Goal: Information Seeking & Learning: Learn about a topic

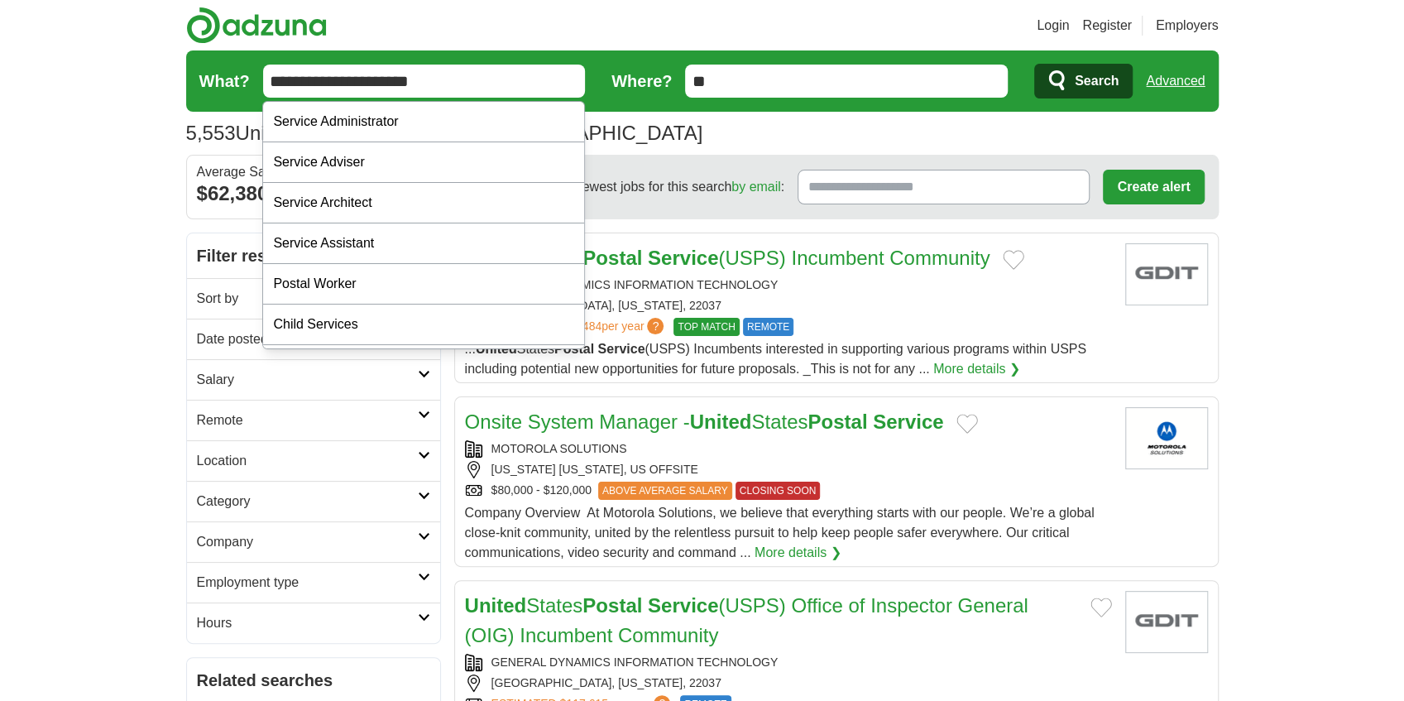
click at [372, 83] on input "**********" at bounding box center [424, 81] width 323 height 33
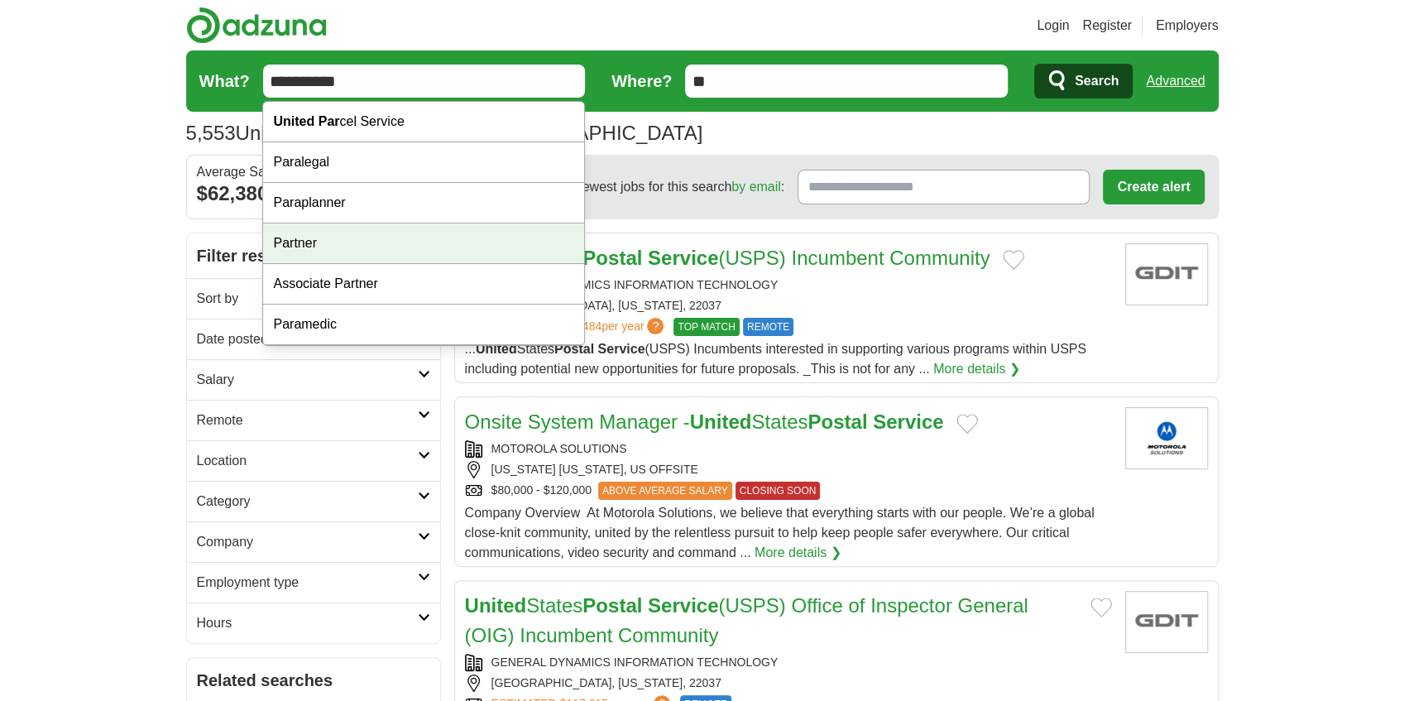
type input "**********"
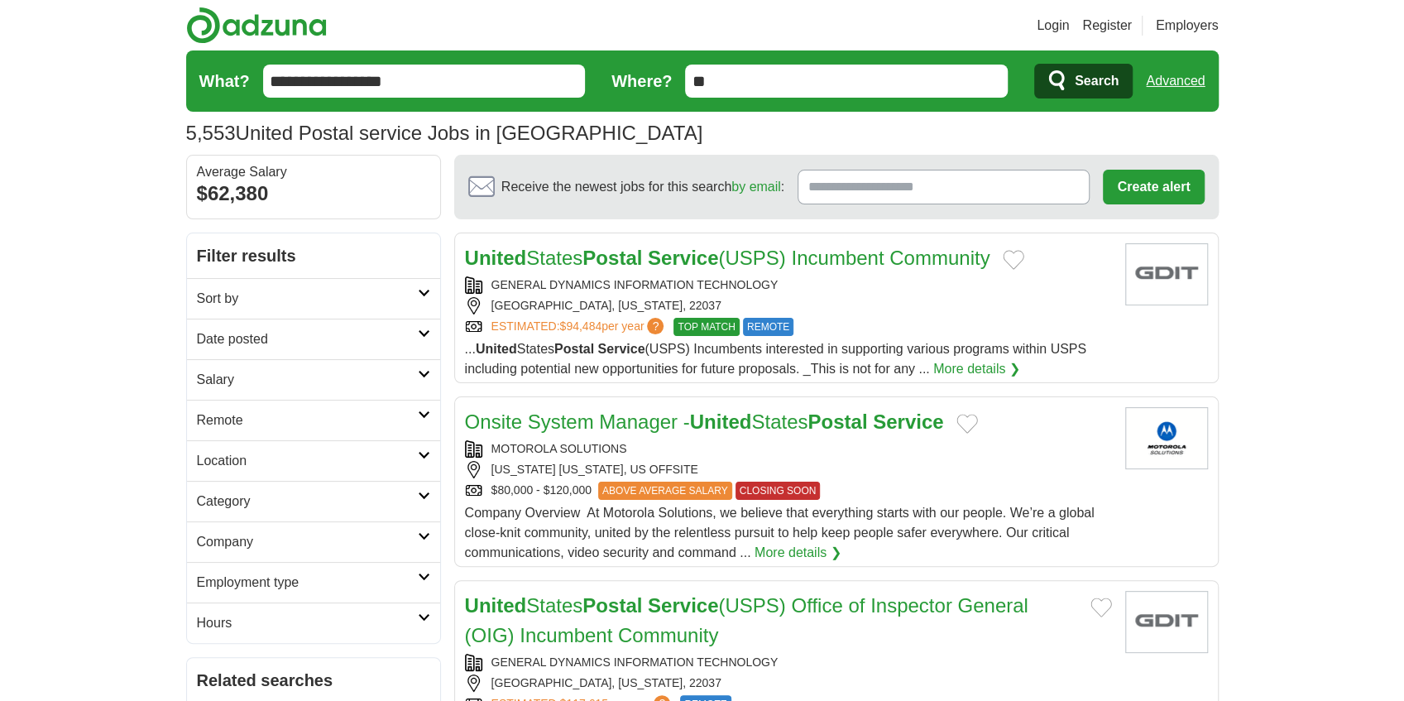
drag, startPoint x: 454, startPoint y: 84, endPoint x: 74, endPoint y: 32, distance: 384.2
type input "**********"
drag, startPoint x: 1087, startPoint y: 70, endPoint x: 1078, endPoint y: 66, distance: 8.9
click at [1087, 70] on span "Search" at bounding box center [1097, 81] width 44 height 33
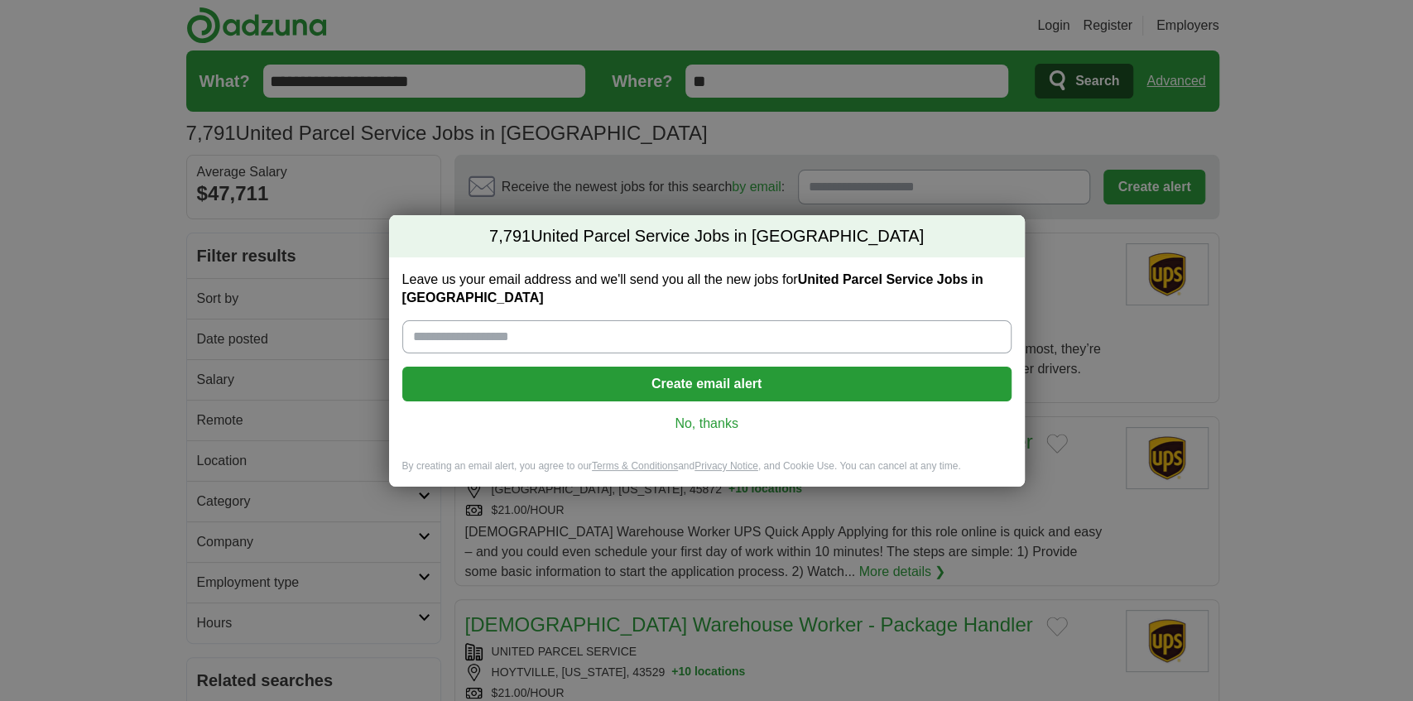
click at [674, 415] on link "No, thanks" at bounding box center [706, 424] width 583 height 18
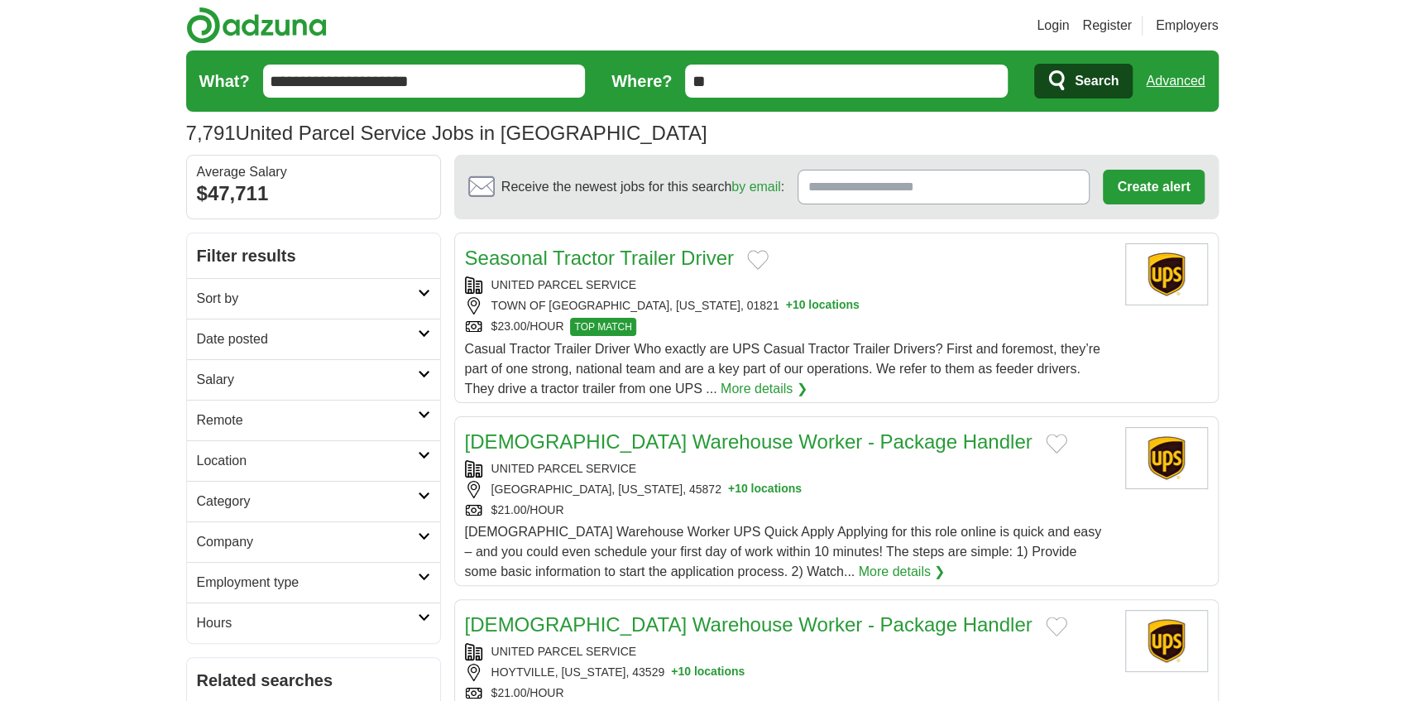
click at [1084, 70] on span "Search" at bounding box center [1097, 81] width 44 height 33
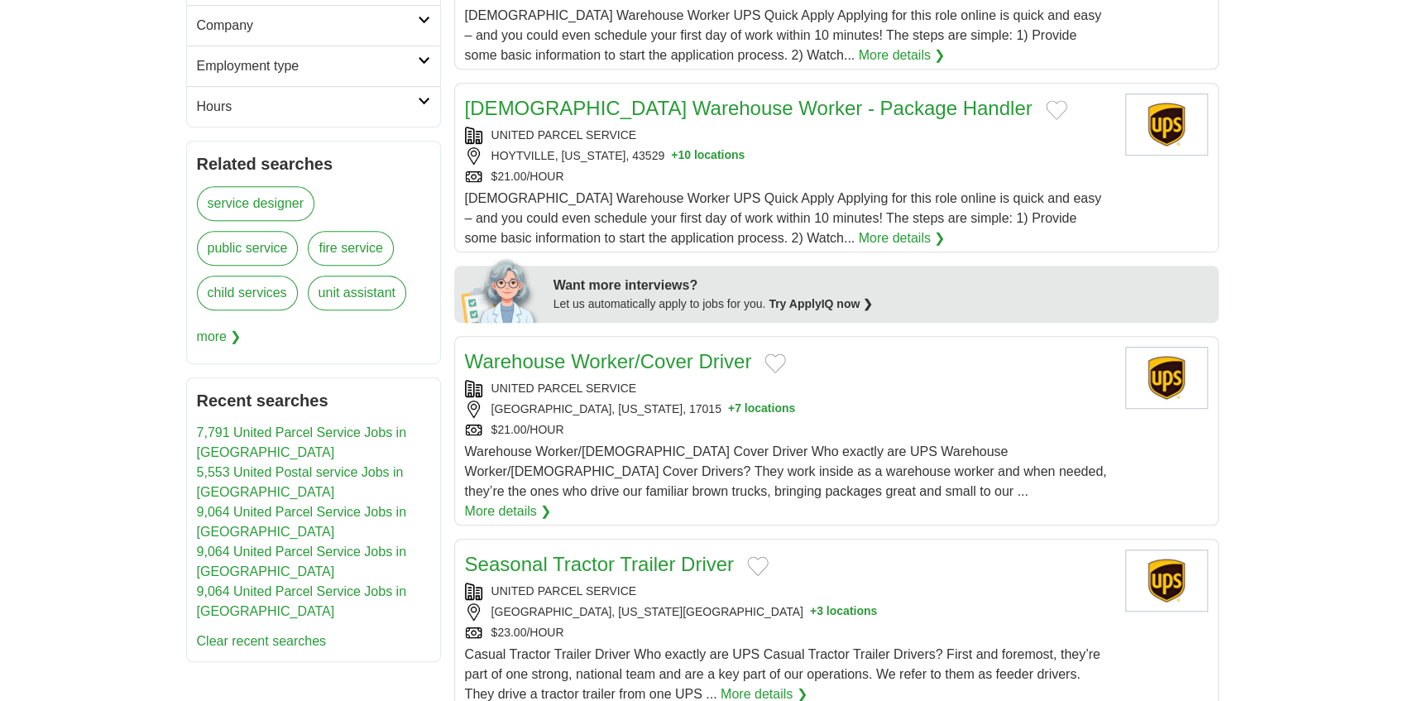
scroll to position [497, 0]
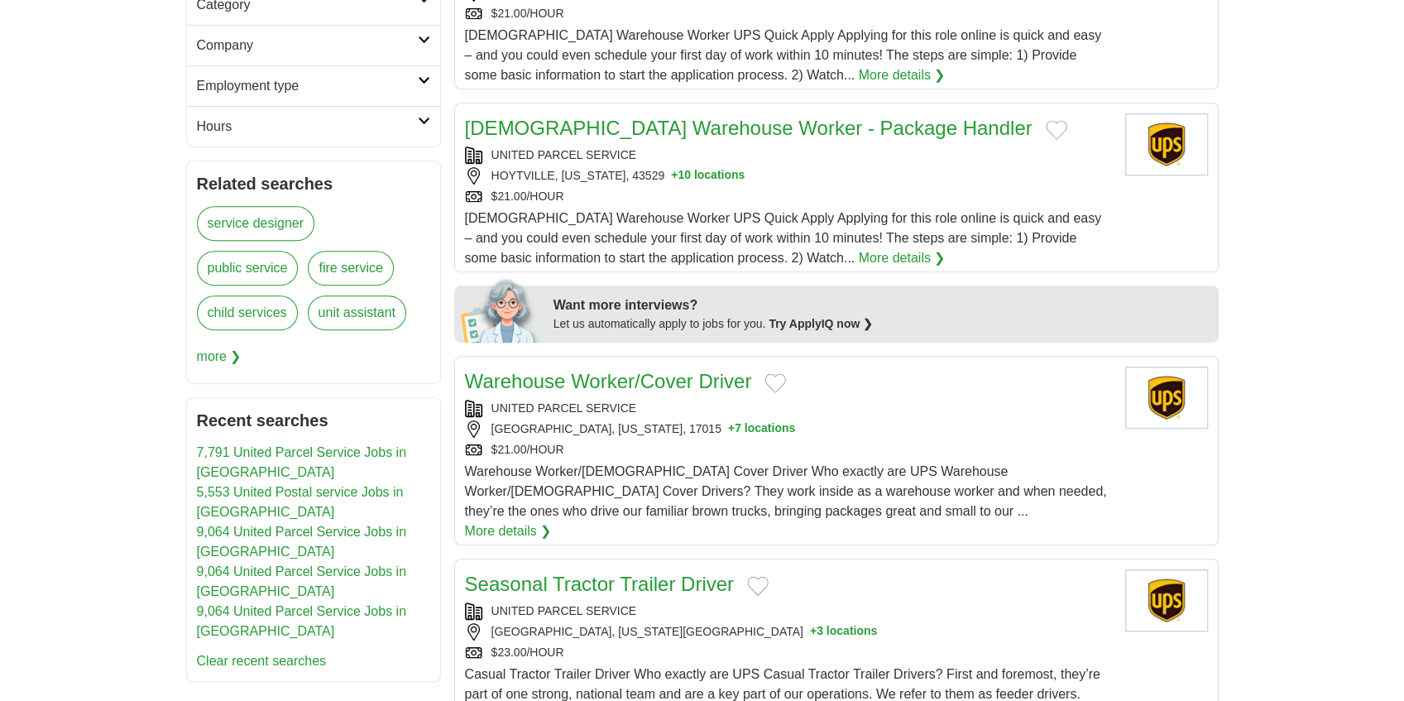
click at [614, 381] on link "Warehouse Worker/Cover Driver" at bounding box center [608, 381] width 287 height 22
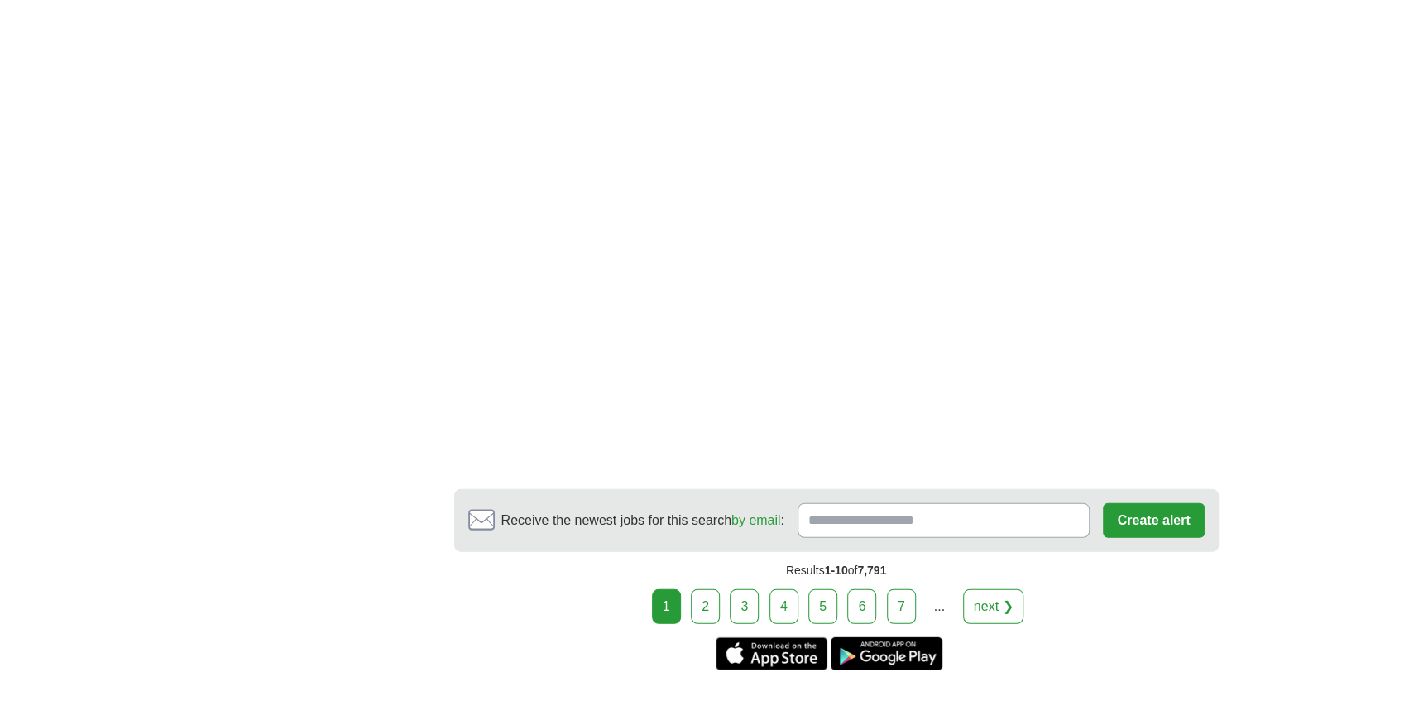
scroll to position [2979, 0]
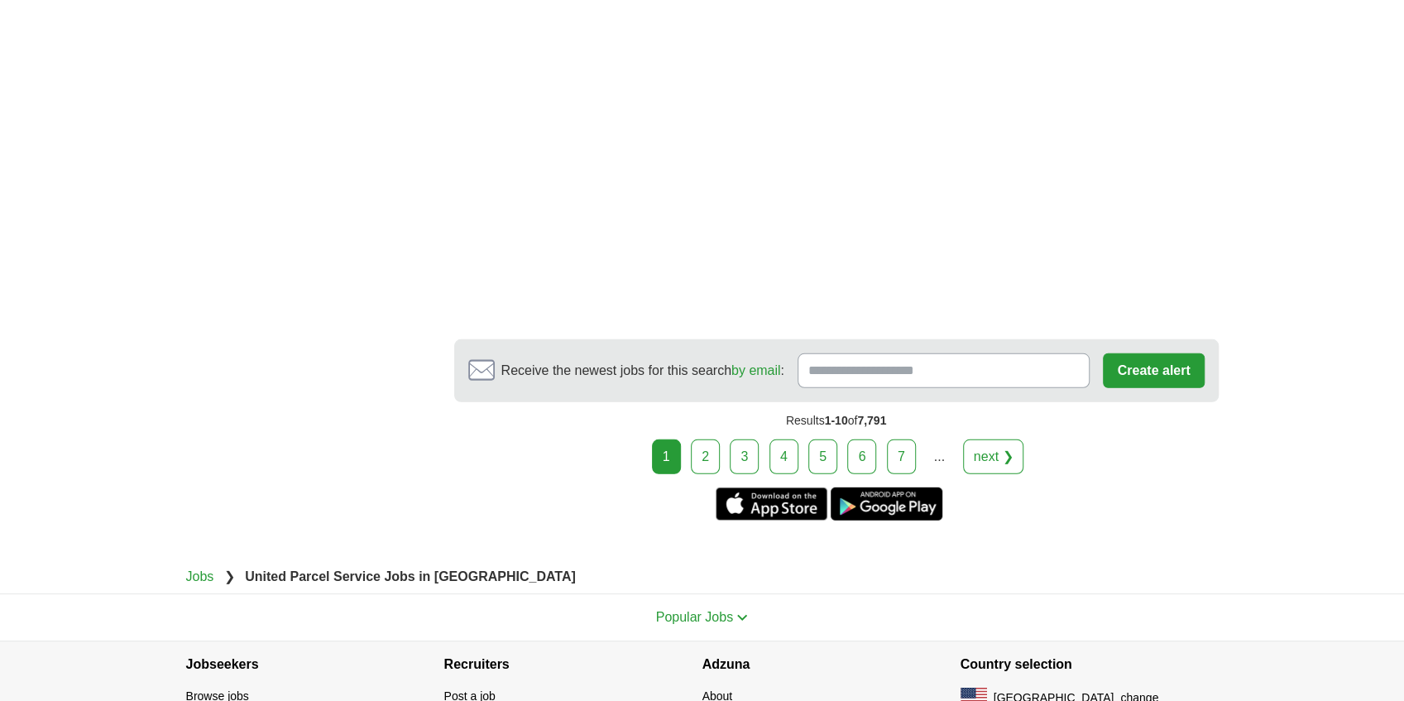
click at [863, 439] on link "6" at bounding box center [861, 456] width 29 height 35
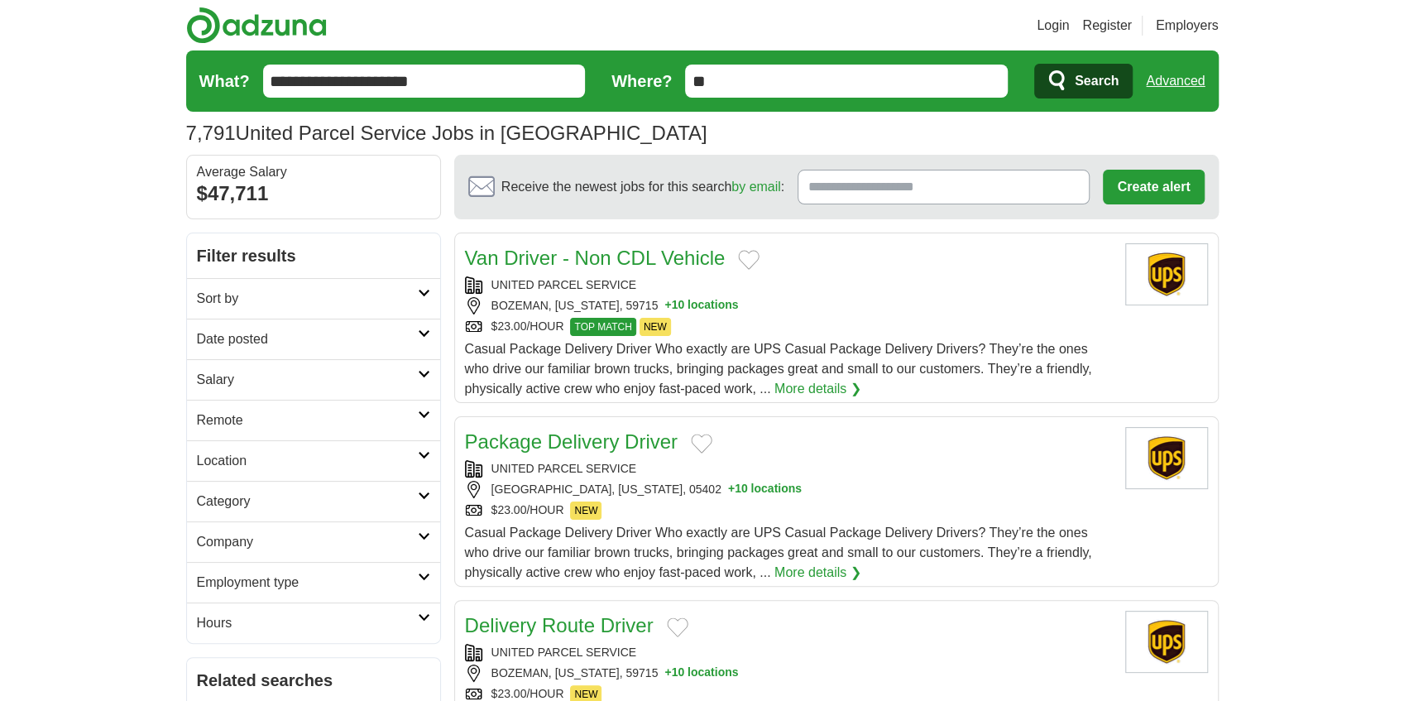
click at [611, 257] on link "Van Driver - Non CDL Vehicle" at bounding box center [595, 258] width 261 height 22
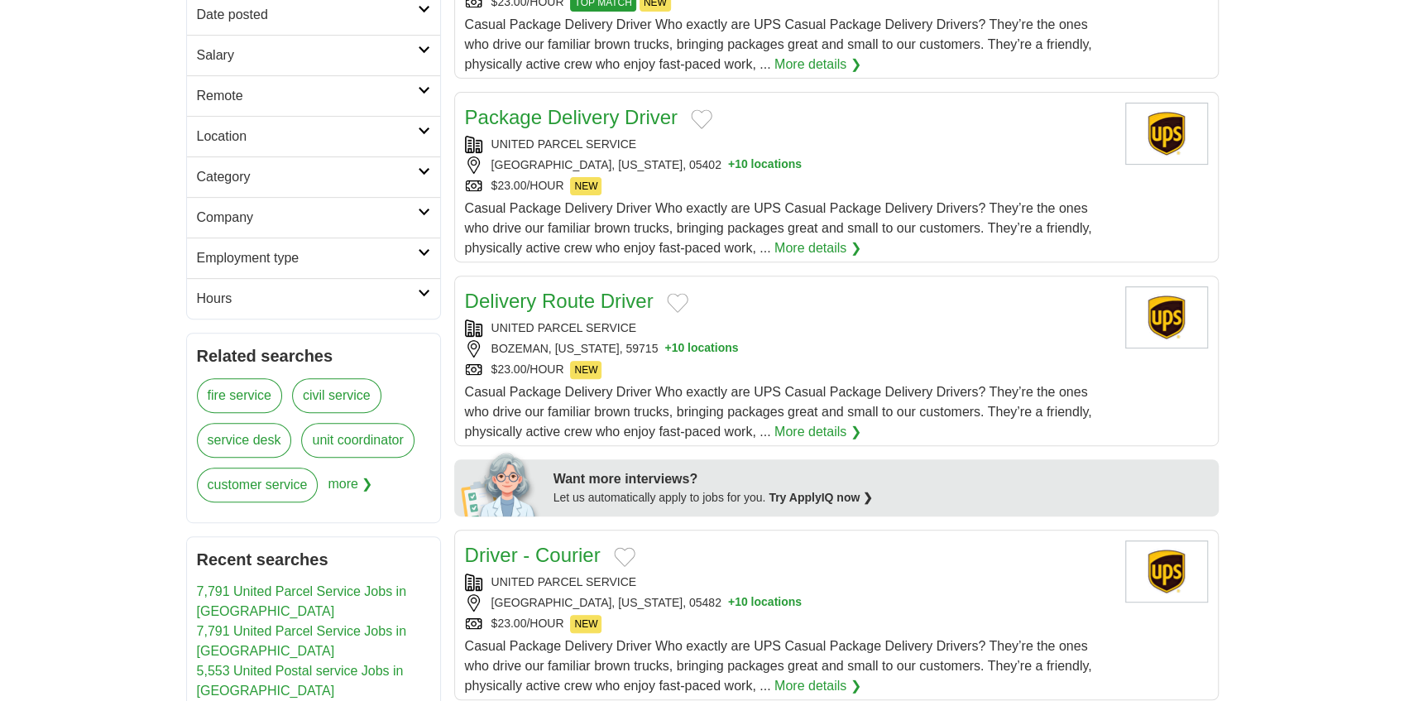
scroll to position [551, 0]
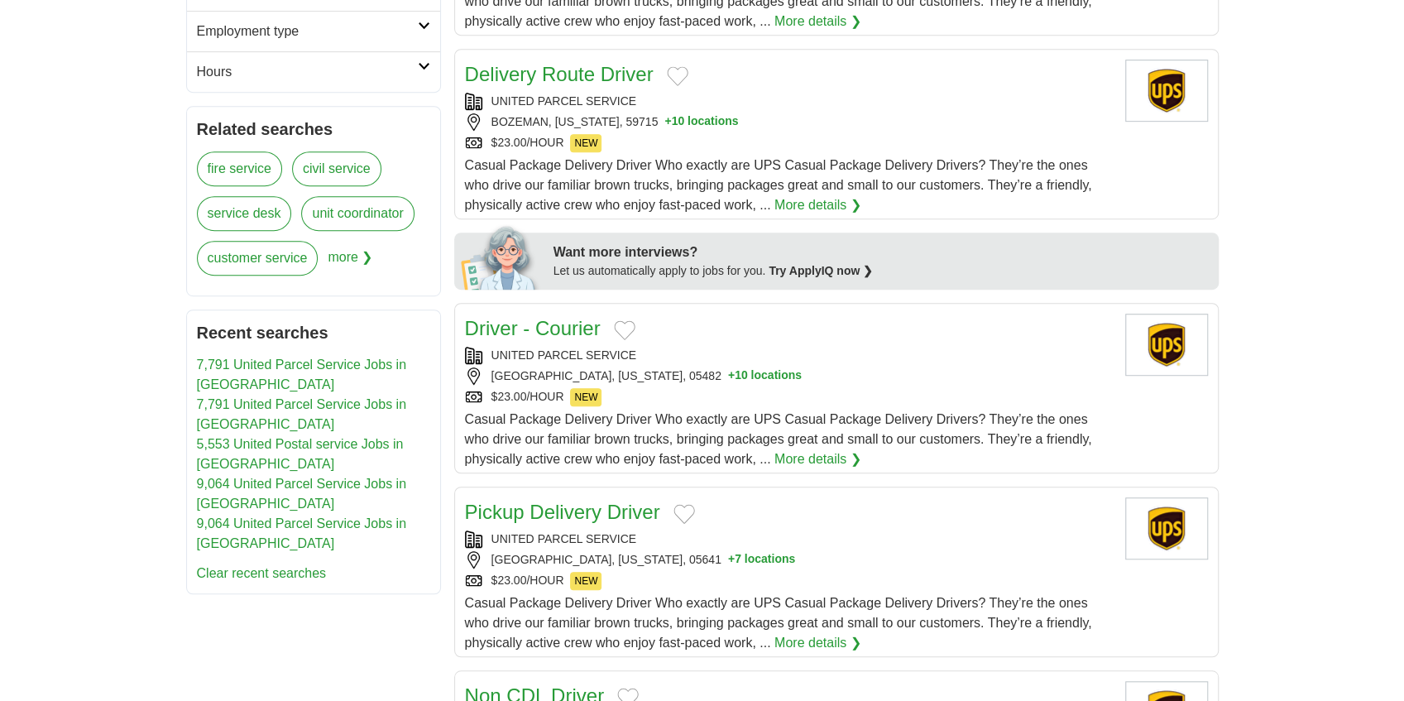
click at [520, 325] on link "Driver - Courier" at bounding box center [533, 328] width 136 height 22
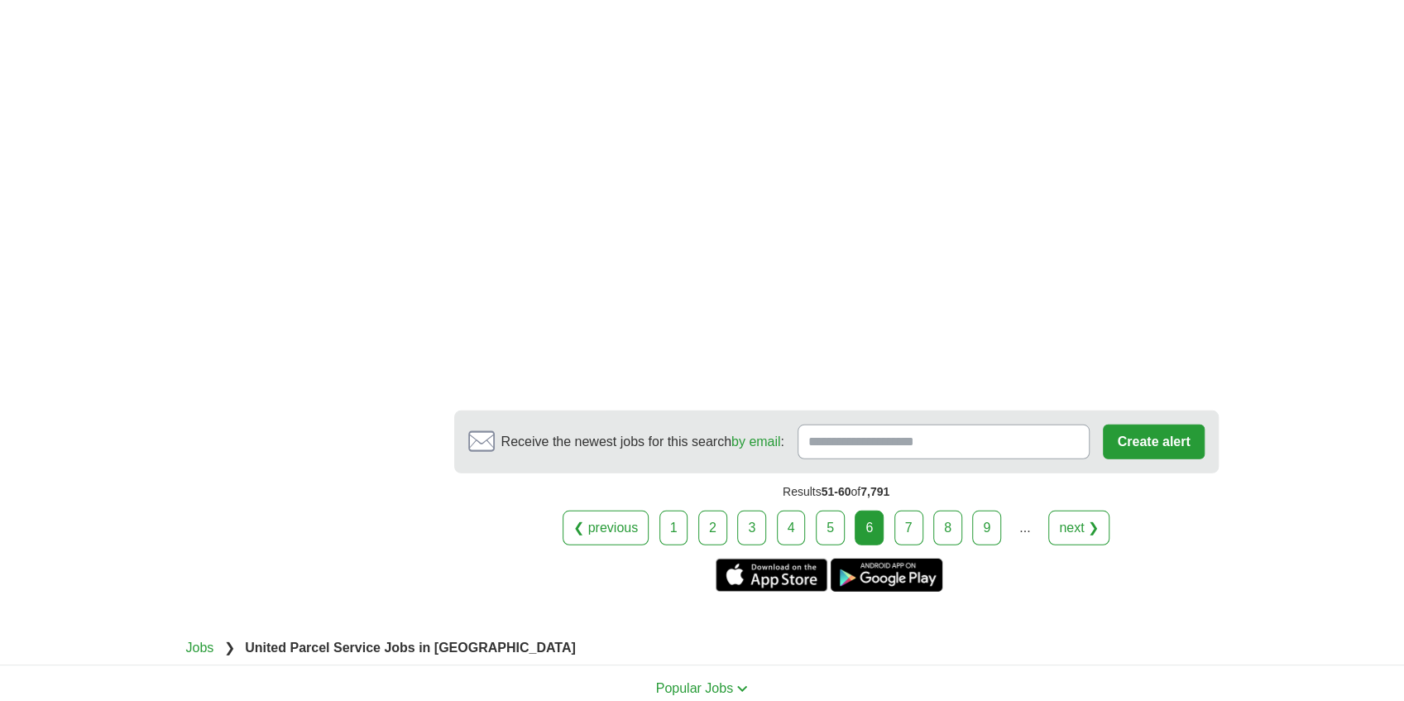
scroll to position [3034, 0]
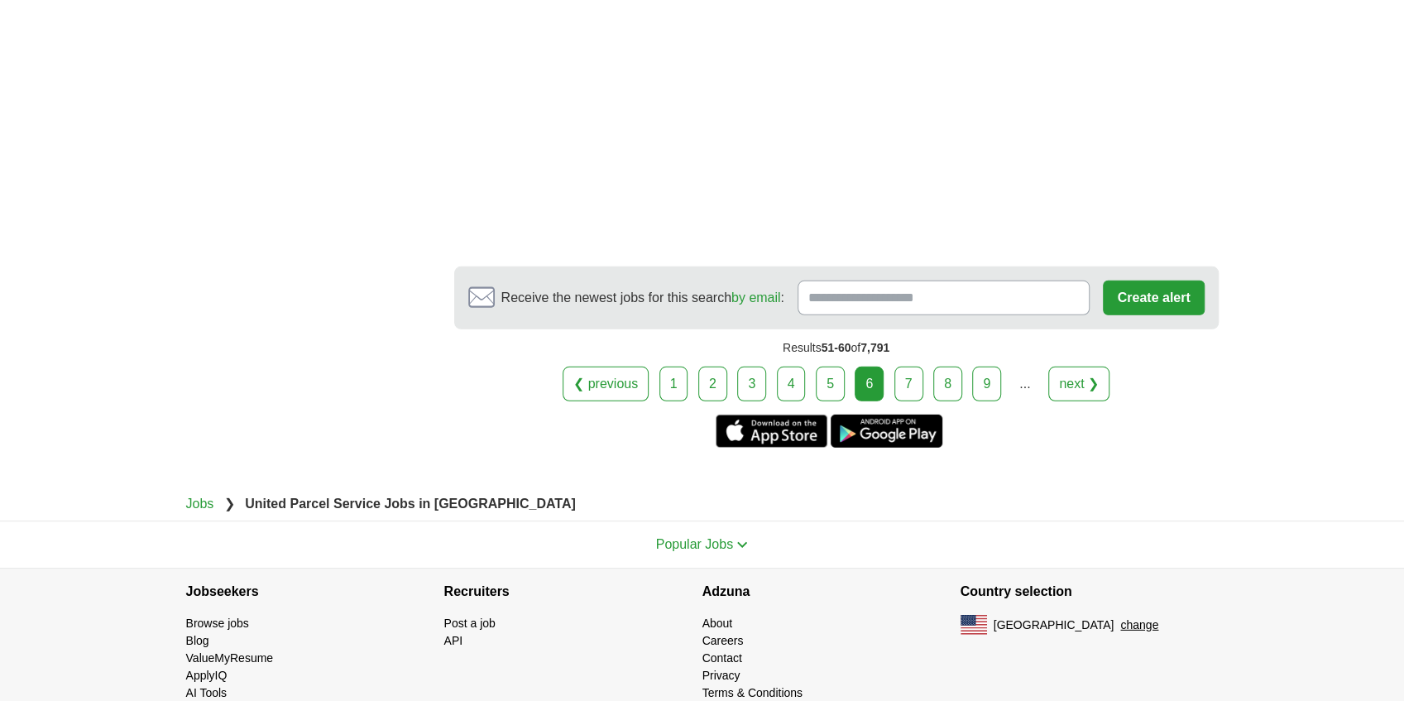
click at [895, 367] on link "7" at bounding box center [909, 384] width 29 height 35
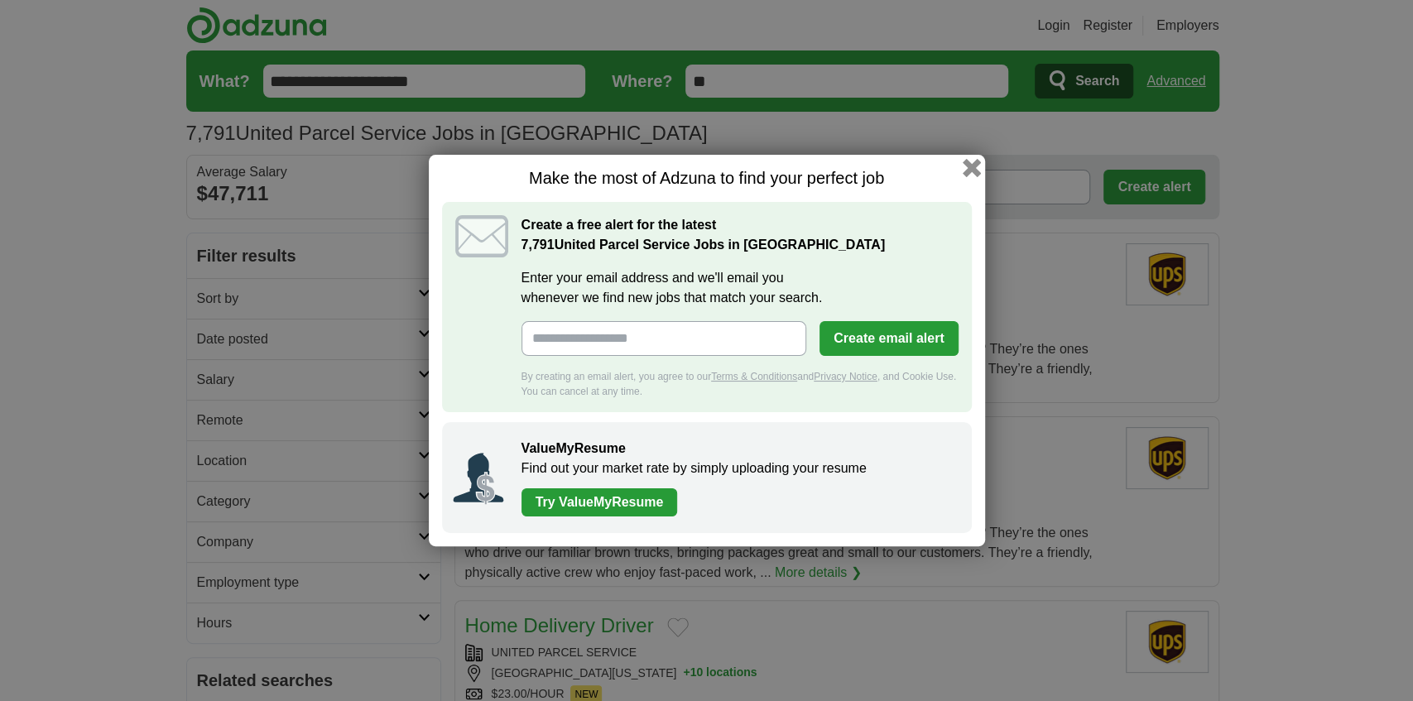
click at [970, 170] on button "button" at bounding box center [971, 168] width 18 height 18
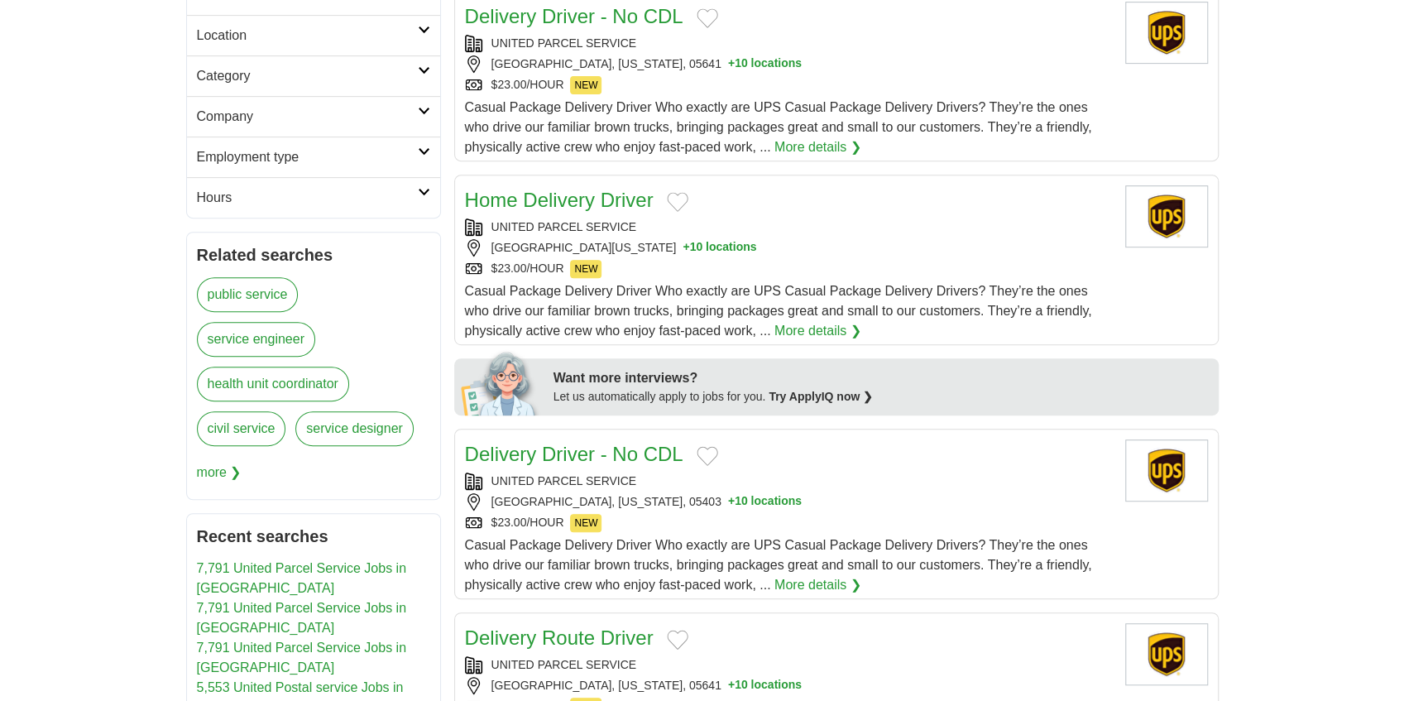
scroll to position [441, 0]
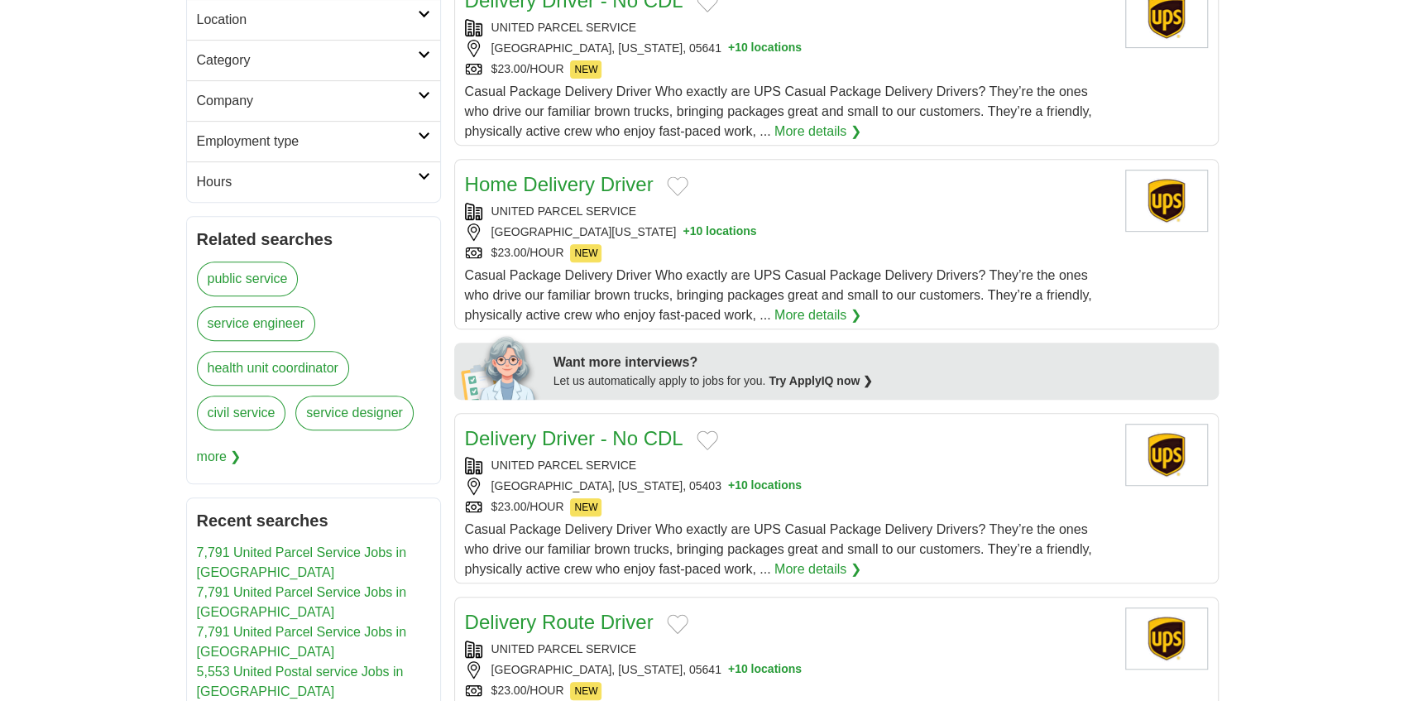
click at [566, 439] on link "Delivery Driver - No CDL" at bounding box center [574, 438] width 218 height 22
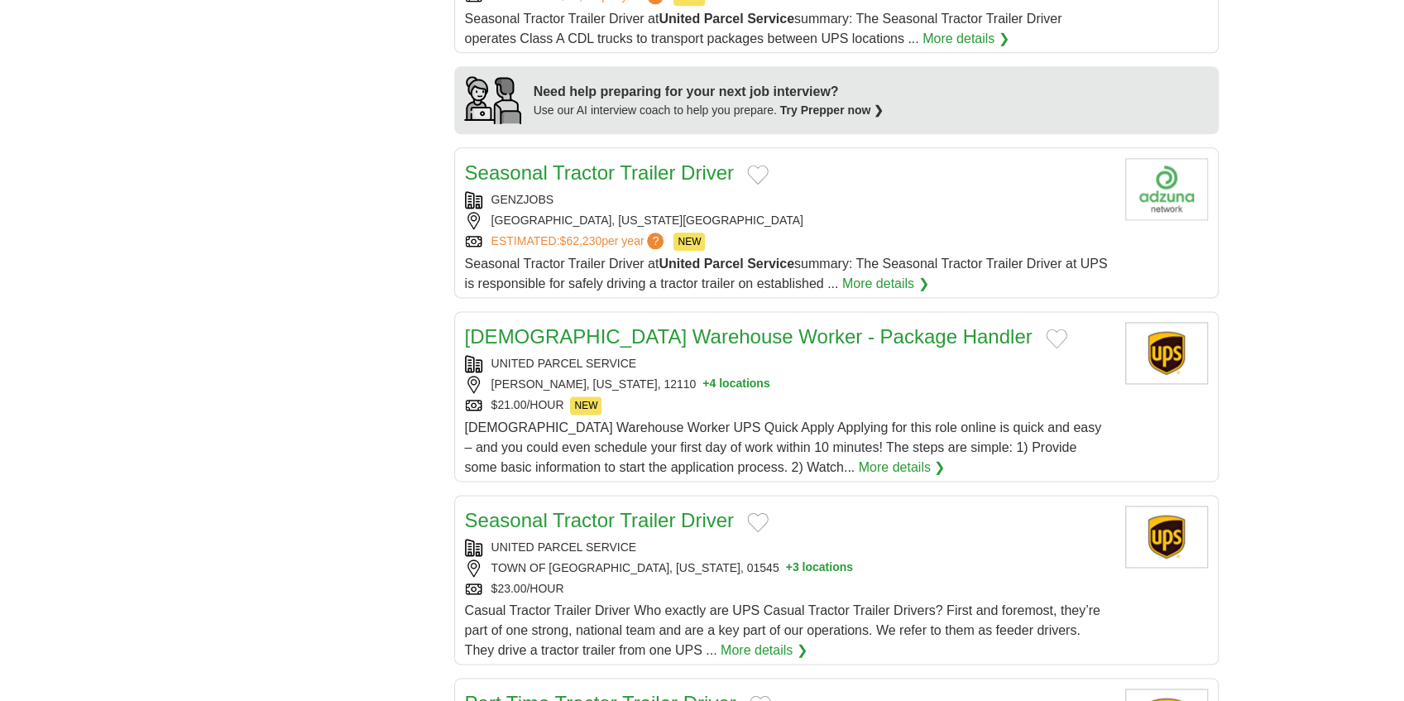
scroll to position [1324, 0]
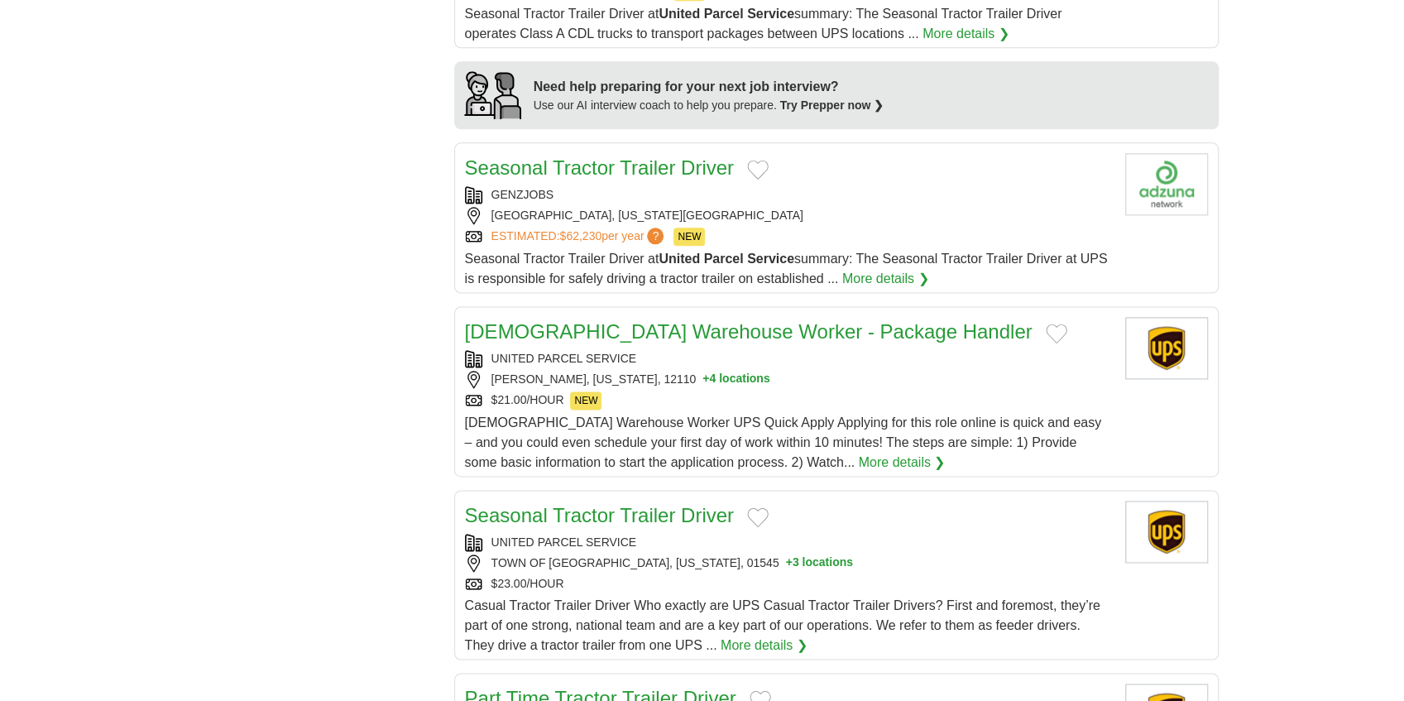
click at [649, 156] on link "Seasonal Tractor Trailer Driver" at bounding box center [599, 167] width 269 height 22
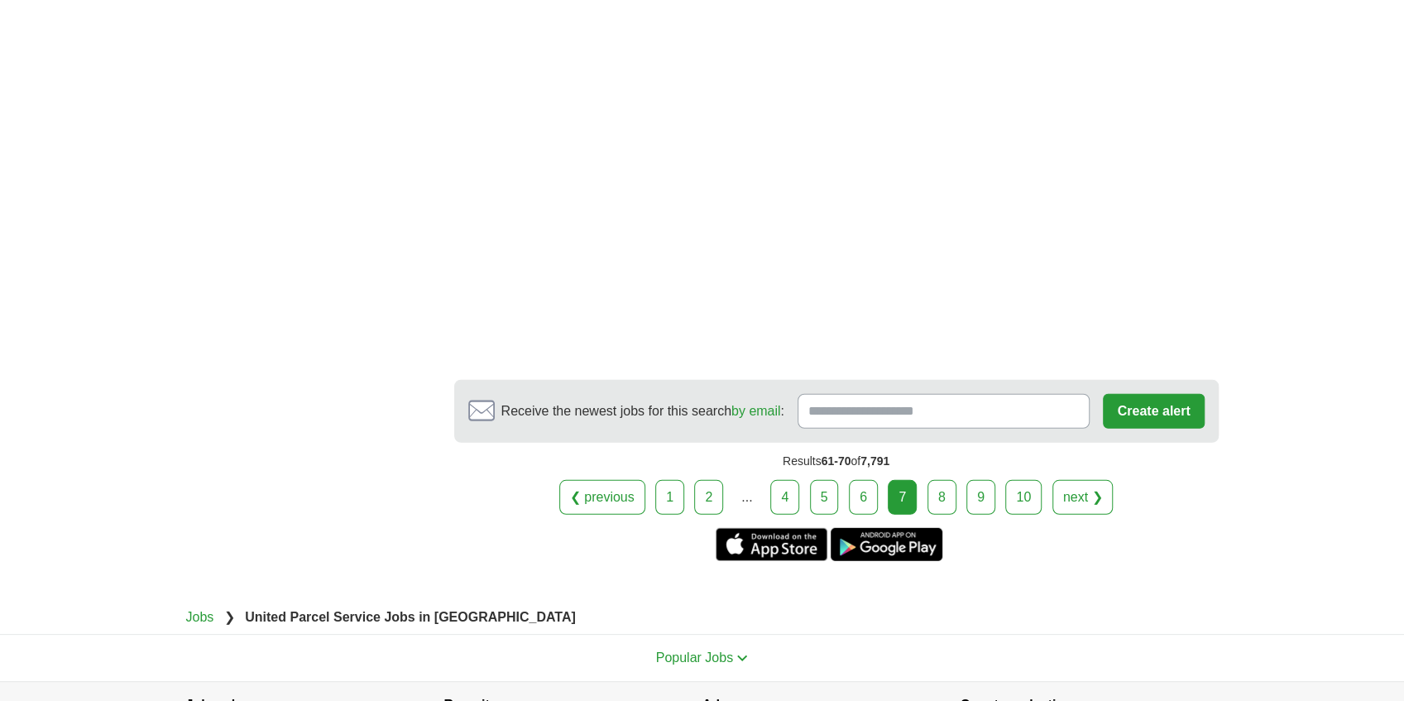
scroll to position [2924, 0]
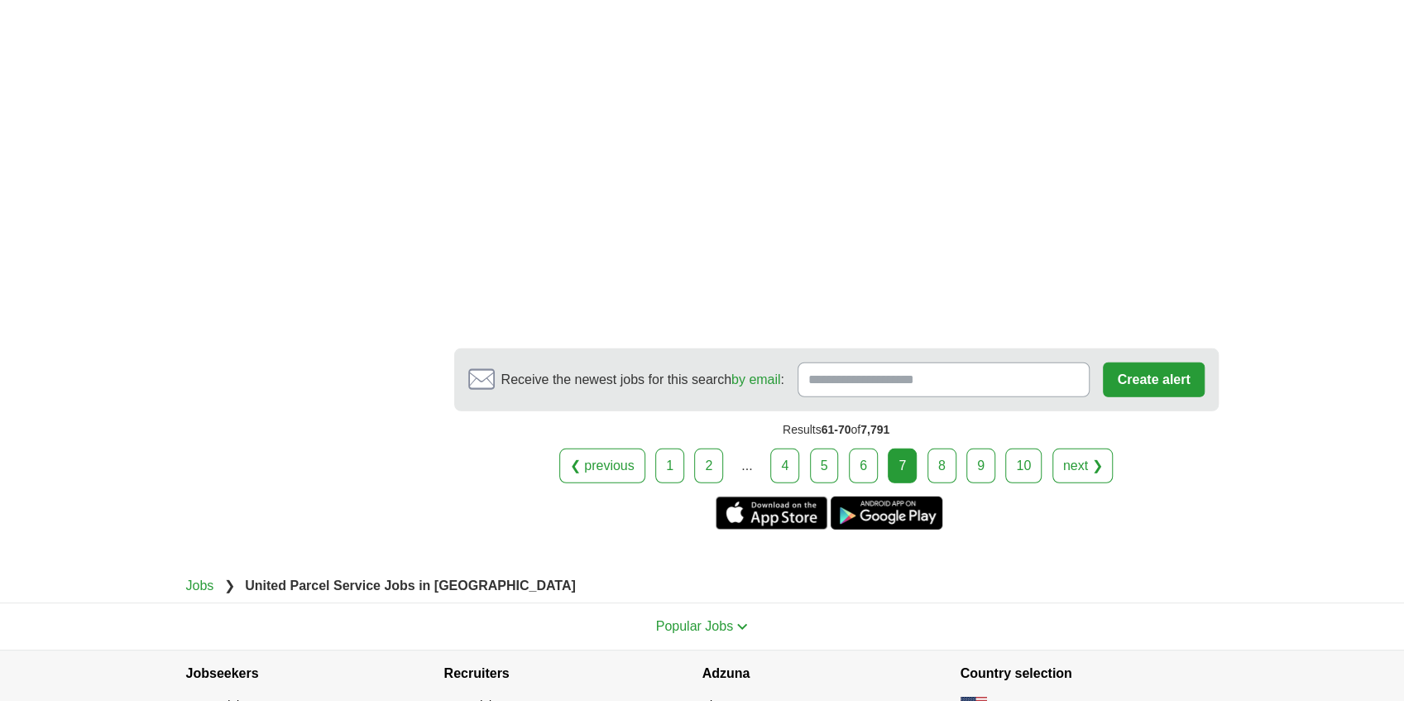
click at [852, 452] on link "6" at bounding box center [863, 466] width 29 height 35
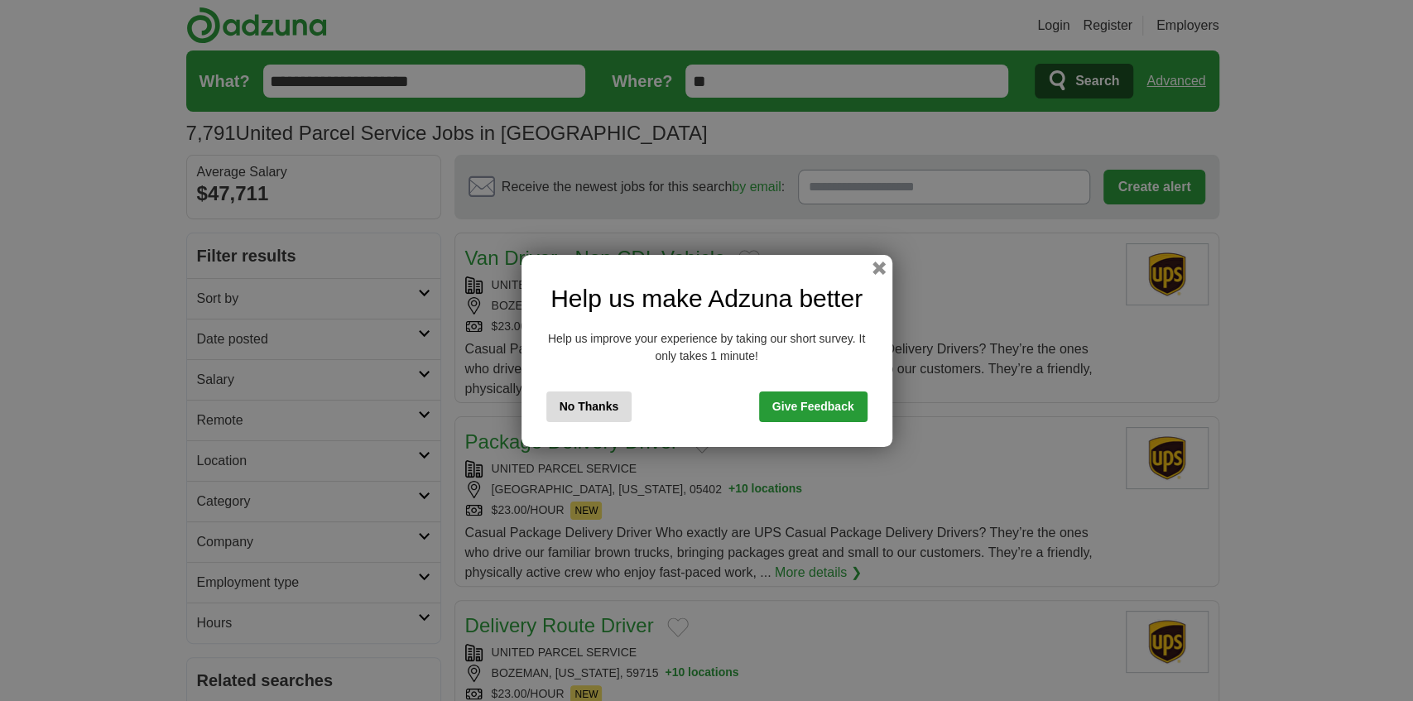
drag, startPoint x: 880, startPoint y: 276, endPoint x: 864, endPoint y: 276, distance: 15.7
click at [875, 286] on div "Help us make Adzuna better Help us improve your experience by taking our short …" at bounding box center [706, 351] width 371 height 192
click at [877, 265] on button "button" at bounding box center [878, 267] width 18 height 18
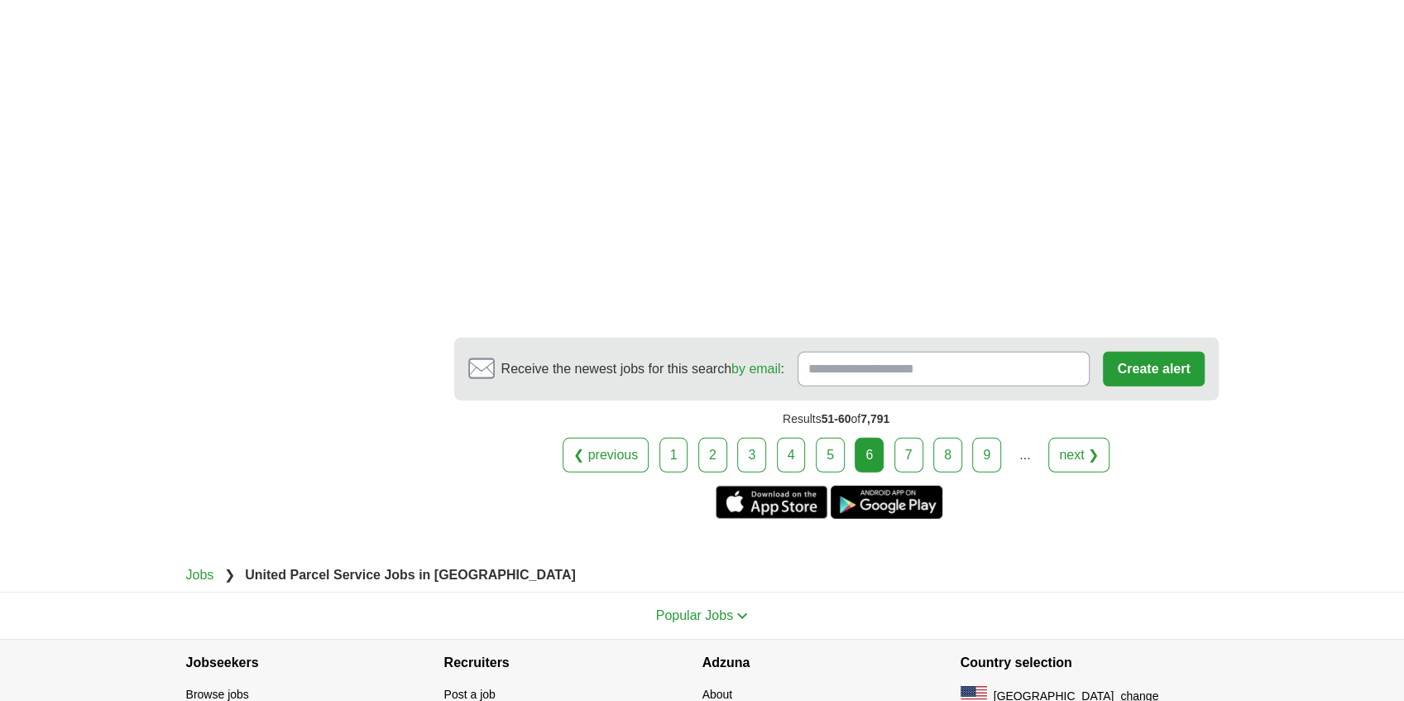
scroll to position [2868, 0]
click at [991, 443] on link "9" at bounding box center [986, 455] width 29 height 35
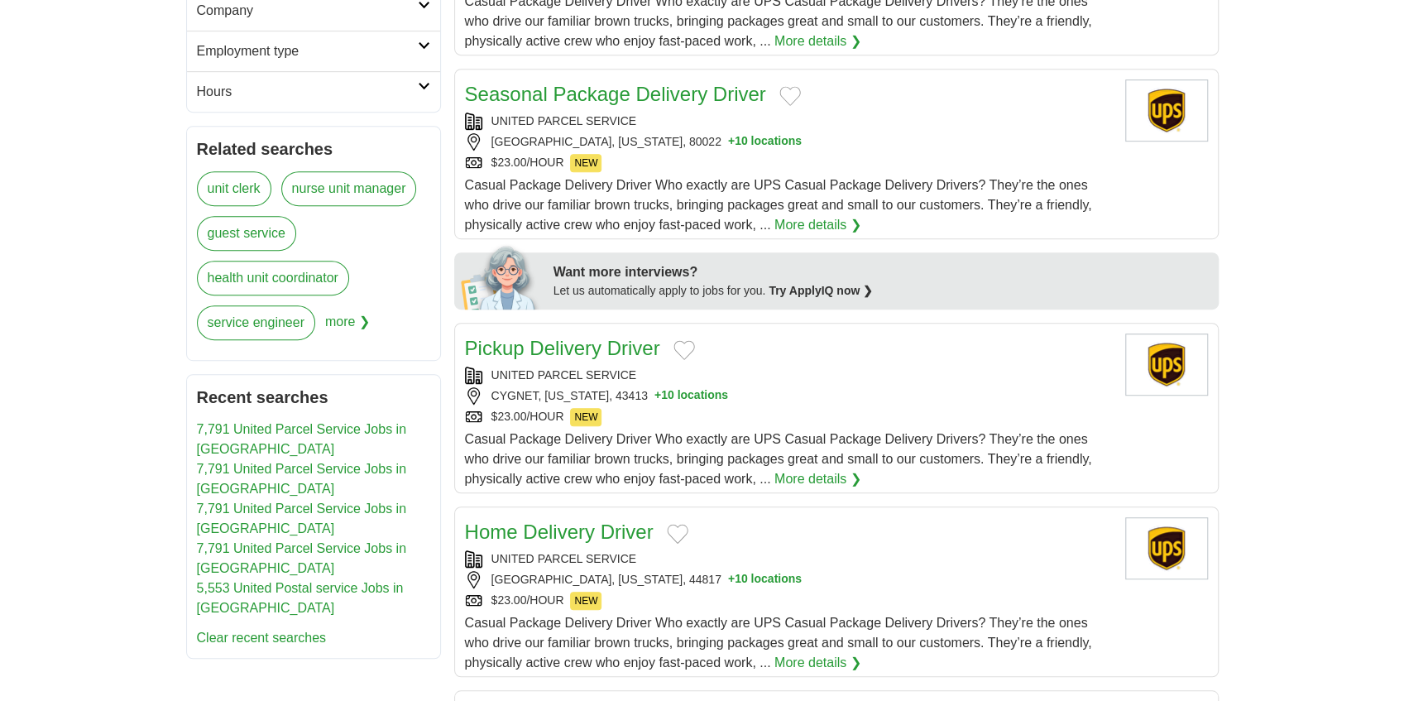
scroll to position [551, 0]
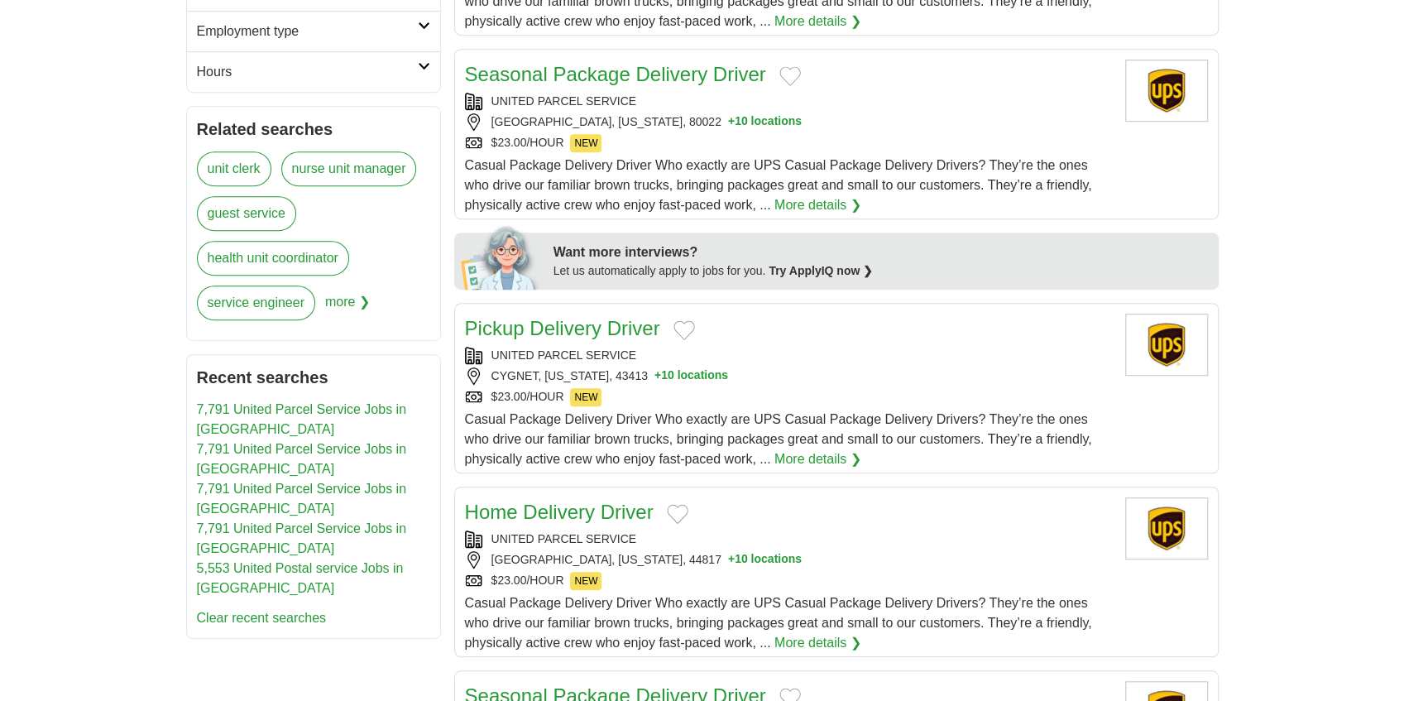
click at [562, 326] on link "Pickup Delivery Driver" at bounding box center [562, 328] width 195 height 22
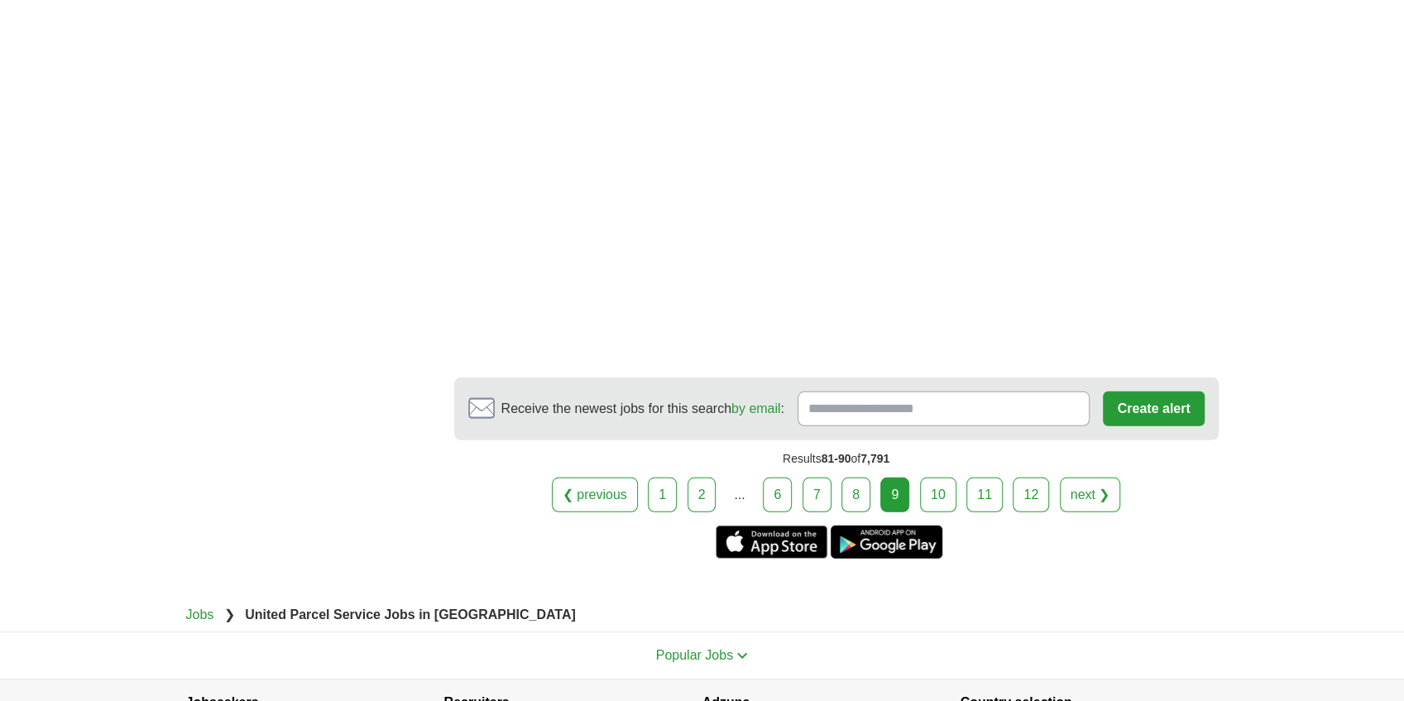
scroll to position [2979, 0]
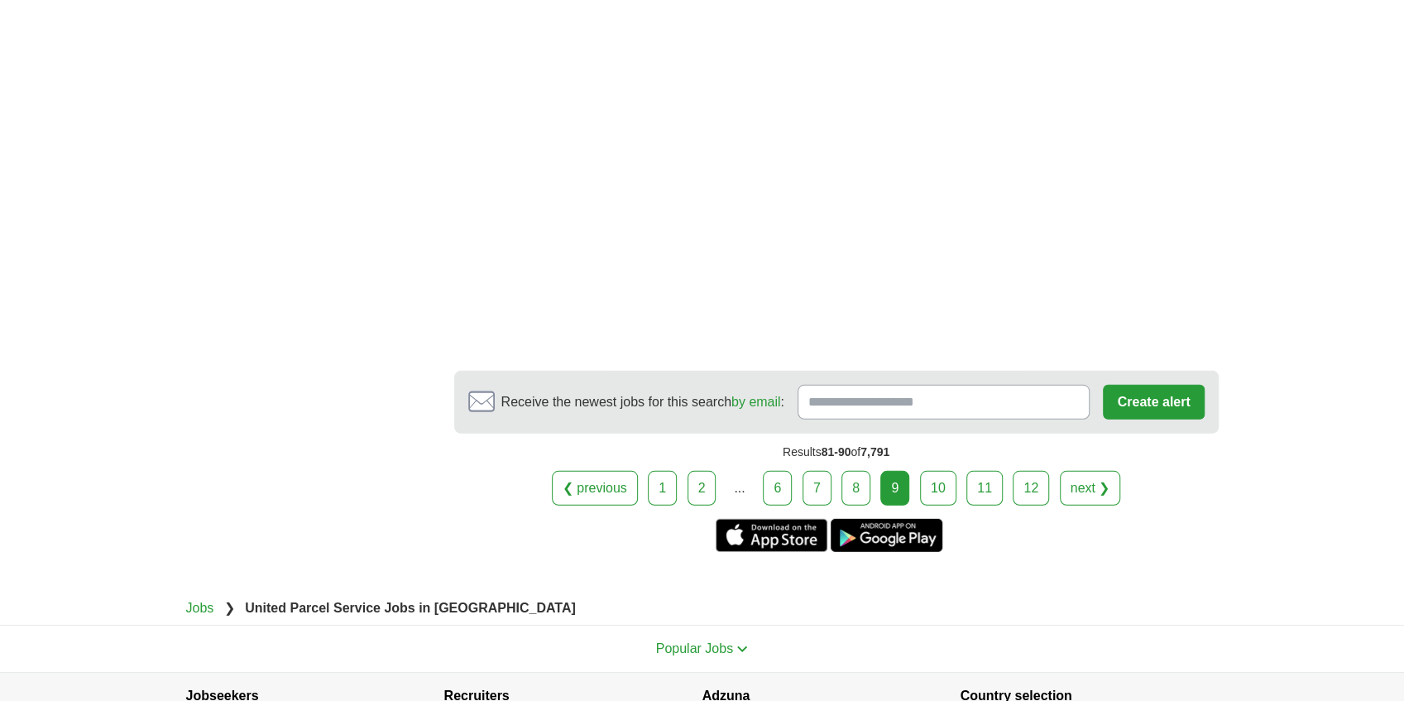
click at [1032, 471] on link "12" at bounding box center [1031, 488] width 36 height 35
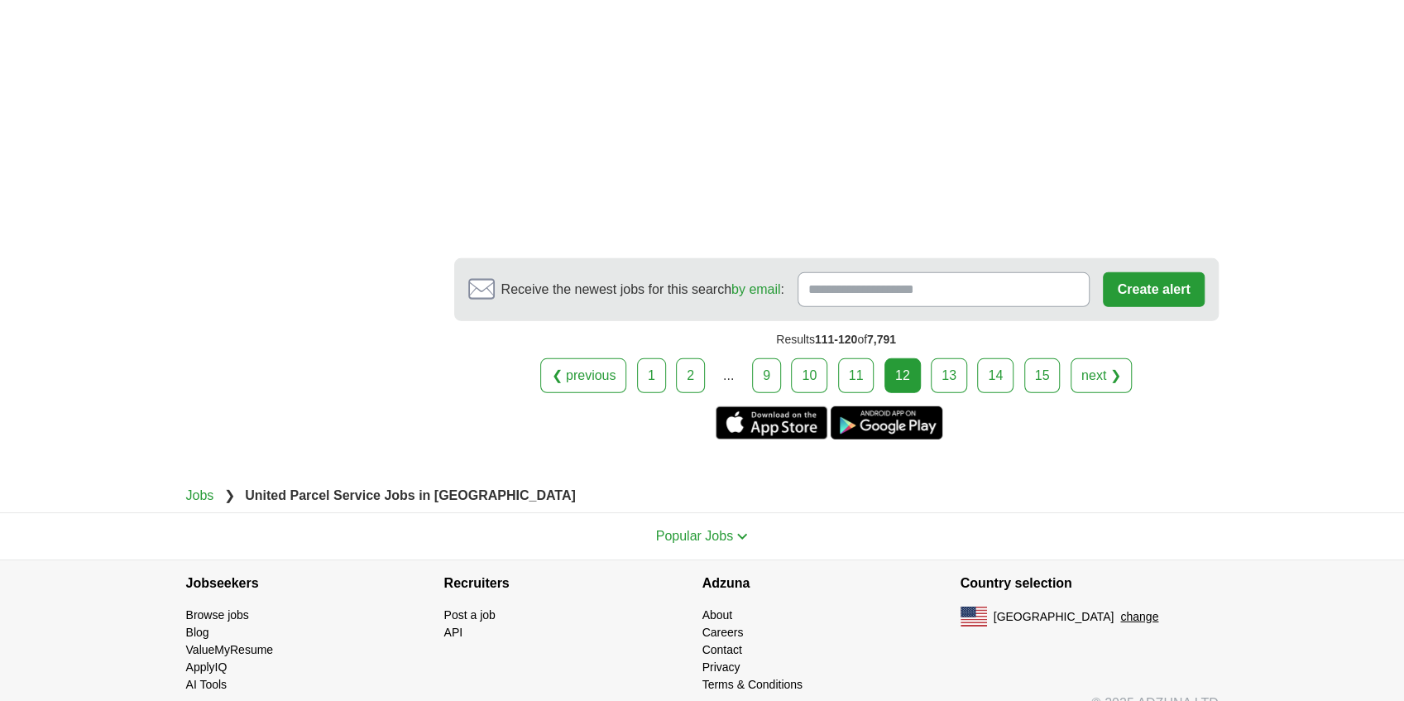
scroll to position [3074, 0]
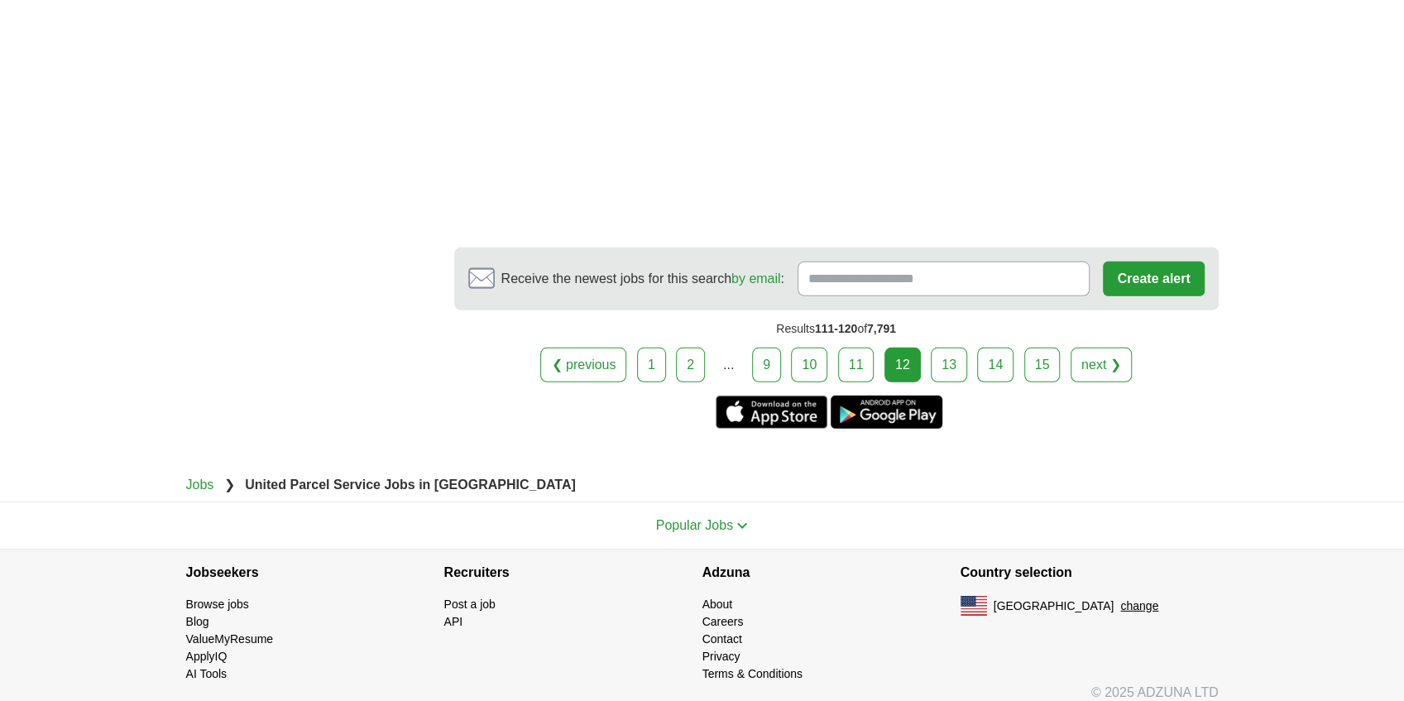
click at [1095, 360] on link "next ❯" at bounding box center [1101, 365] width 61 height 35
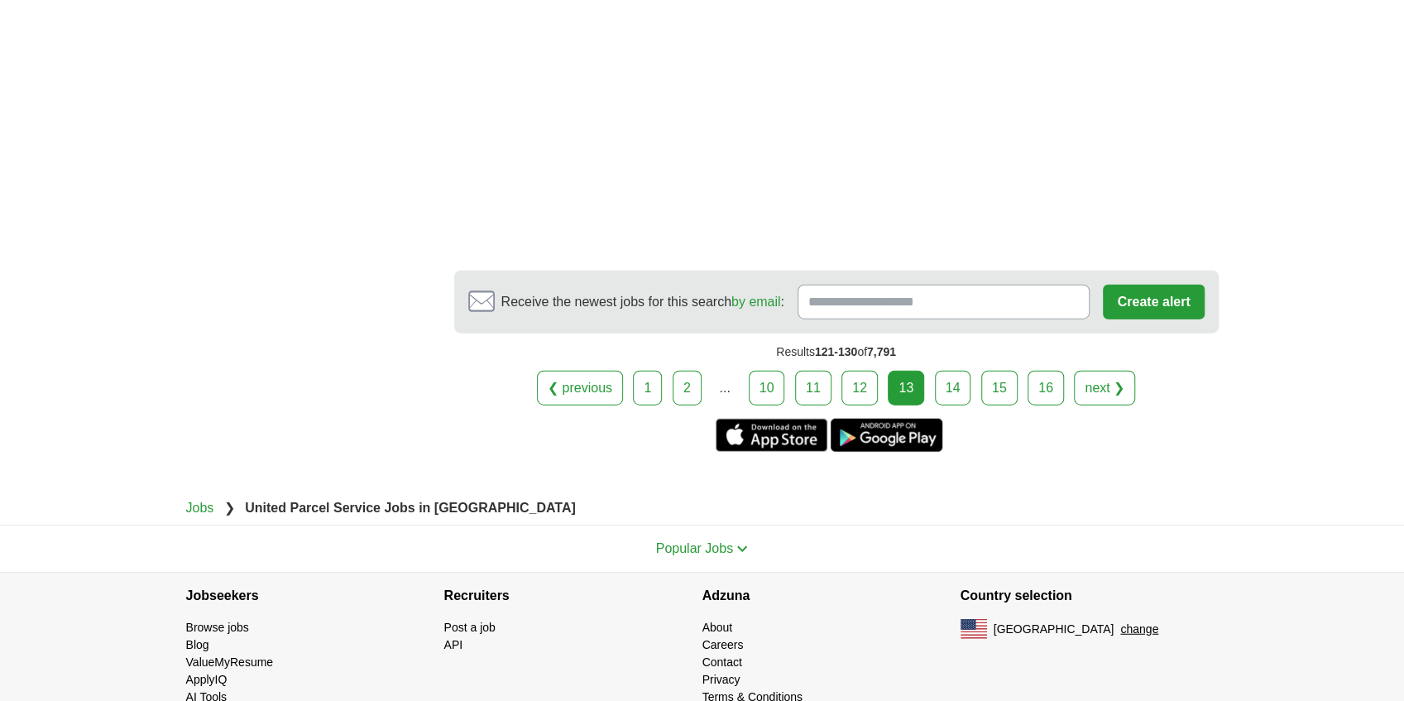
scroll to position [2537, 0]
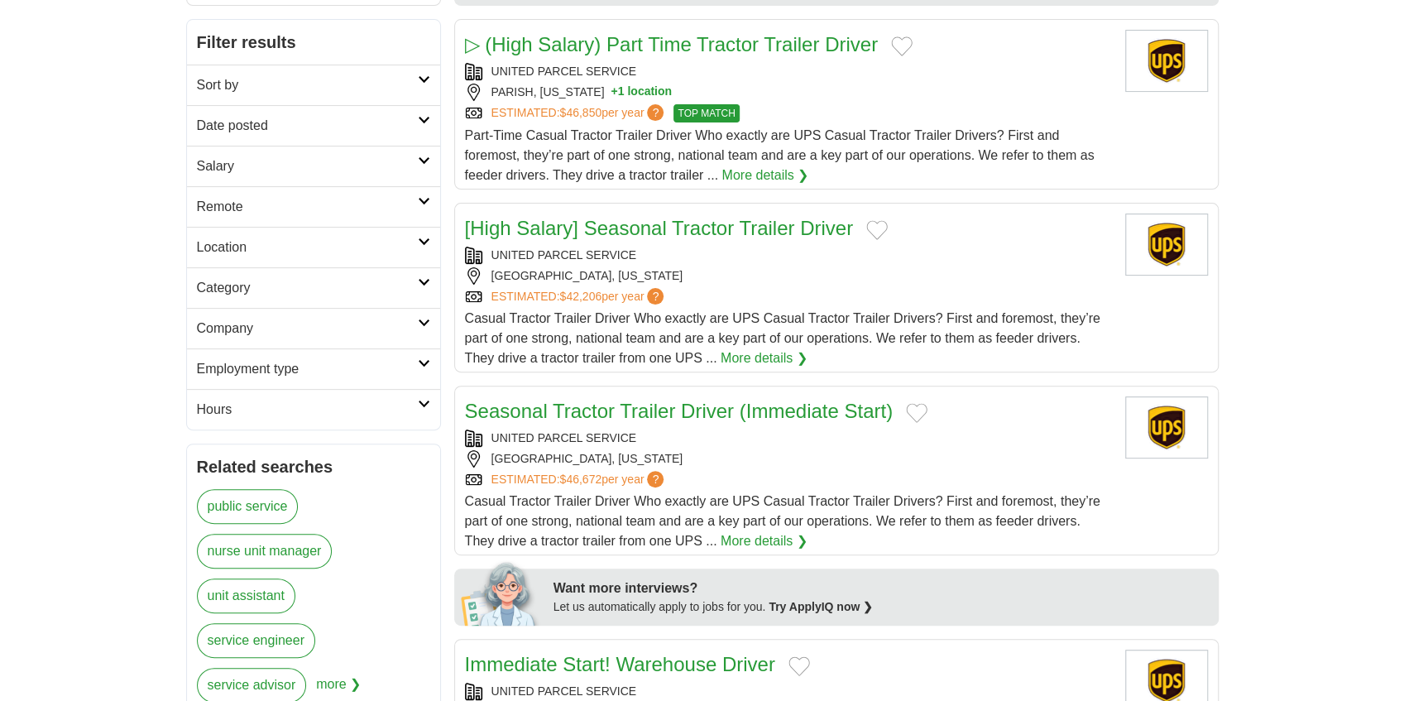
scroll to position [220, 0]
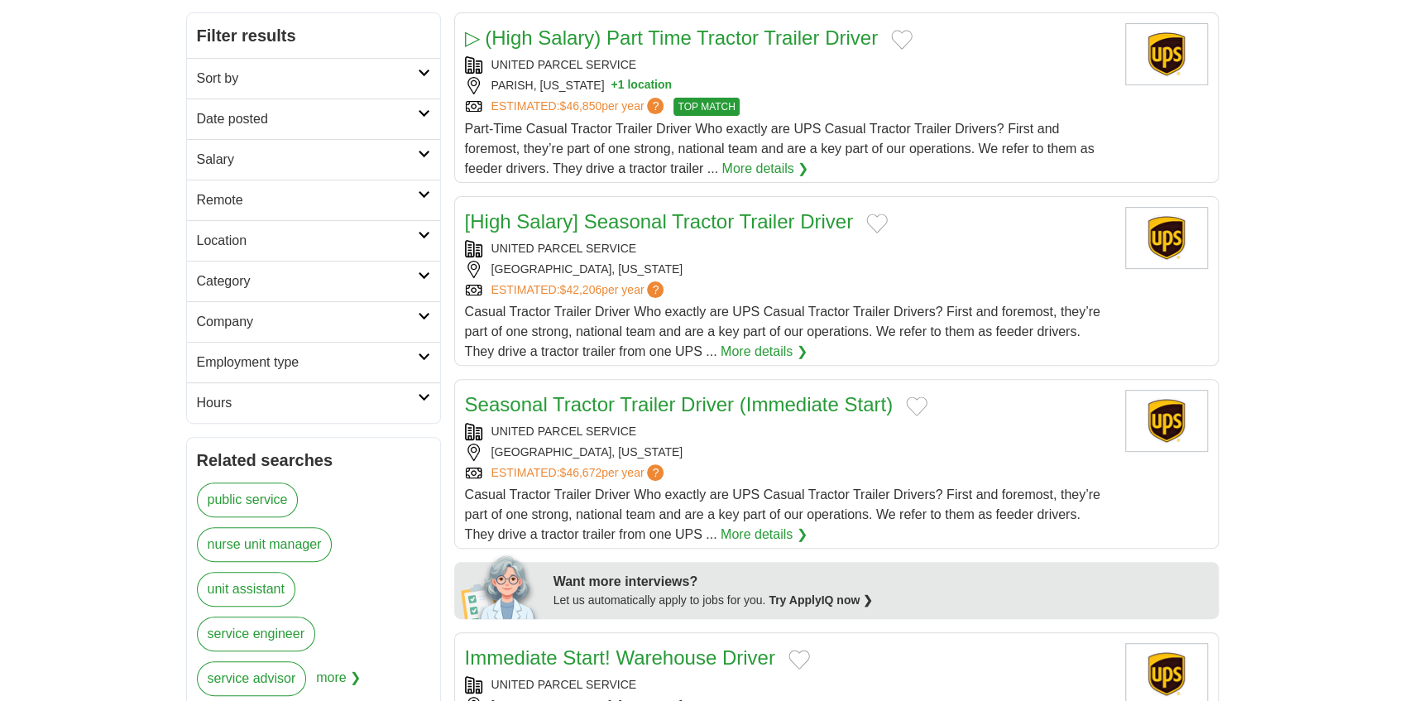
click at [702, 396] on link "Seasonal Tractor Trailer Driver (Immediate Start)" at bounding box center [679, 404] width 429 height 22
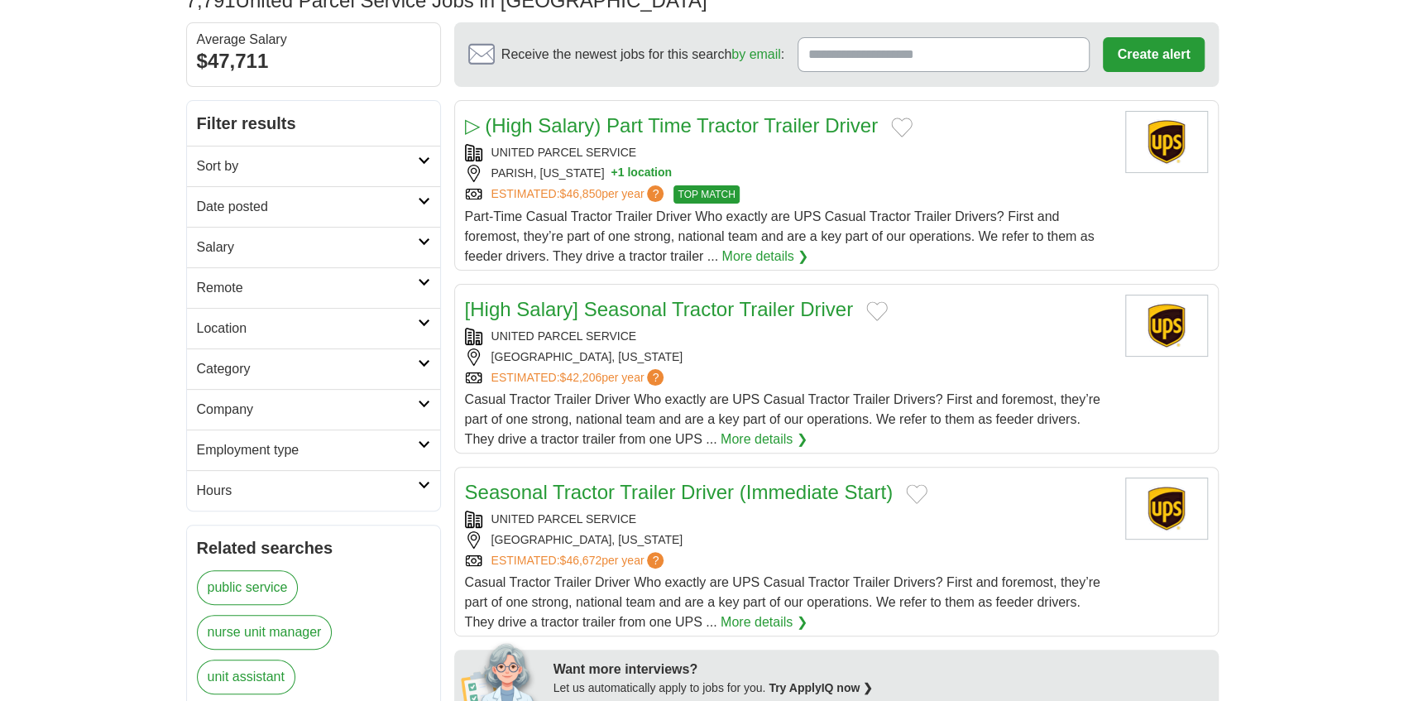
scroll to position [166, 0]
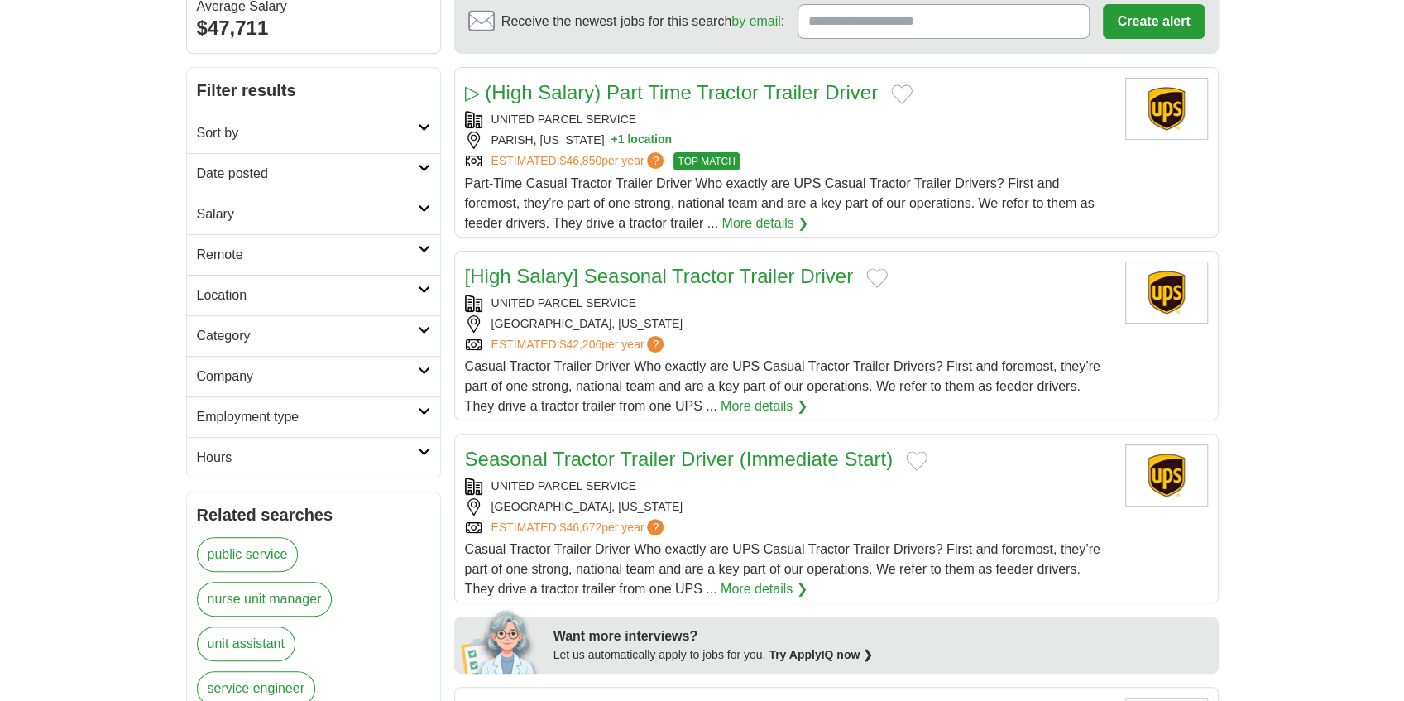
click at [662, 280] on link "[High Salary] Seasonal Tractor Trailer Driver" at bounding box center [659, 276] width 389 height 22
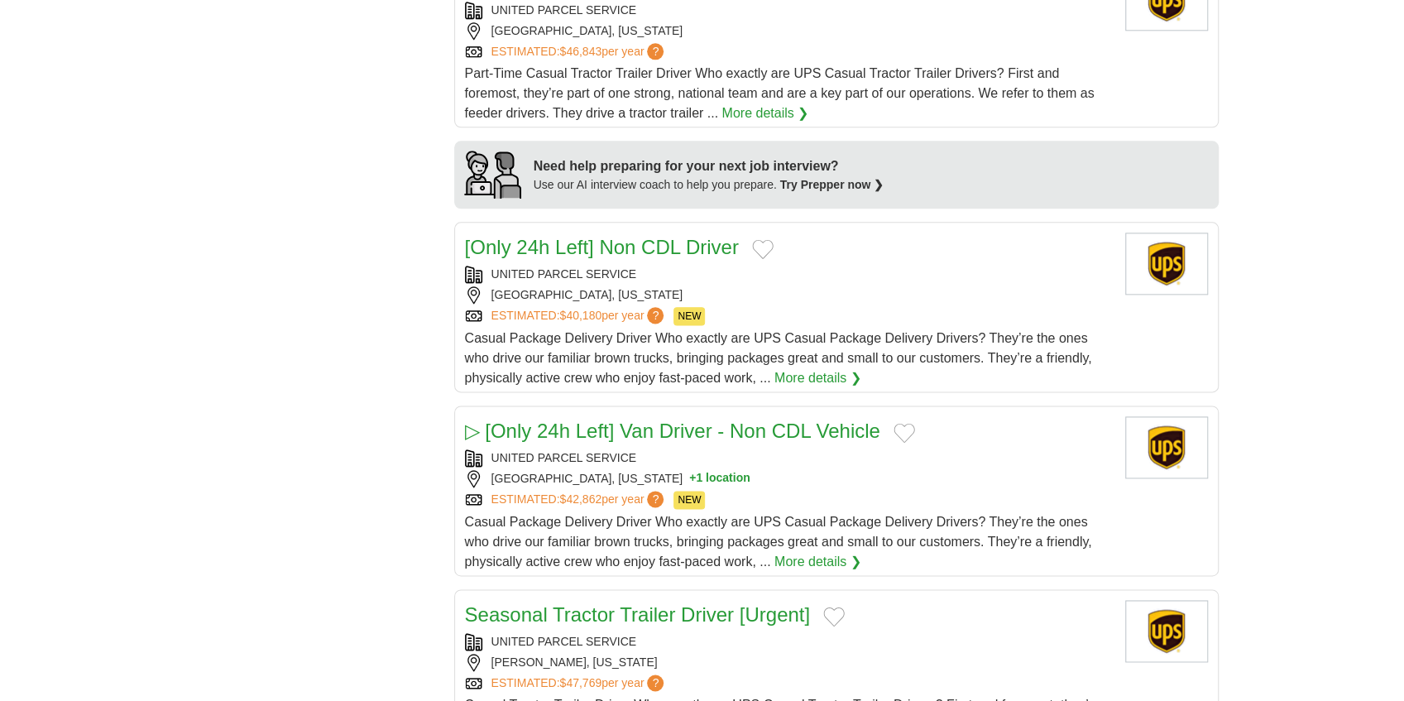
scroll to position [1434, 0]
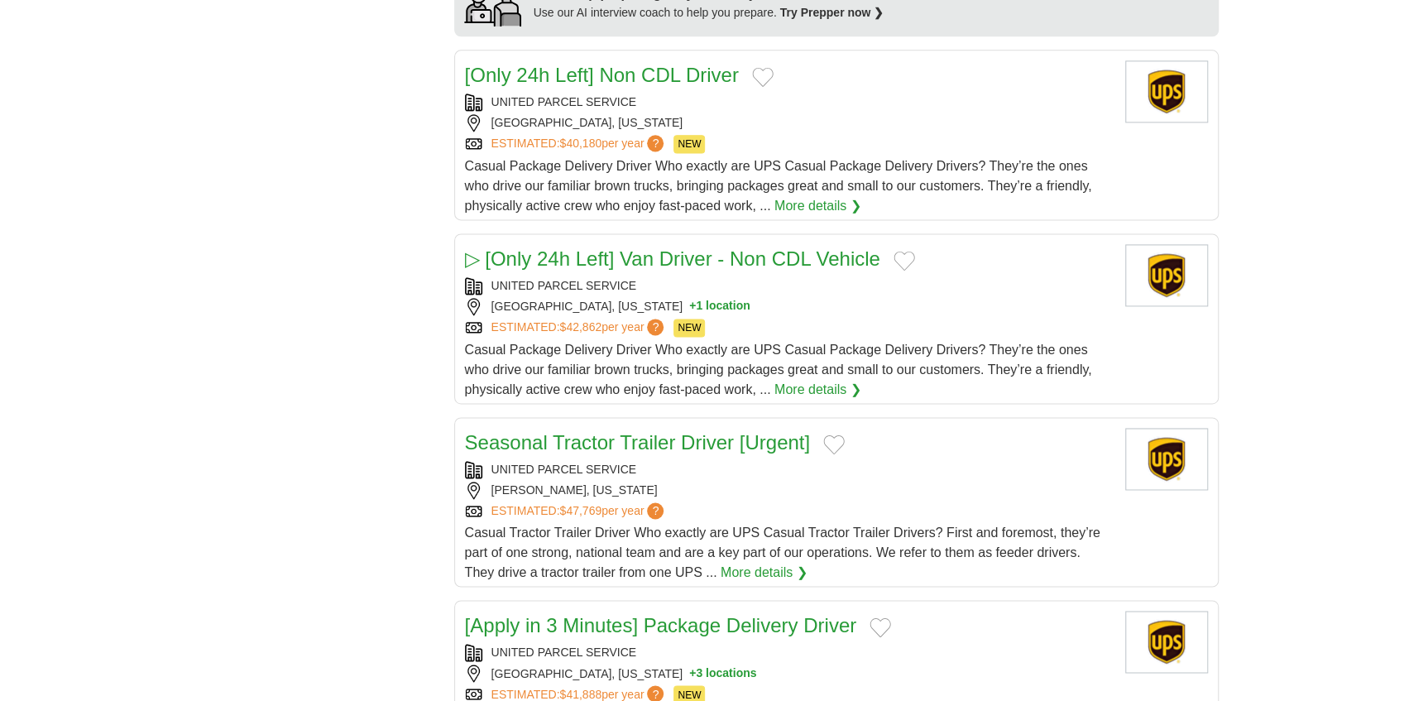
click at [707, 253] on link "▷ [Only 24h Left] Van Driver - Non CDL Vehicle" at bounding box center [672, 258] width 415 height 22
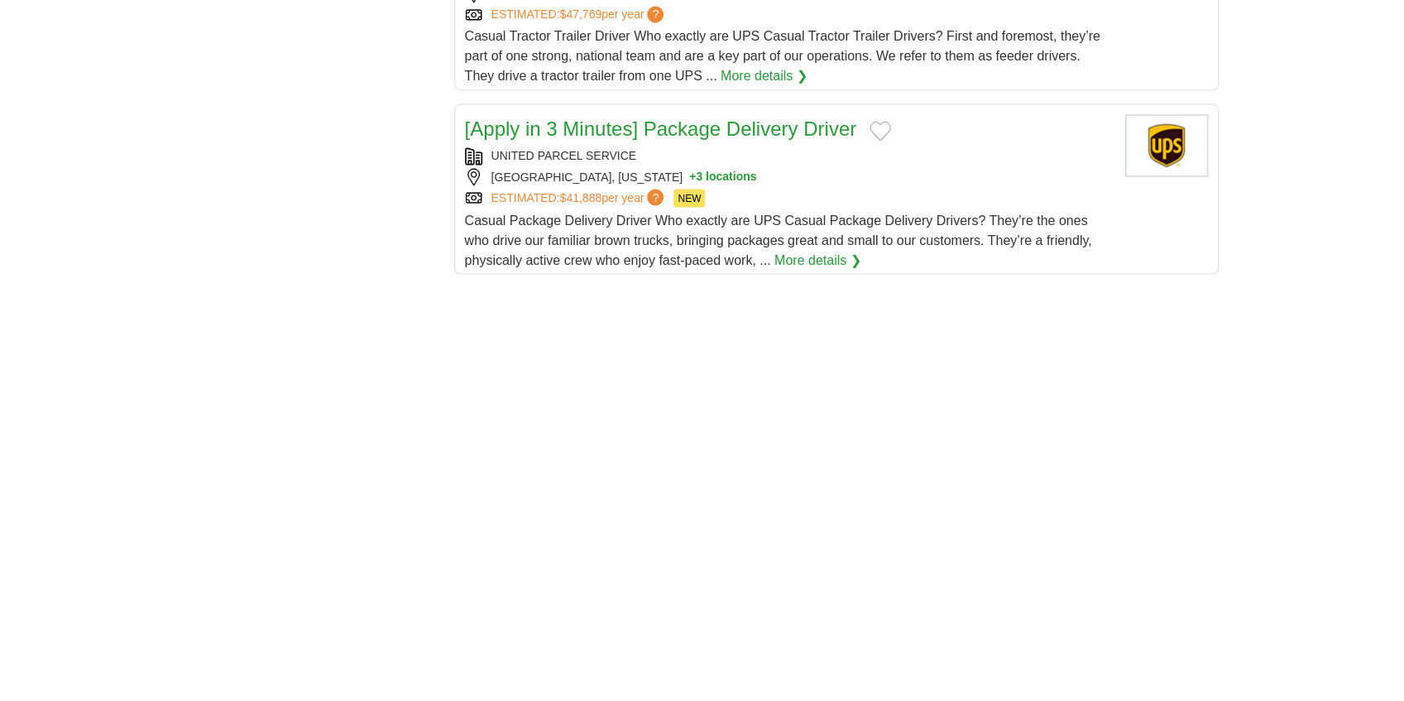
scroll to position [2206, 0]
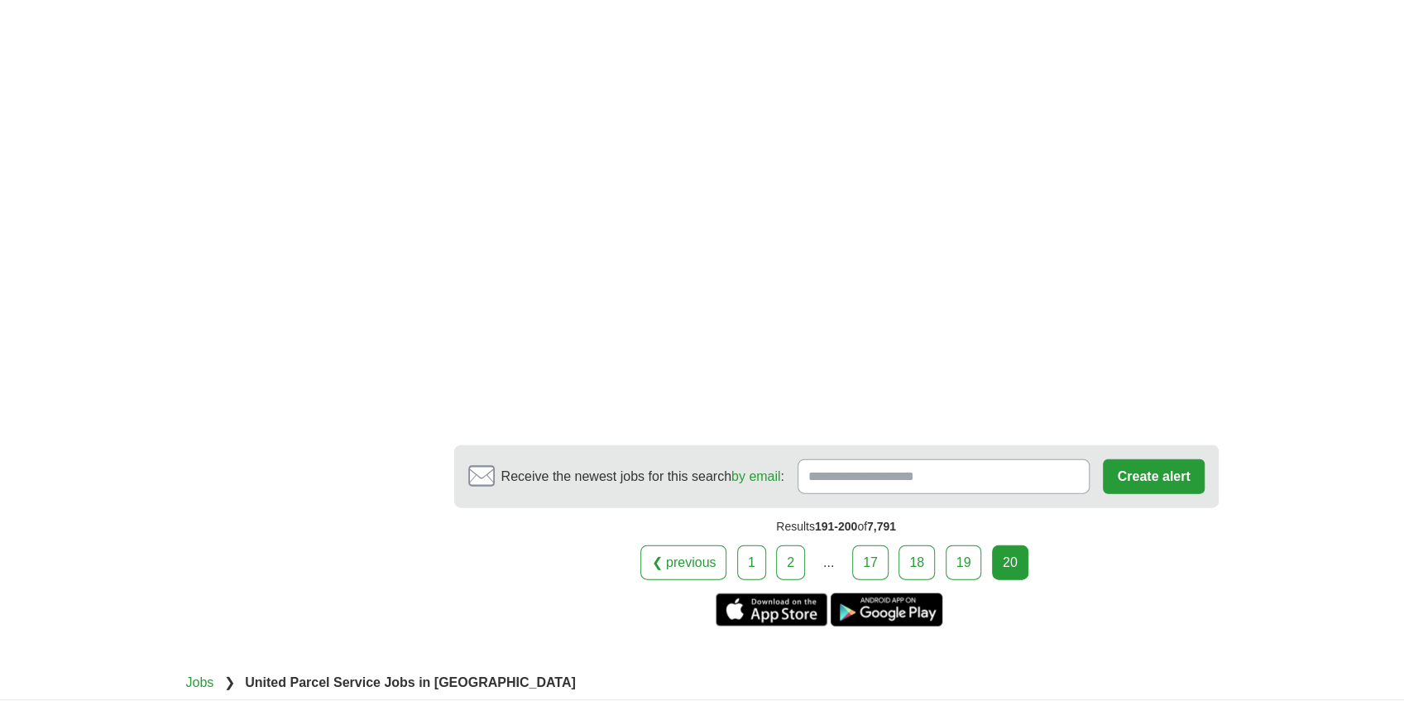
click at [874, 557] on link "17" at bounding box center [870, 562] width 36 height 35
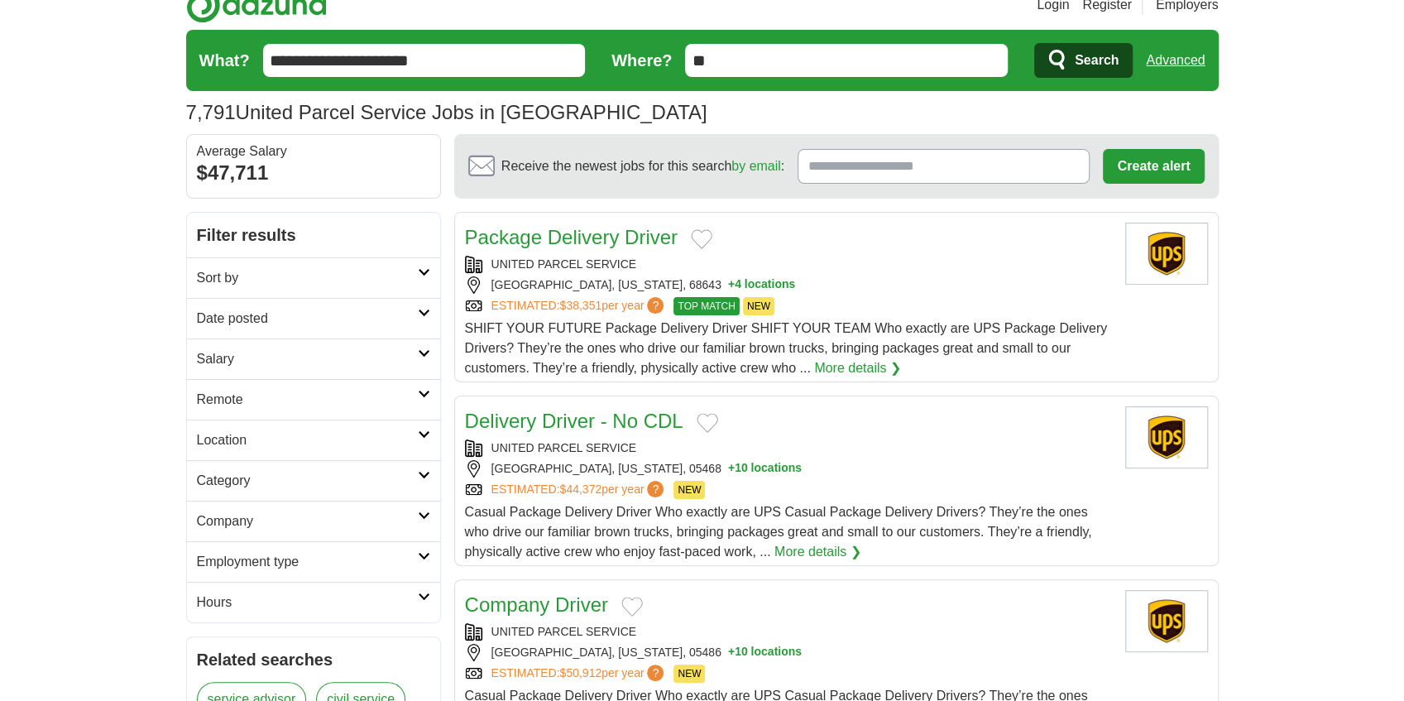
scroll to position [55, 0]
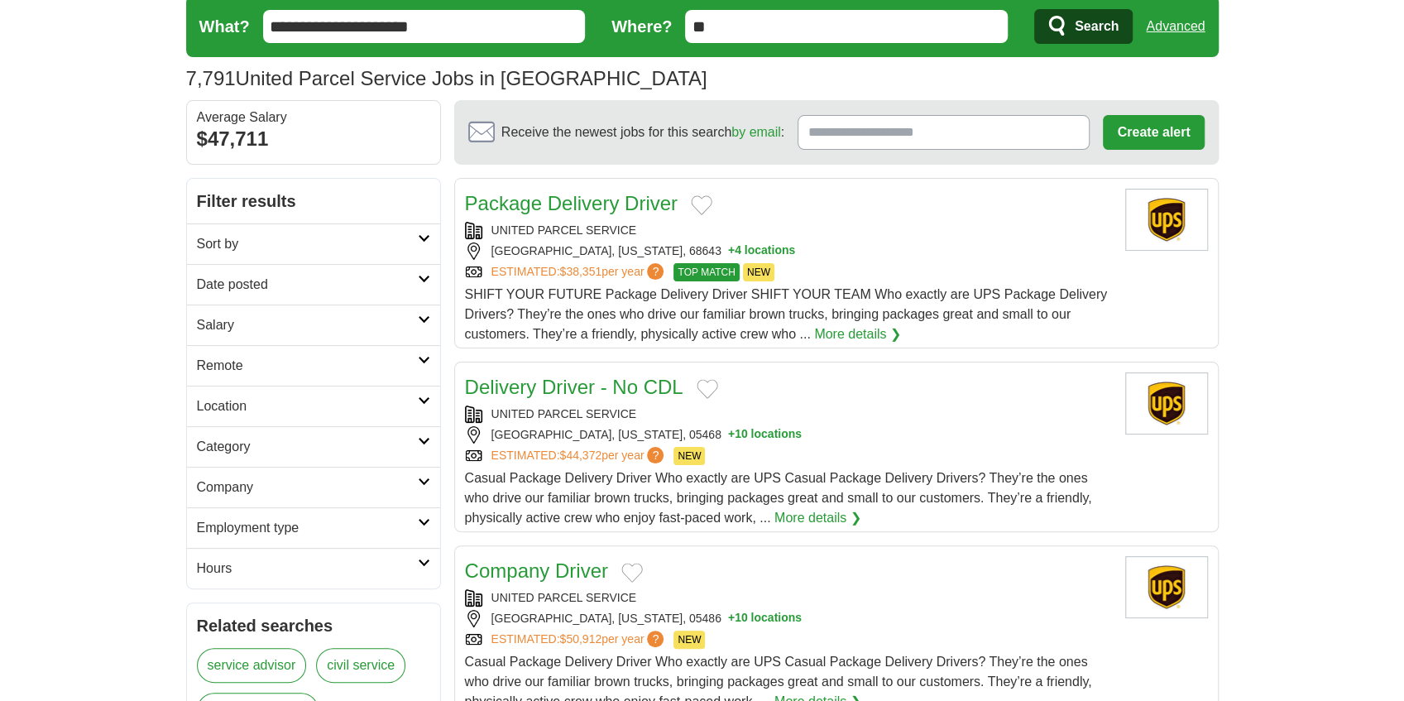
click at [631, 392] on link "Delivery Driver - No CDL" at bounding box center [574, 387] width 218 height 22
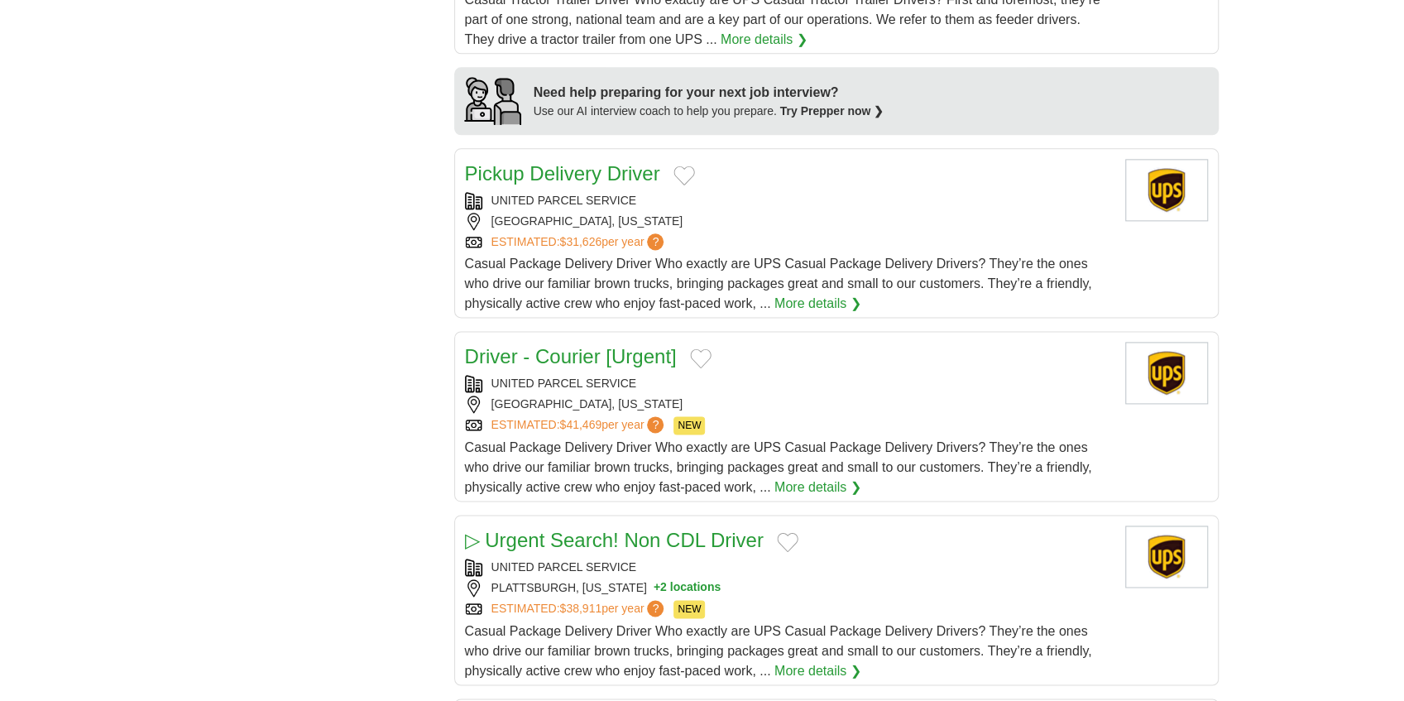
scroll to position [1324, 0]
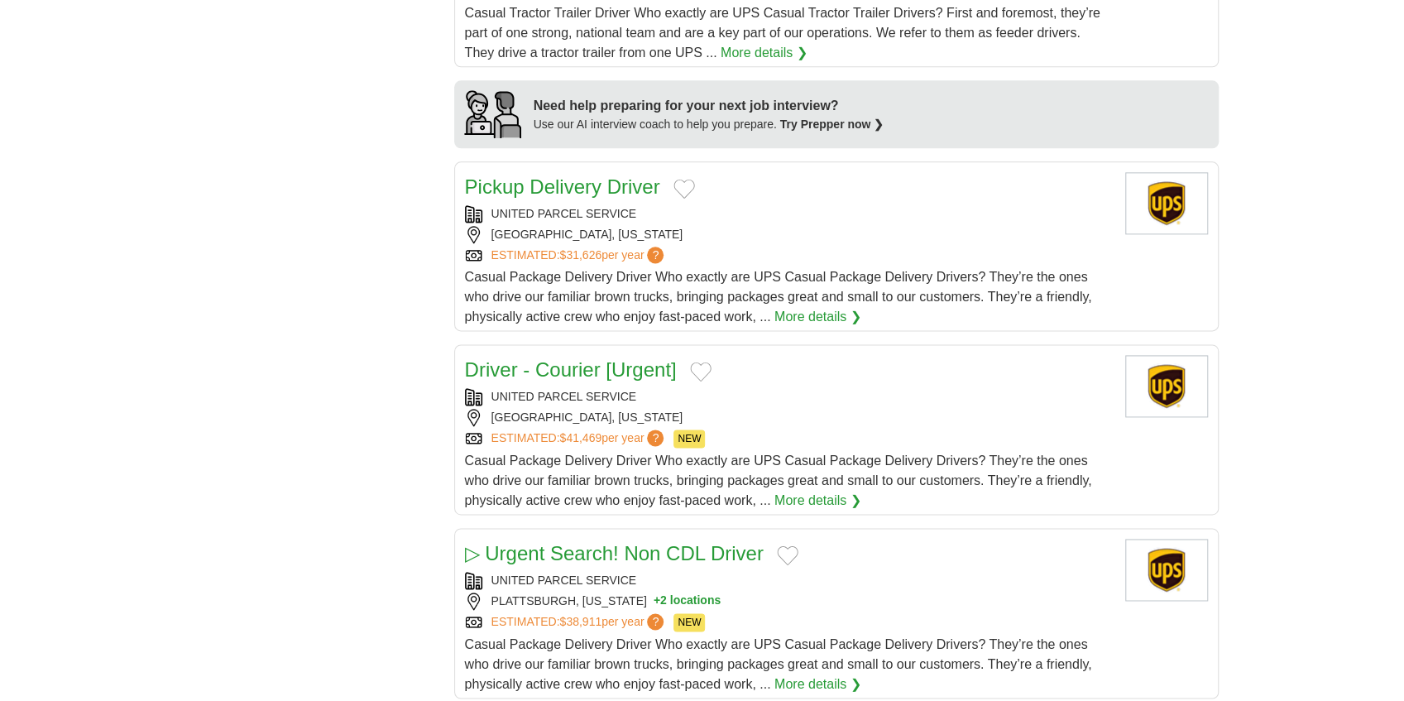
click at [545, 358] on link "Driver - Courier [Urgent]" at bounding box center [571, 369] width 212 height 22
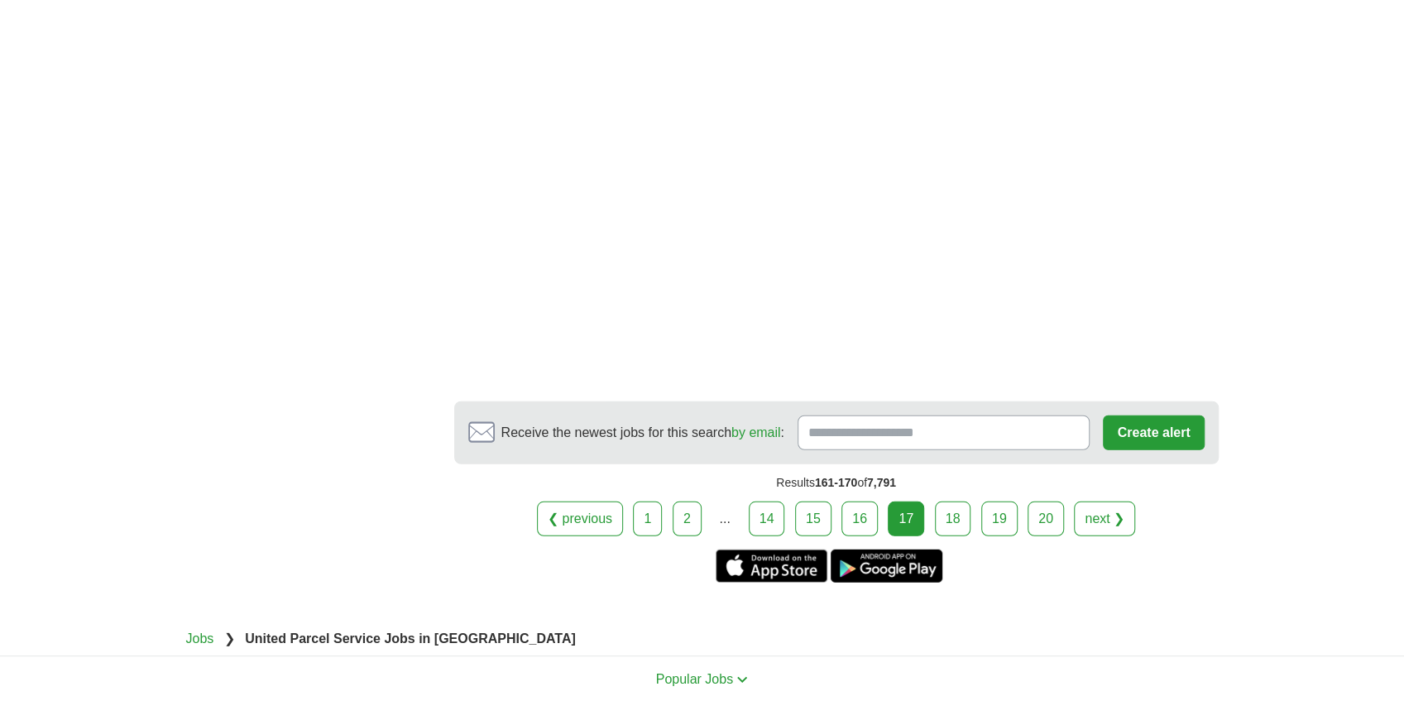
scroll to position [2868, 0]
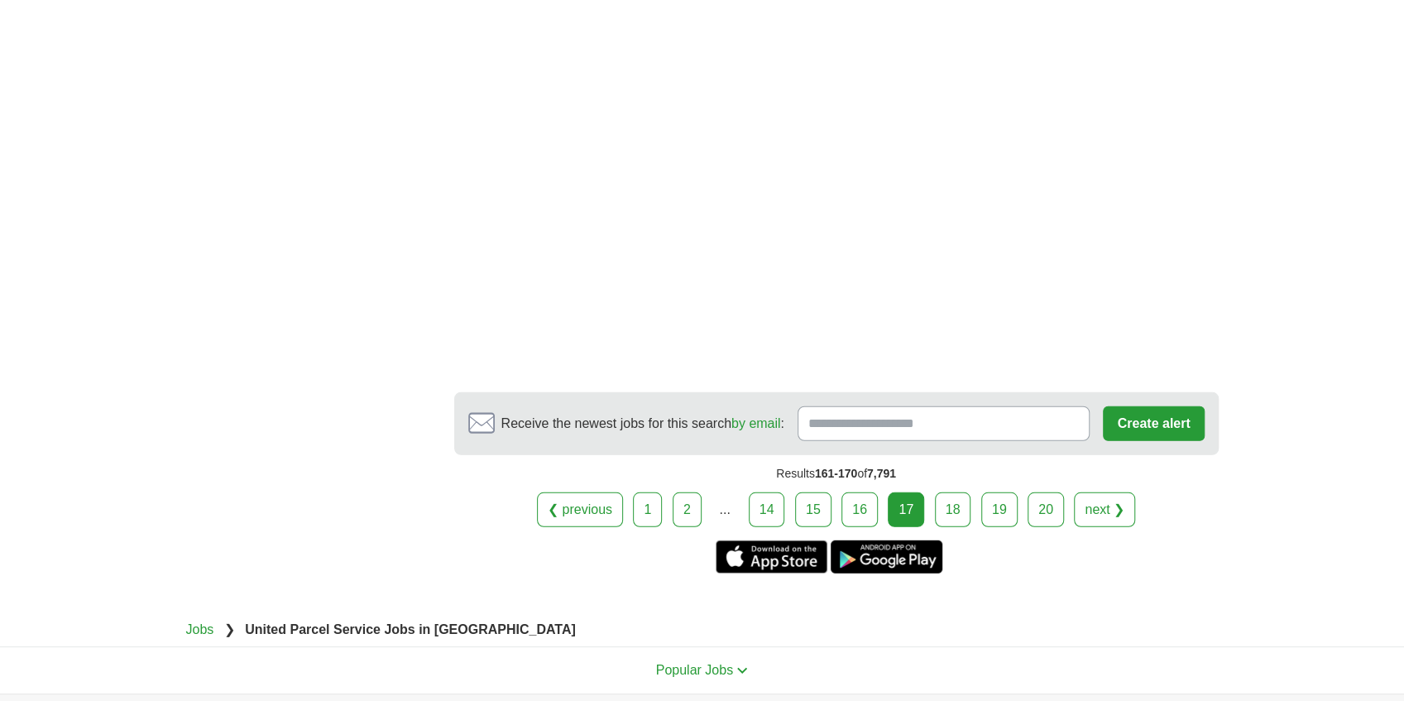
click at [778, 492] on link "14" at bounding box center [767, 509] width 36 height 35
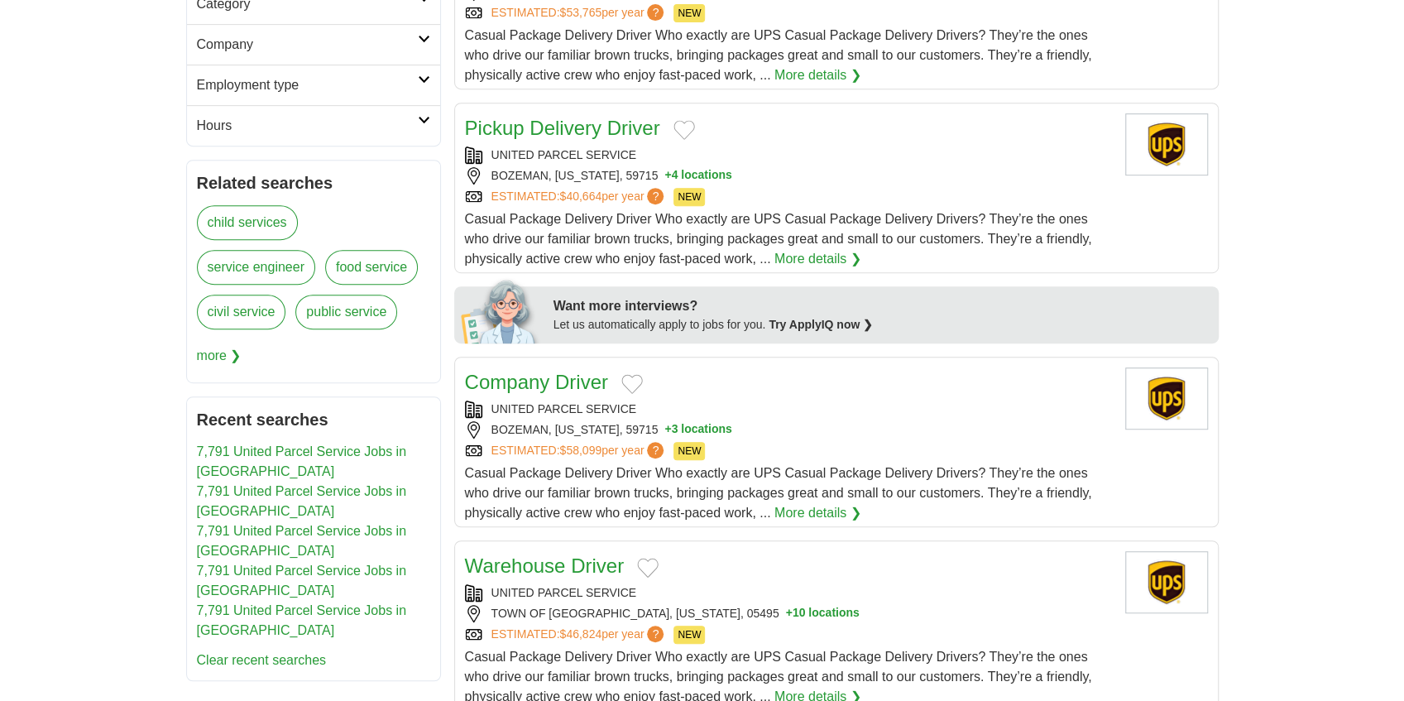
scroll to position [551, 0]
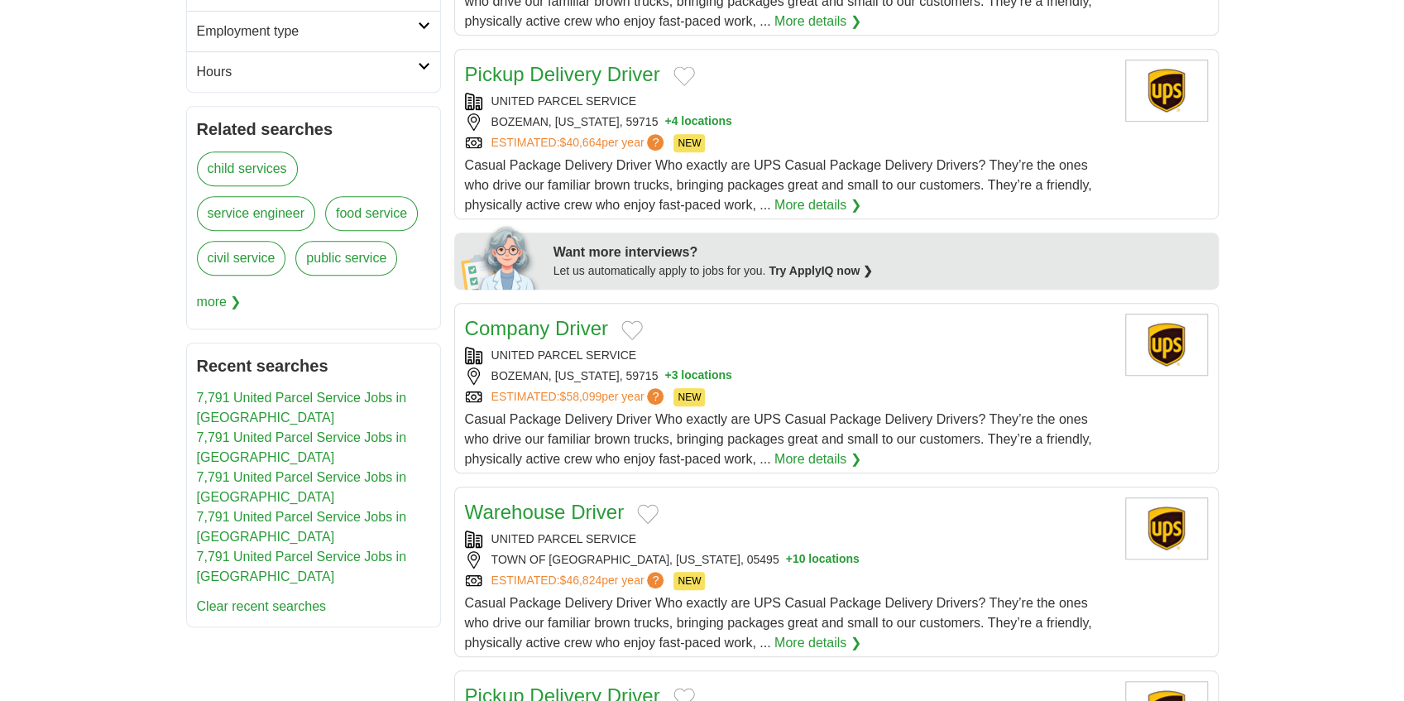
click at [586, 77] on link "Pickup Delivery Driver" at bounding box center [562, 74] width 195 height 22
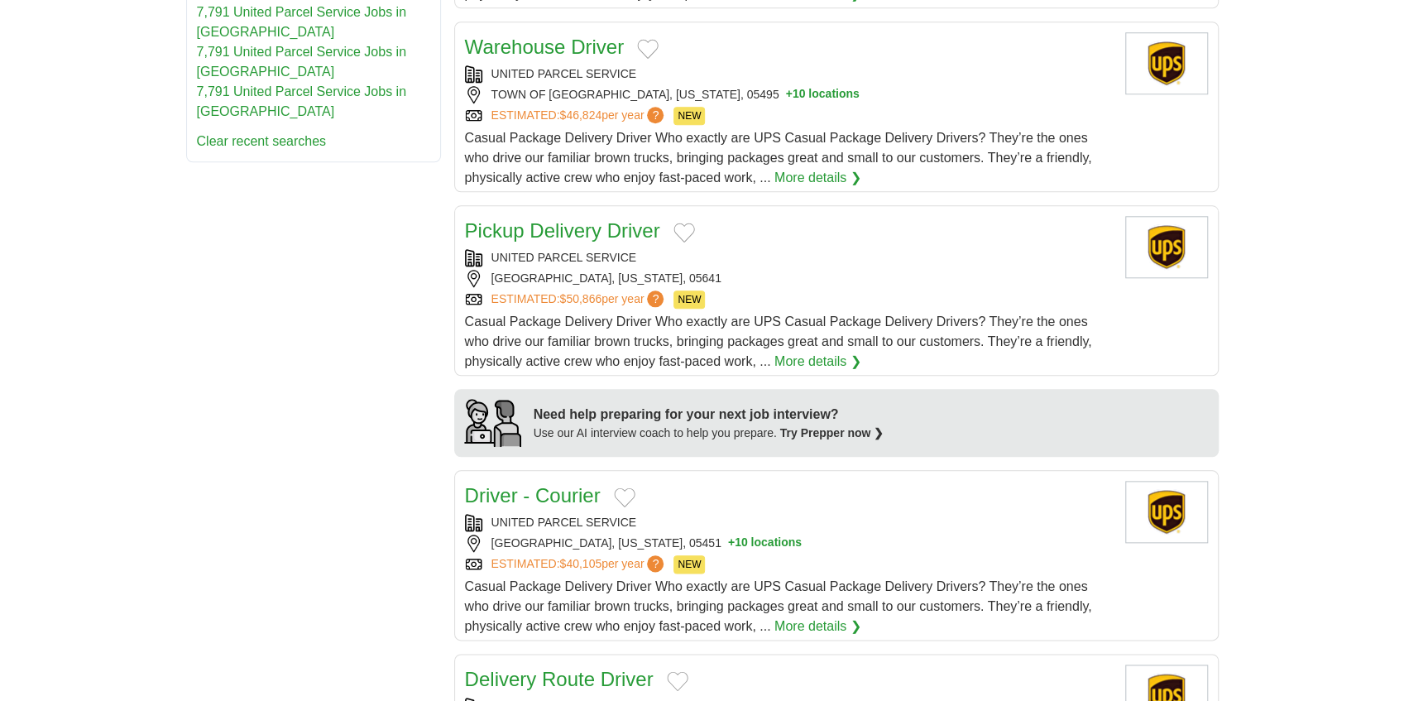
scroll to position [1159, 0]
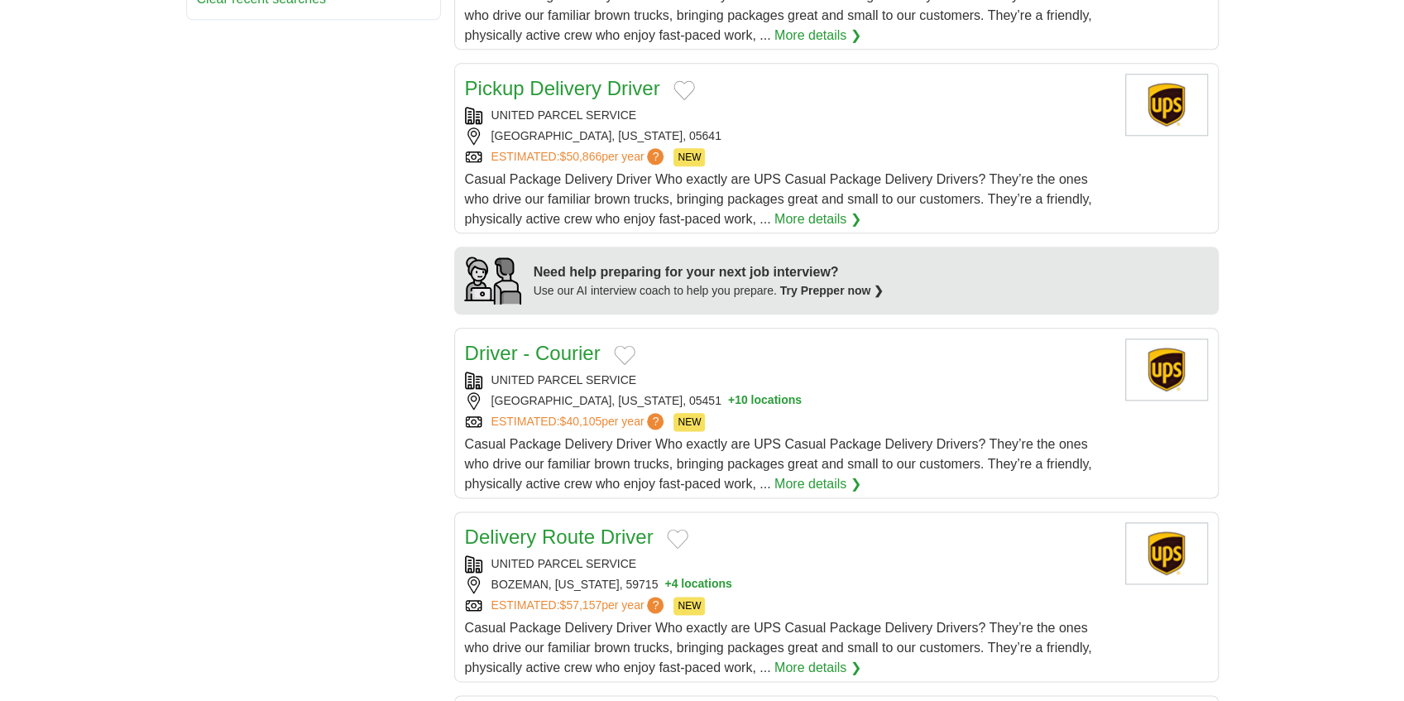
click at [559, 342] on link "Driver - Courier" at bounding box center [533, 353] width 136 height 22
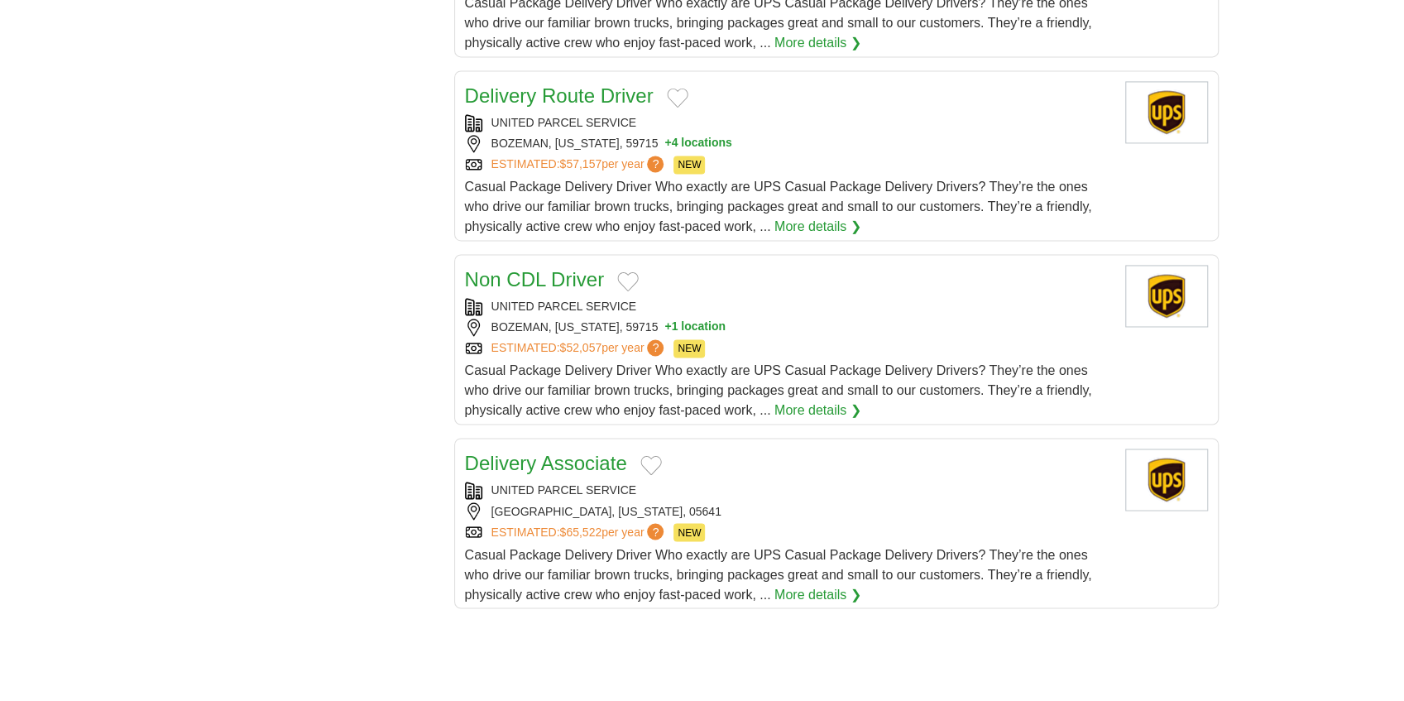
scroll to position [1875, 0]
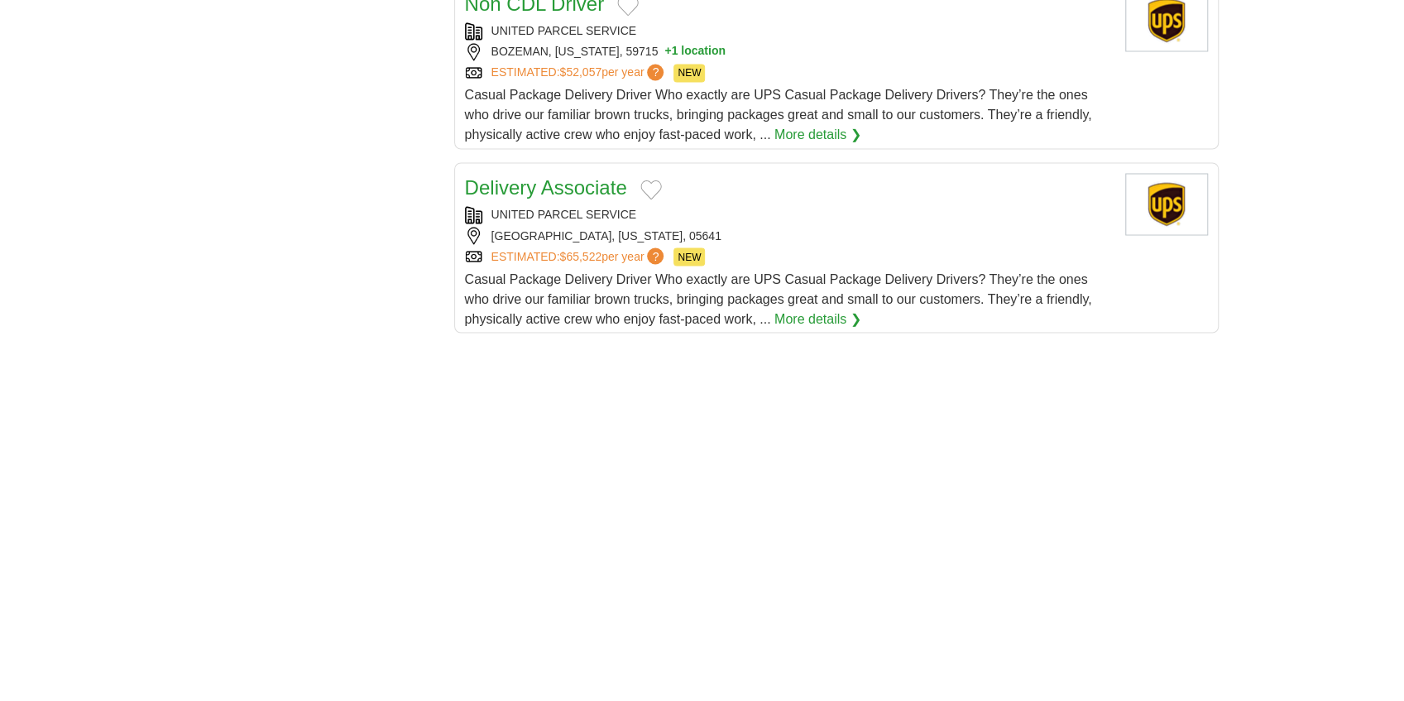
click at [569, 188] on h2 "Delivery Associate" at bounding box center [546, 188] width 162 height 30
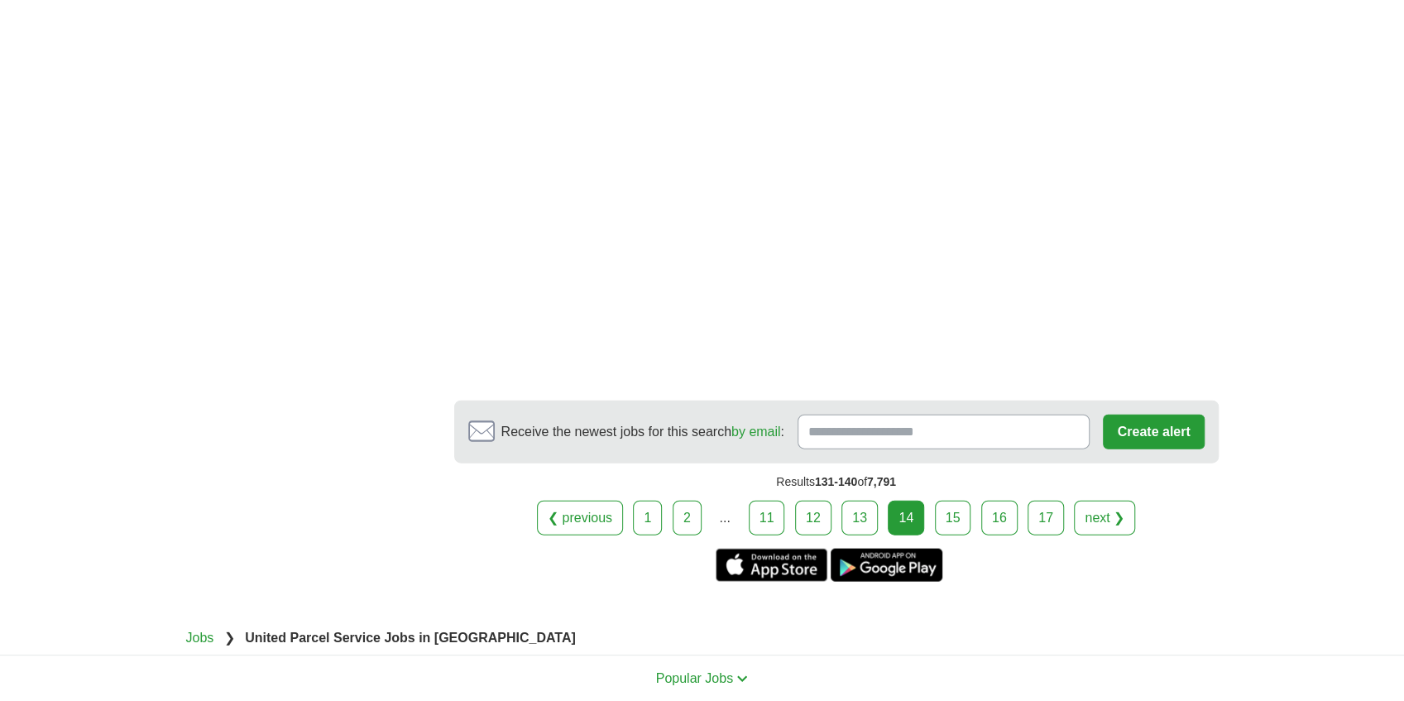
scroll to position [2429, 0]
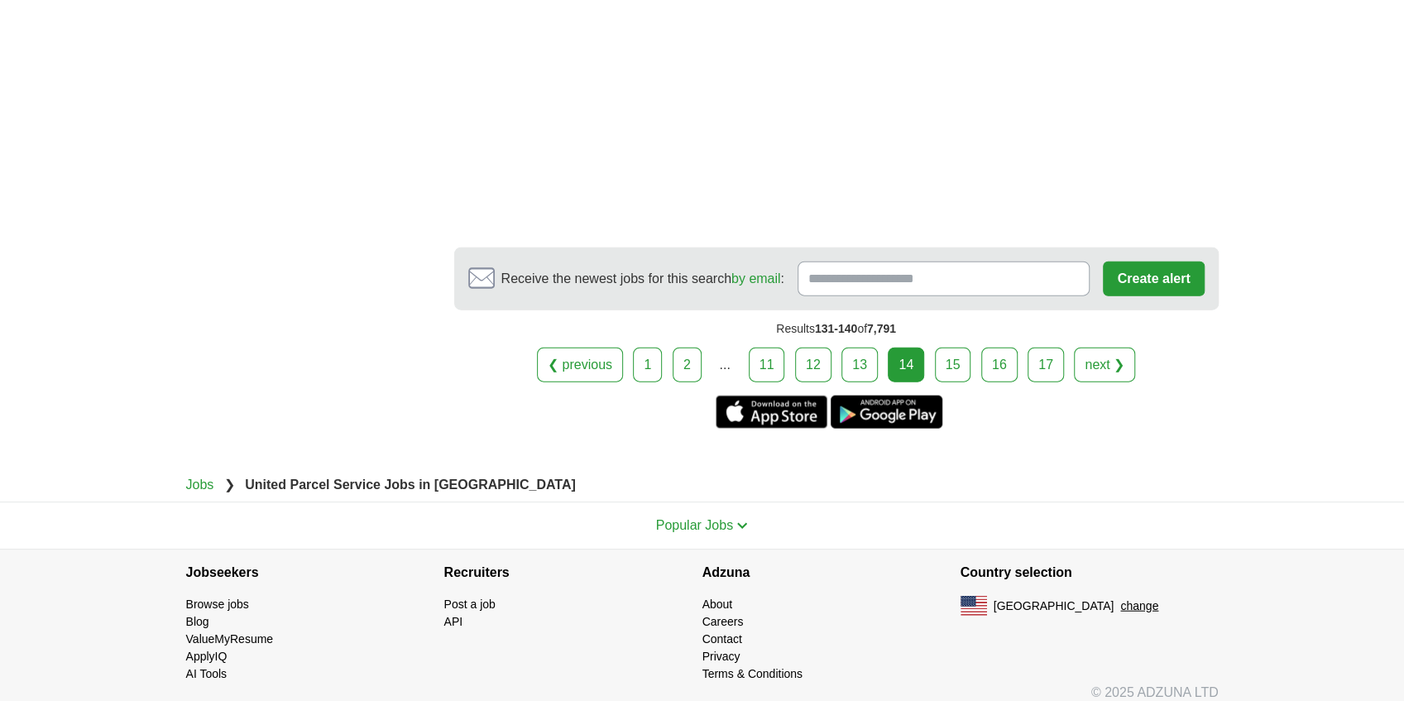
click at [816, 352] on link "12" at bounding box center [813, 365] width 36 height 35
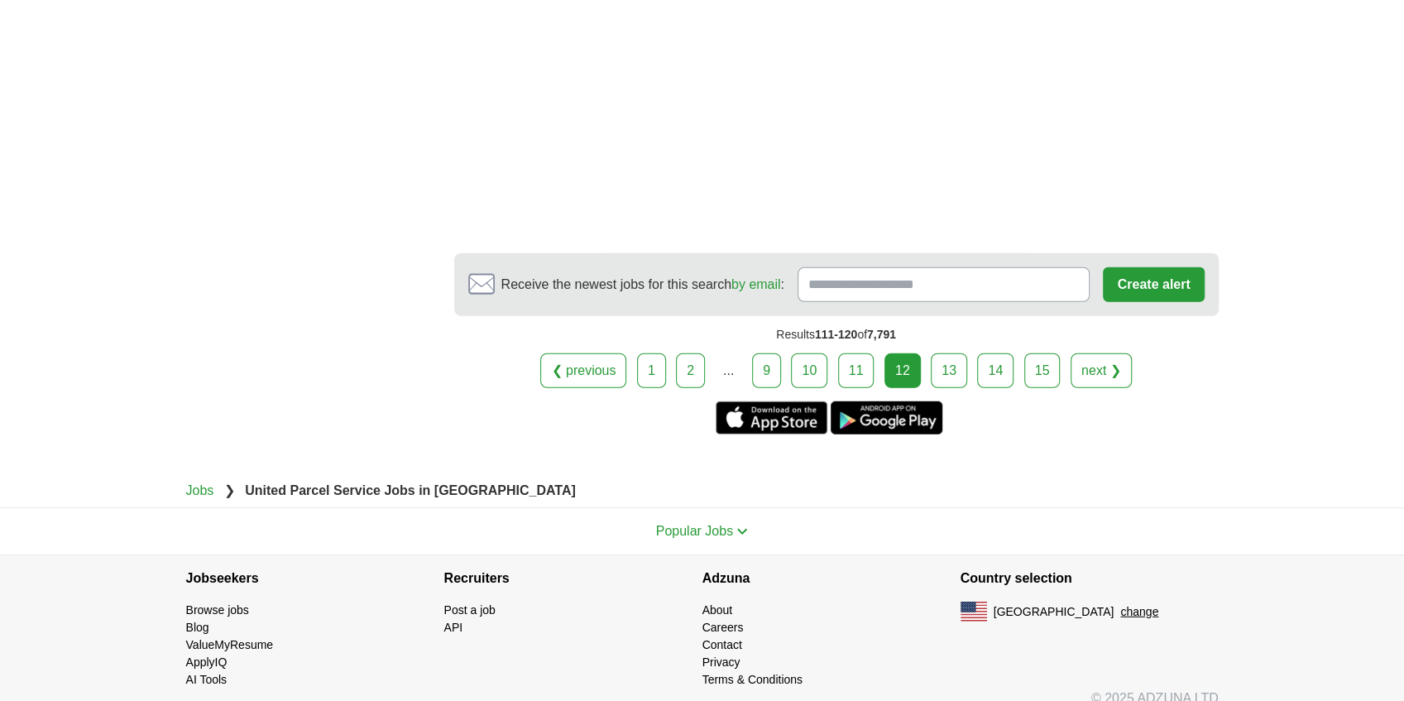
scroll to position [2843, 0]
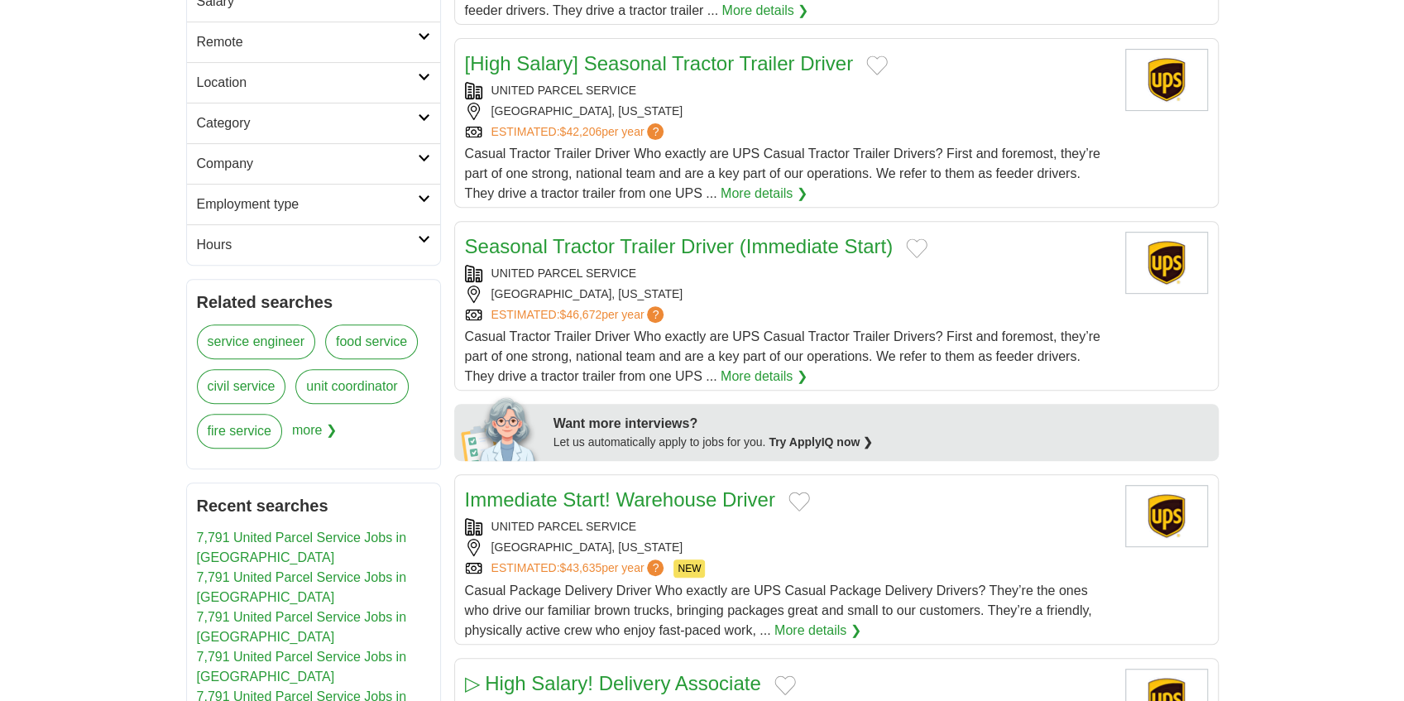
scroll to position [497, 0]
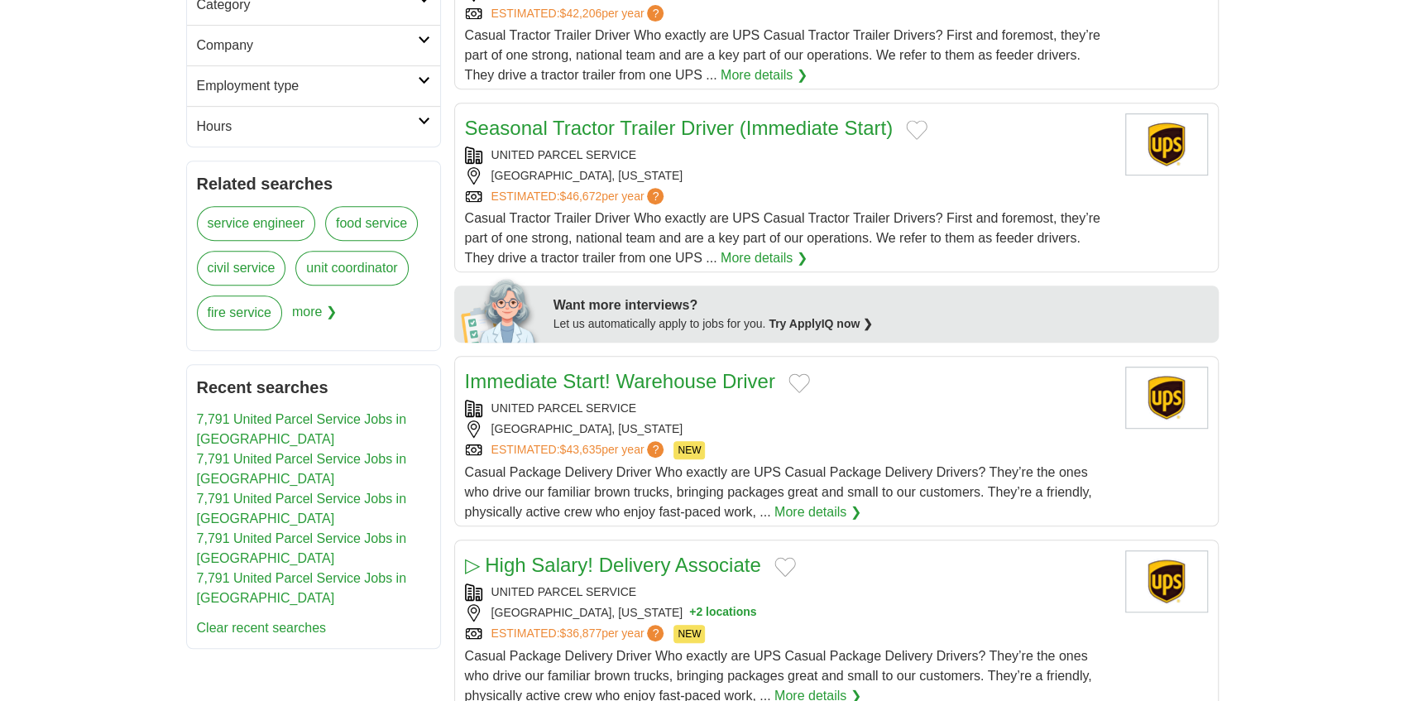
click at [660, 377] on link "Immediate Start! Warehouse Driver" at bounding box center [620, 381] width 310 height 22
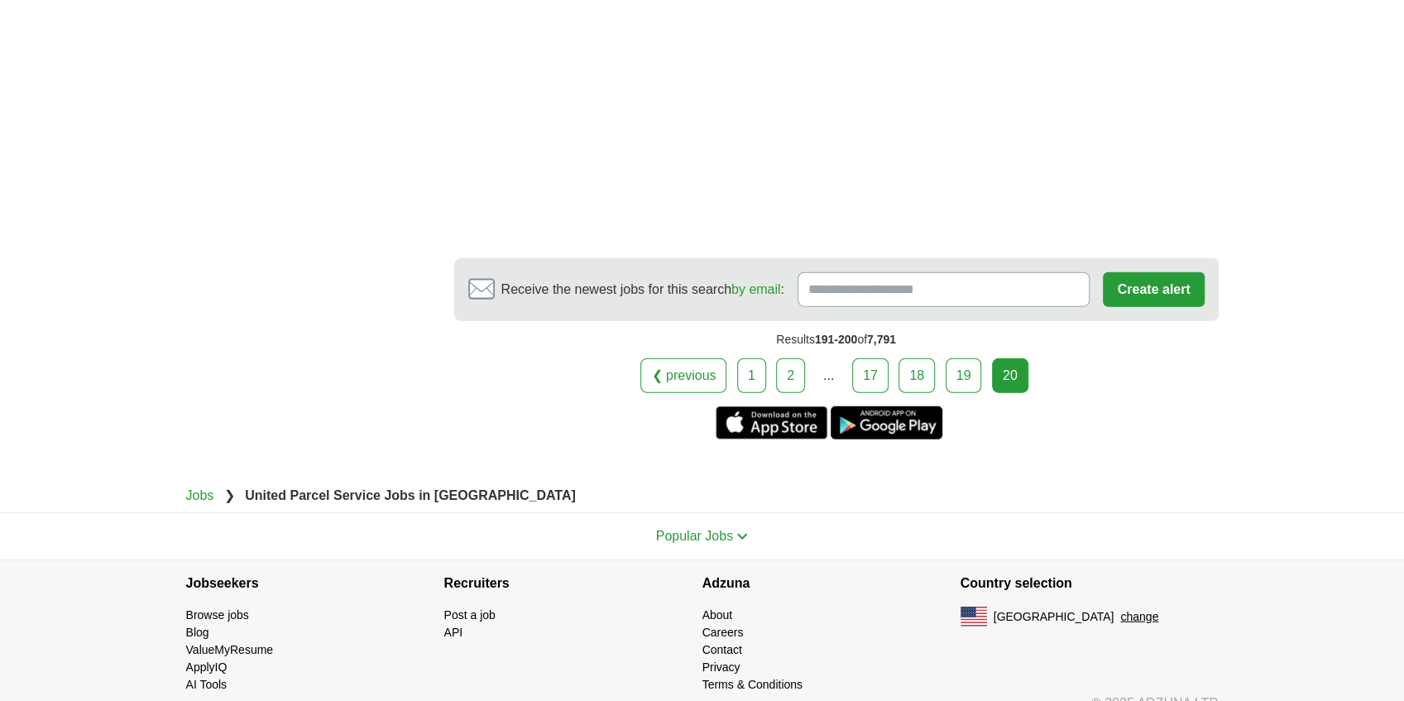
scroll to position [2730, 0]
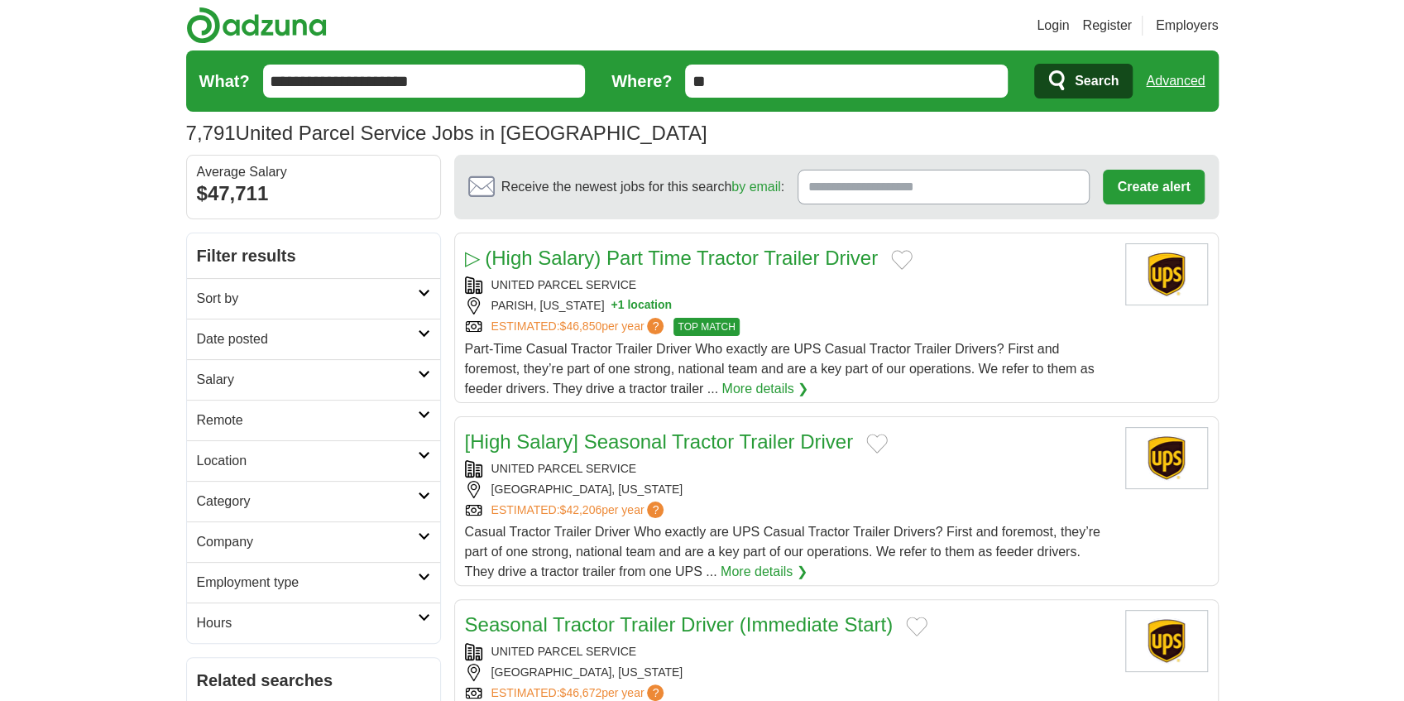
click at [679, 258] on link "▷ (High Salary) Part Time Tractor Trailer Driver" at bounding box center [671, 258] width 413 height 22
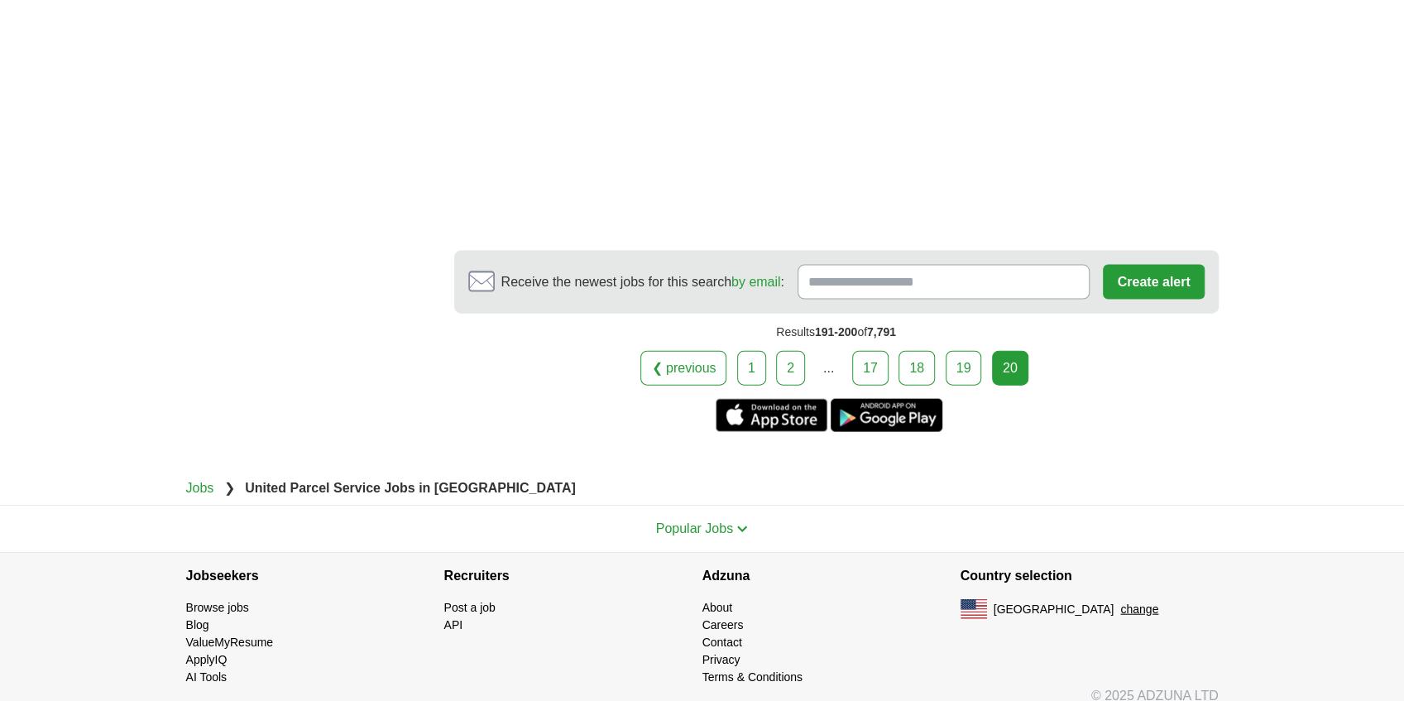
scroll to position [2330, 0]
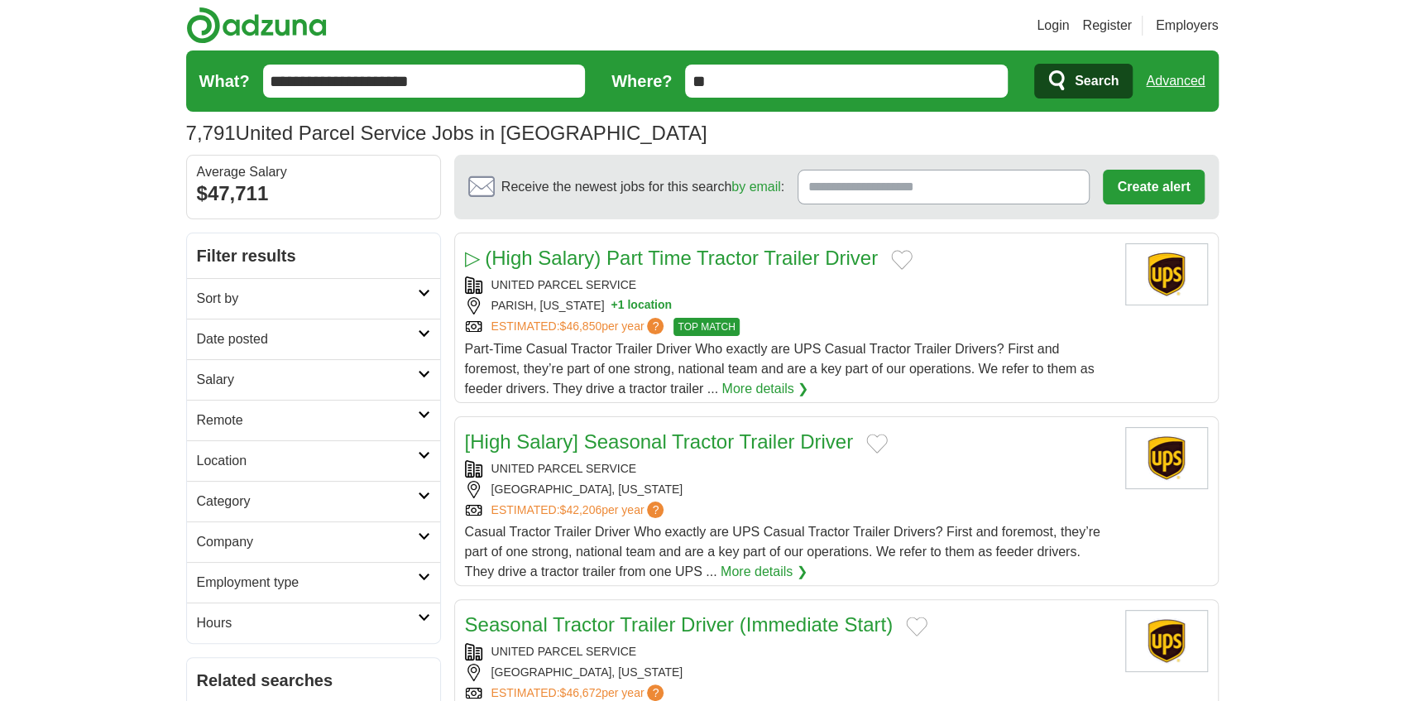
click at [749, 259] on link "▷ (High Salary) Part Time Tractor Trailer Driver" at bounding box center [671, 258] width 413 height 22
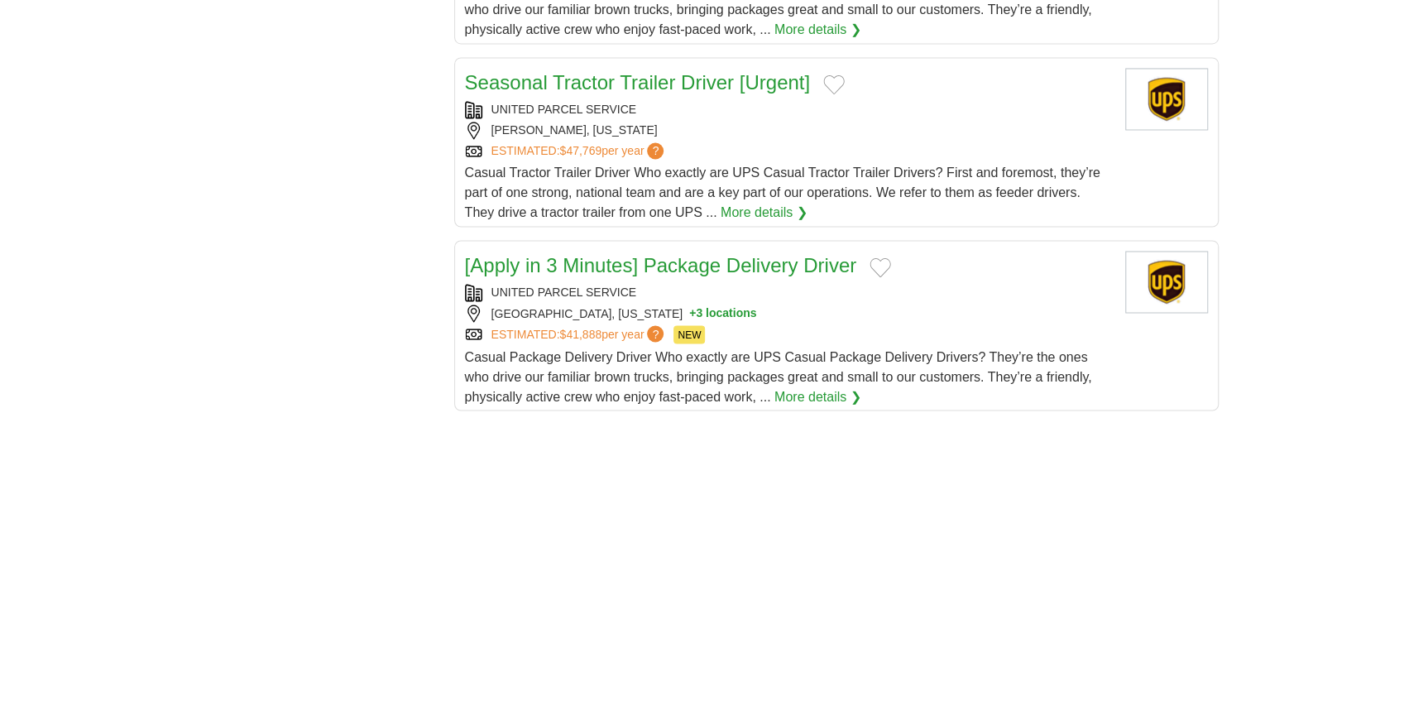
scroll to position [1821, 0]
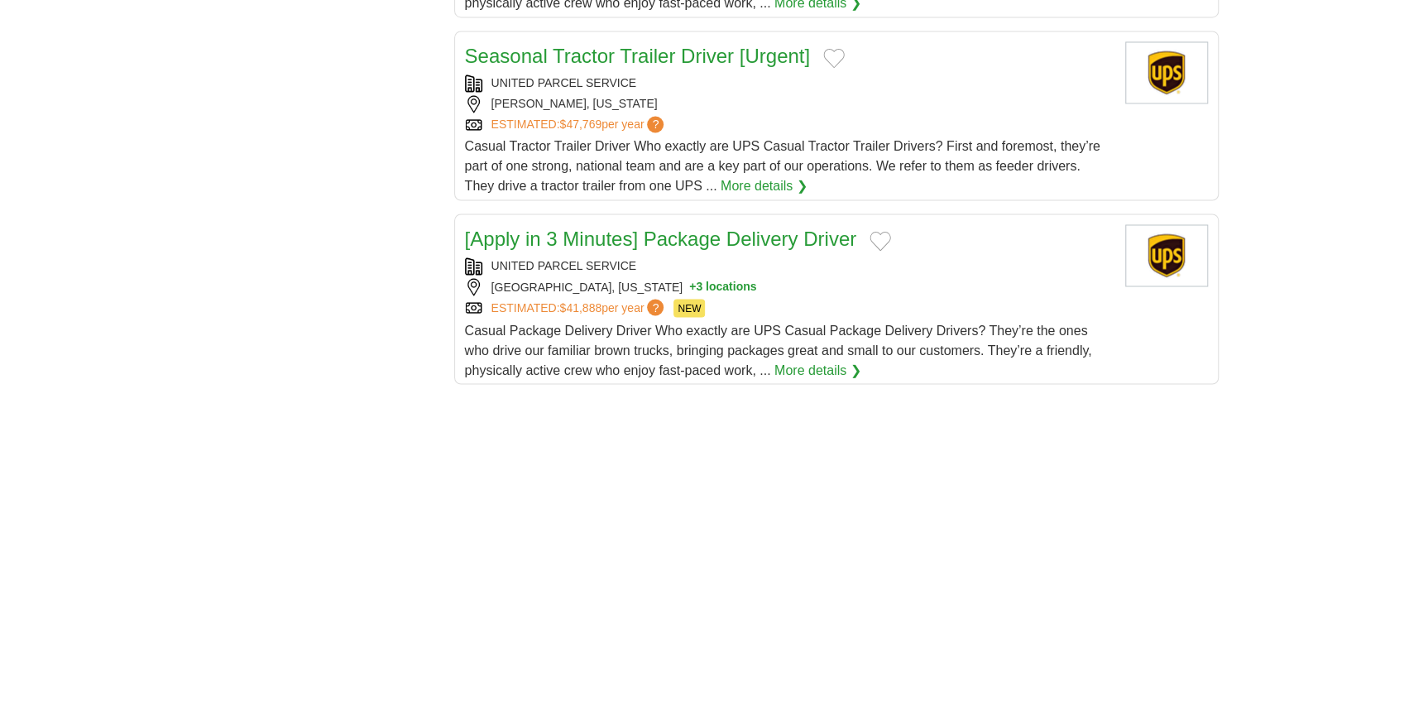
click at [715, 228] on link "[Apply in 3 Minutes] Package Delivery Driver" at bounding box center [661, 239] width 392 height 22
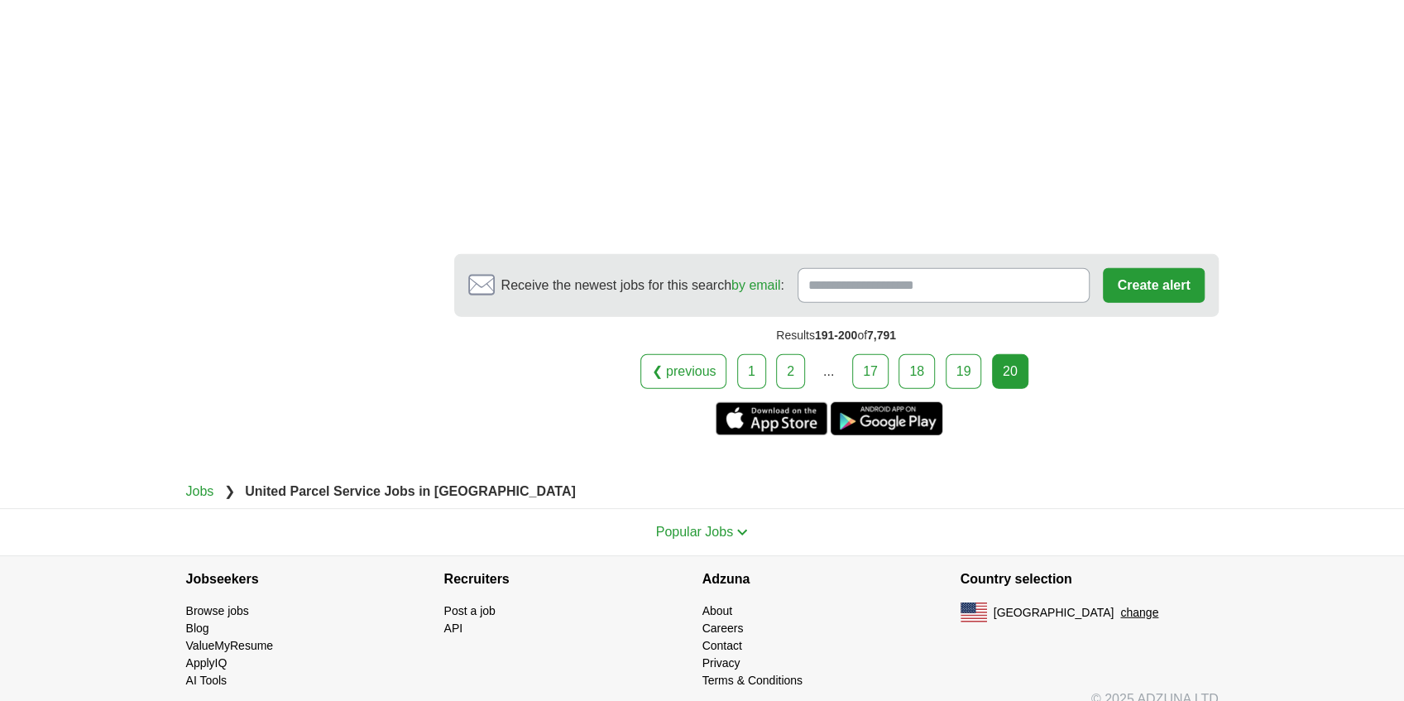
scroll to position [2785, 0]
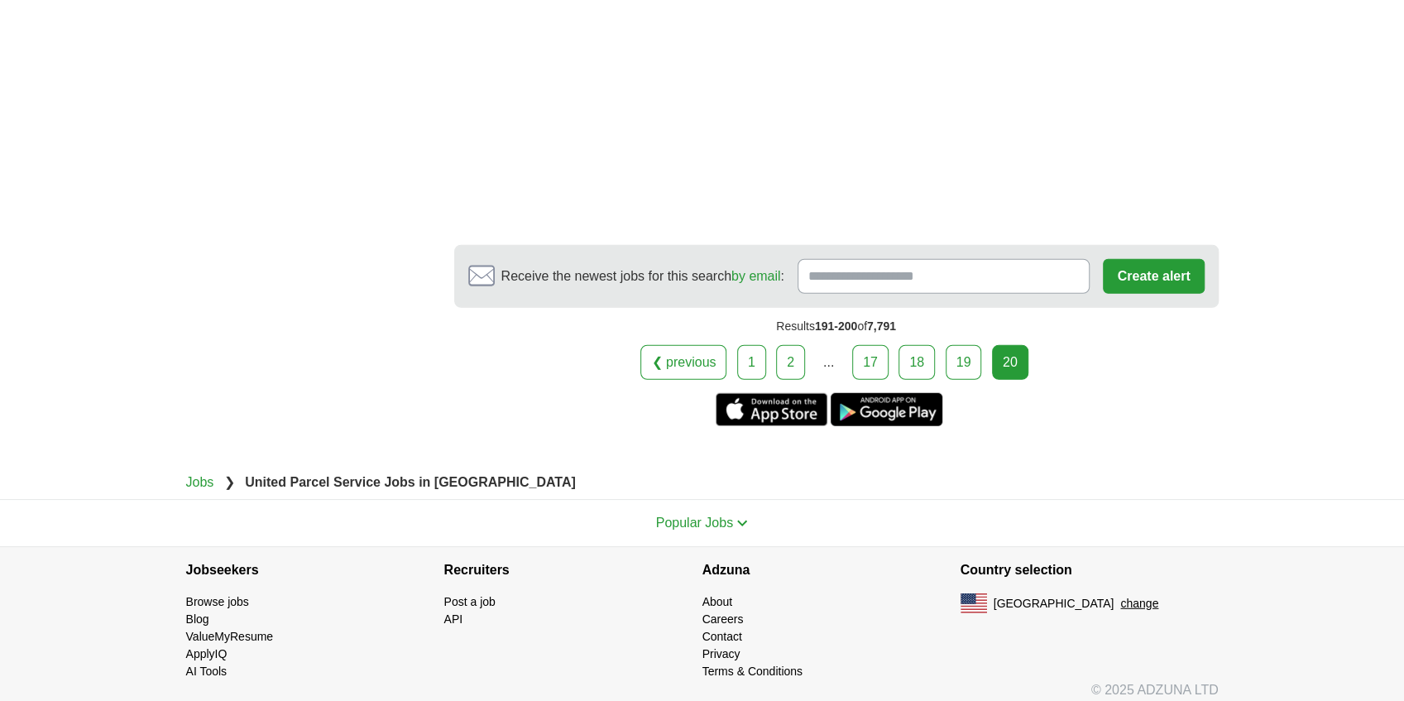
click at [1013, 354] on div "20" at bounding box center [1010, 362] width 36 height 35
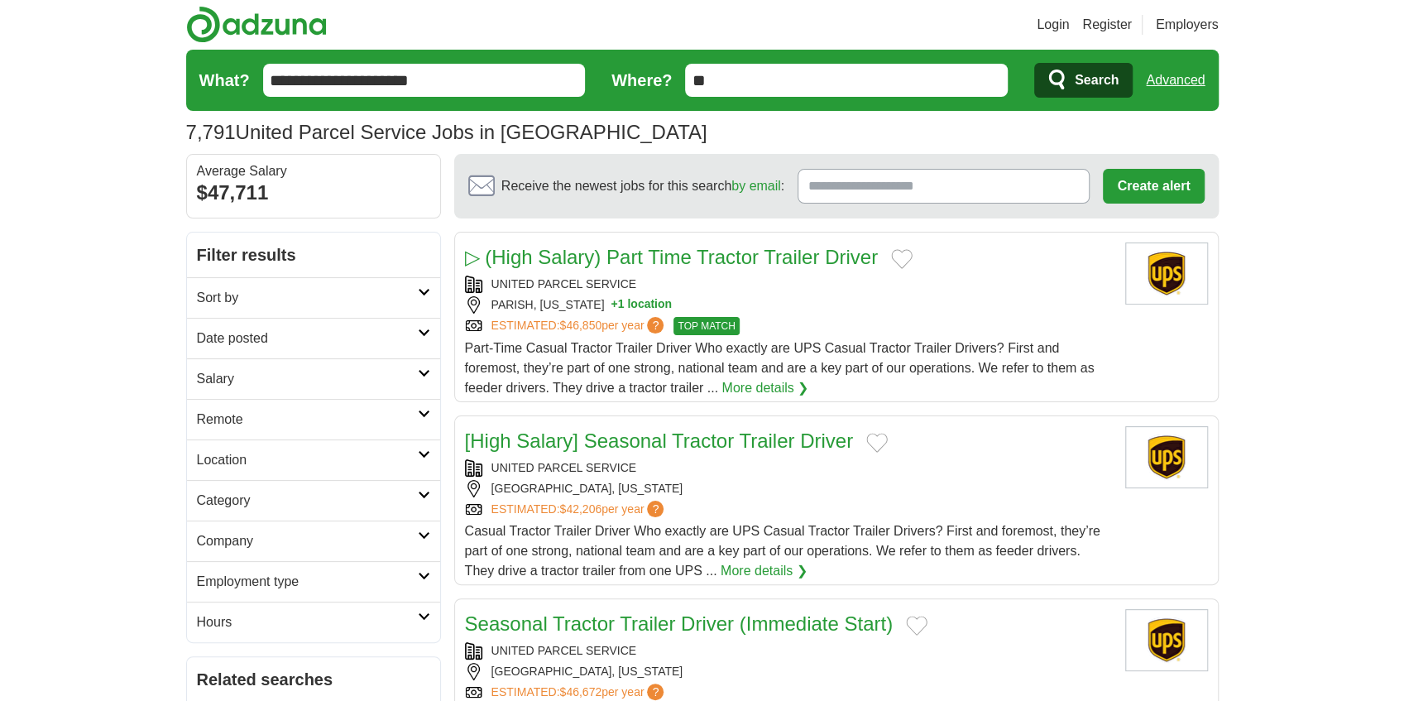
scroll to position [0, 0]
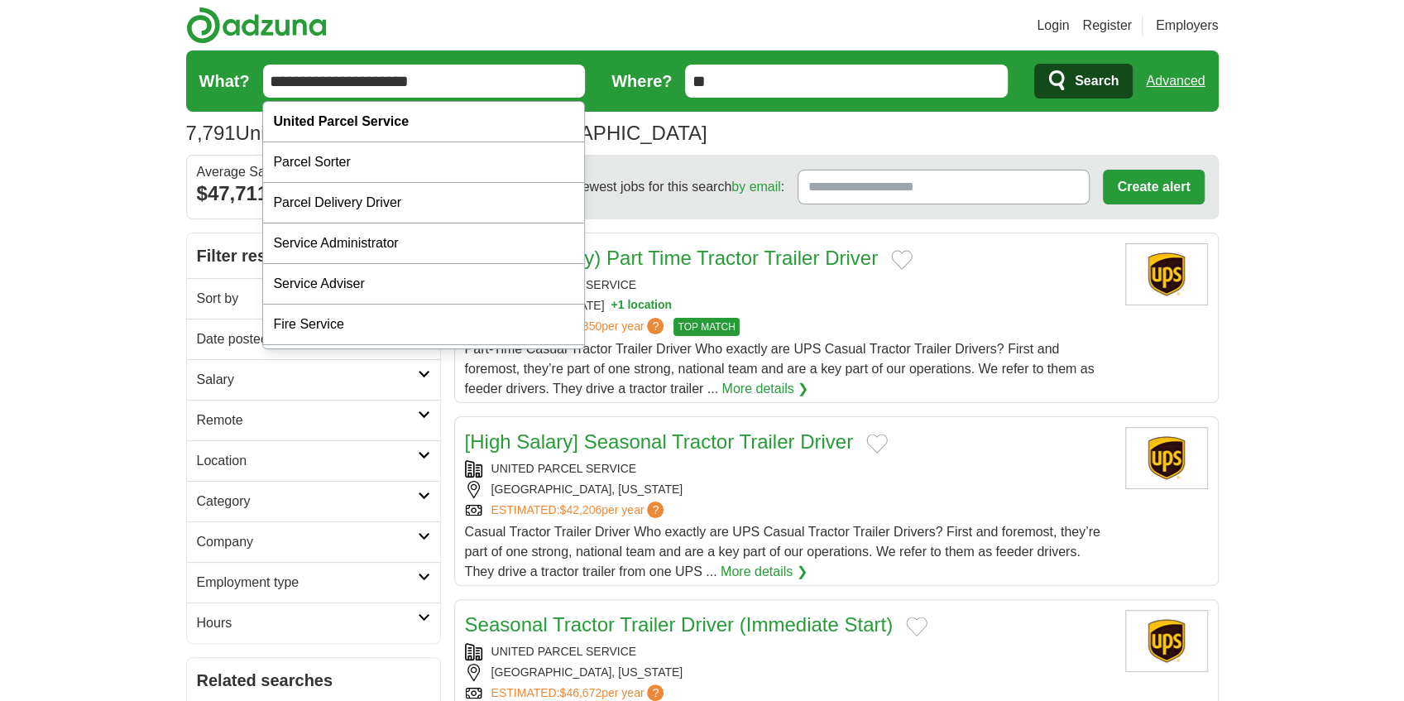
drag, startPoint x: 501, startPoint y: 78, endPoint x: 24, endPoint y: 135, distance: 480.1
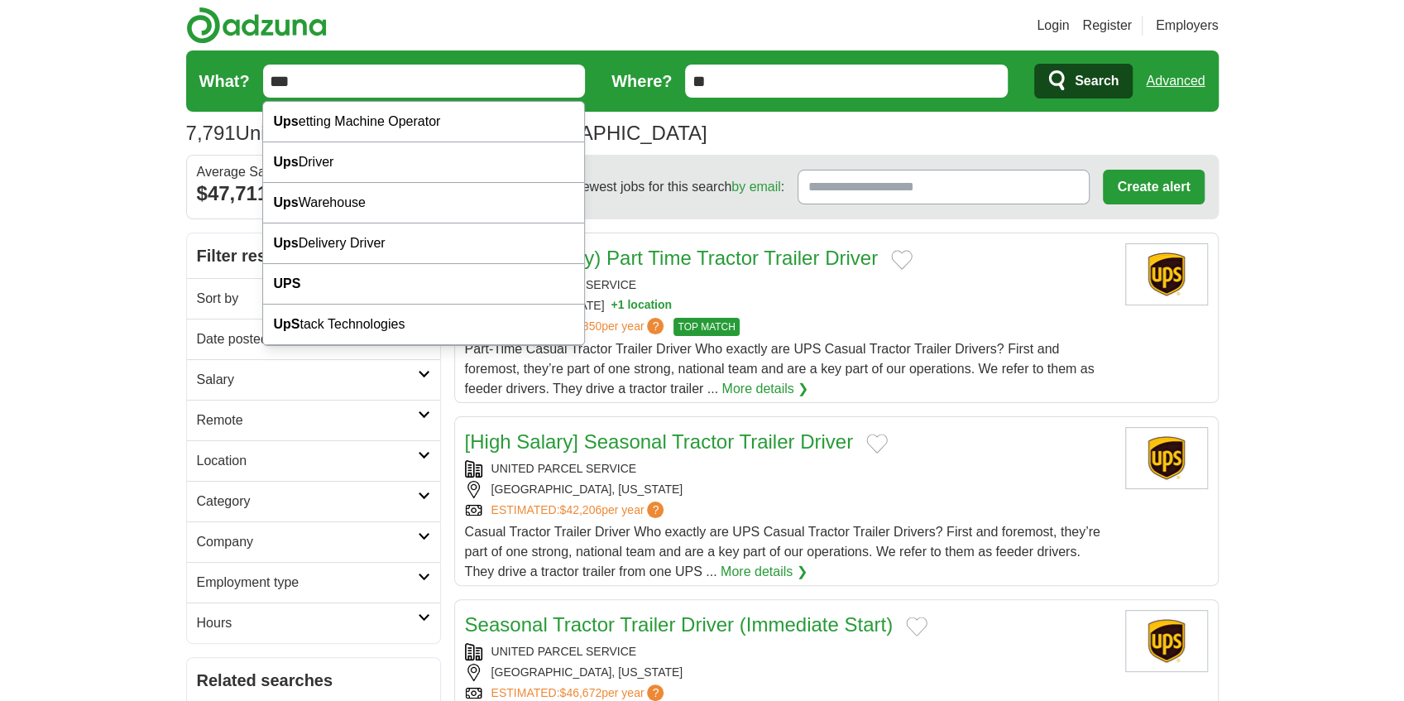
type input "***"
click at [1034, 64] on button "Search" at bounding box center [1083, 81] width 98 height 35
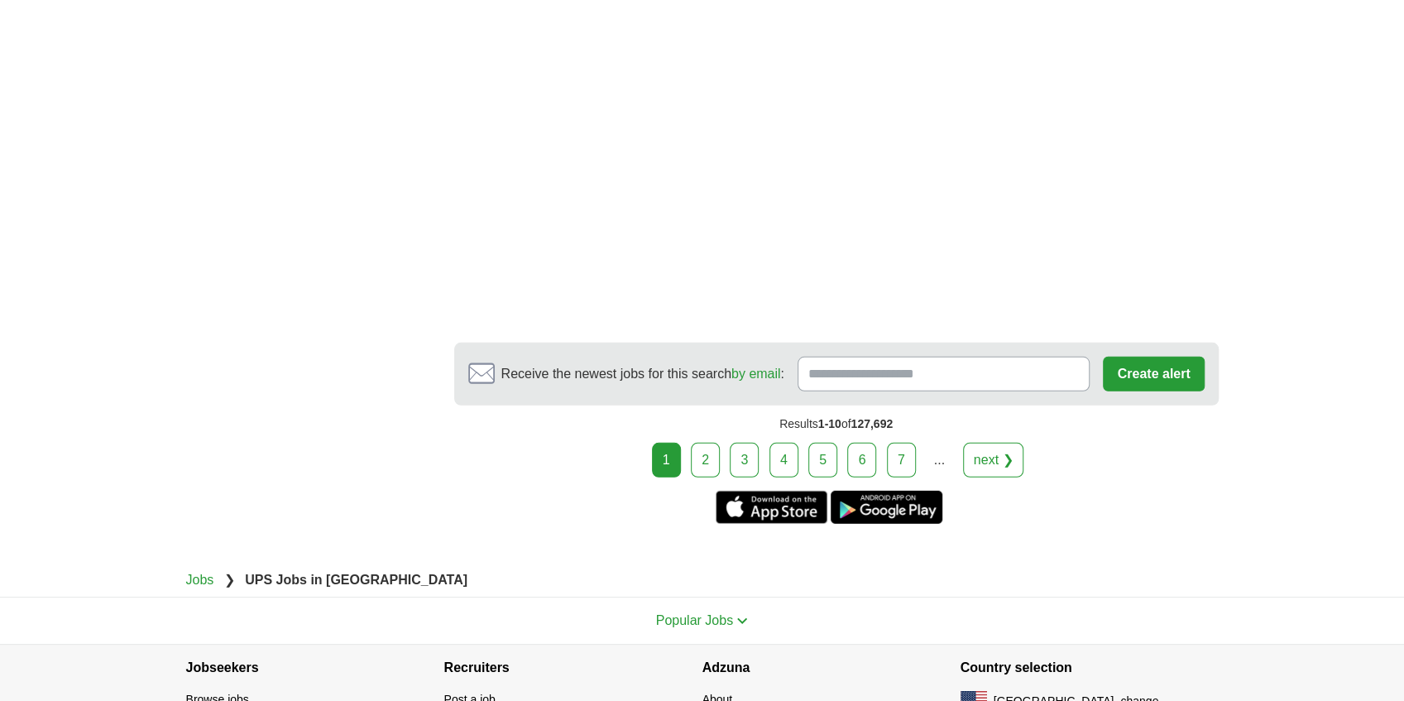
scroll to position [3089, 0]
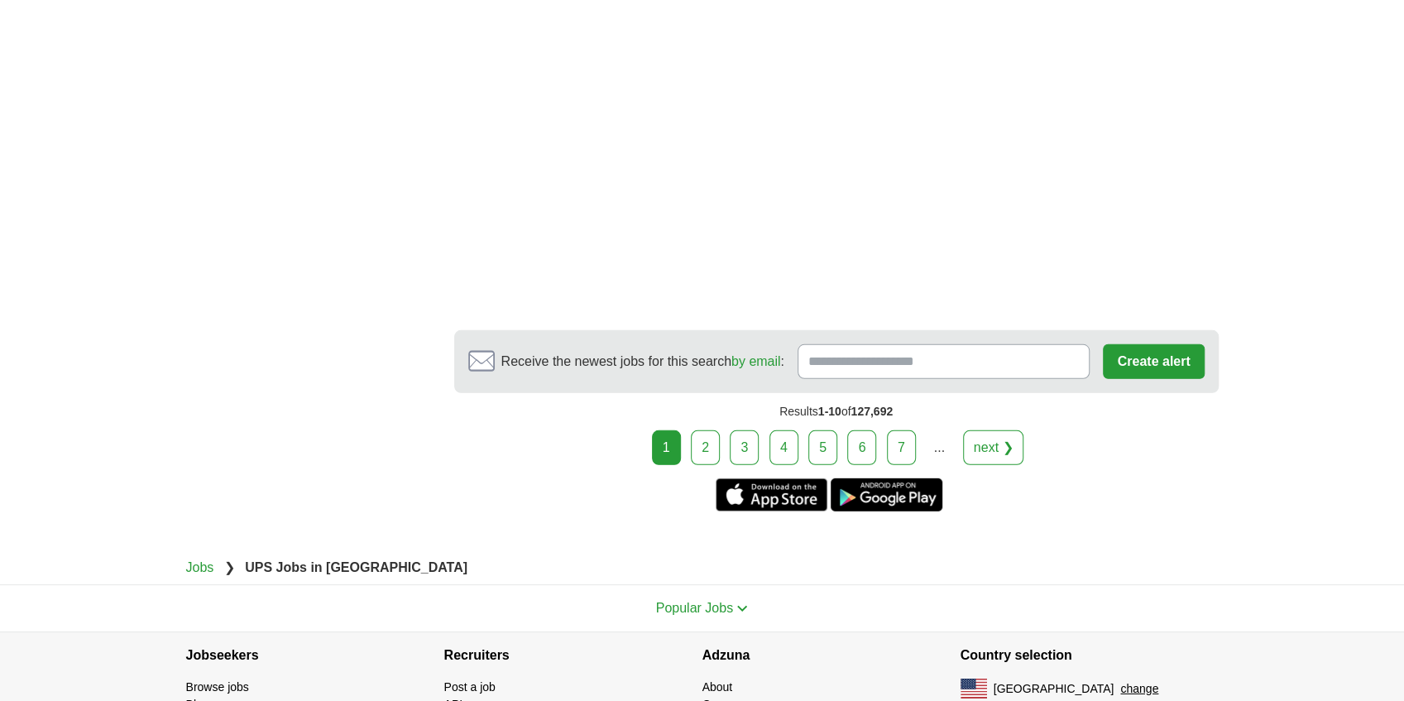
click at [698, 435] on link "2" at bounding box center [705, 447] width 29 height 35
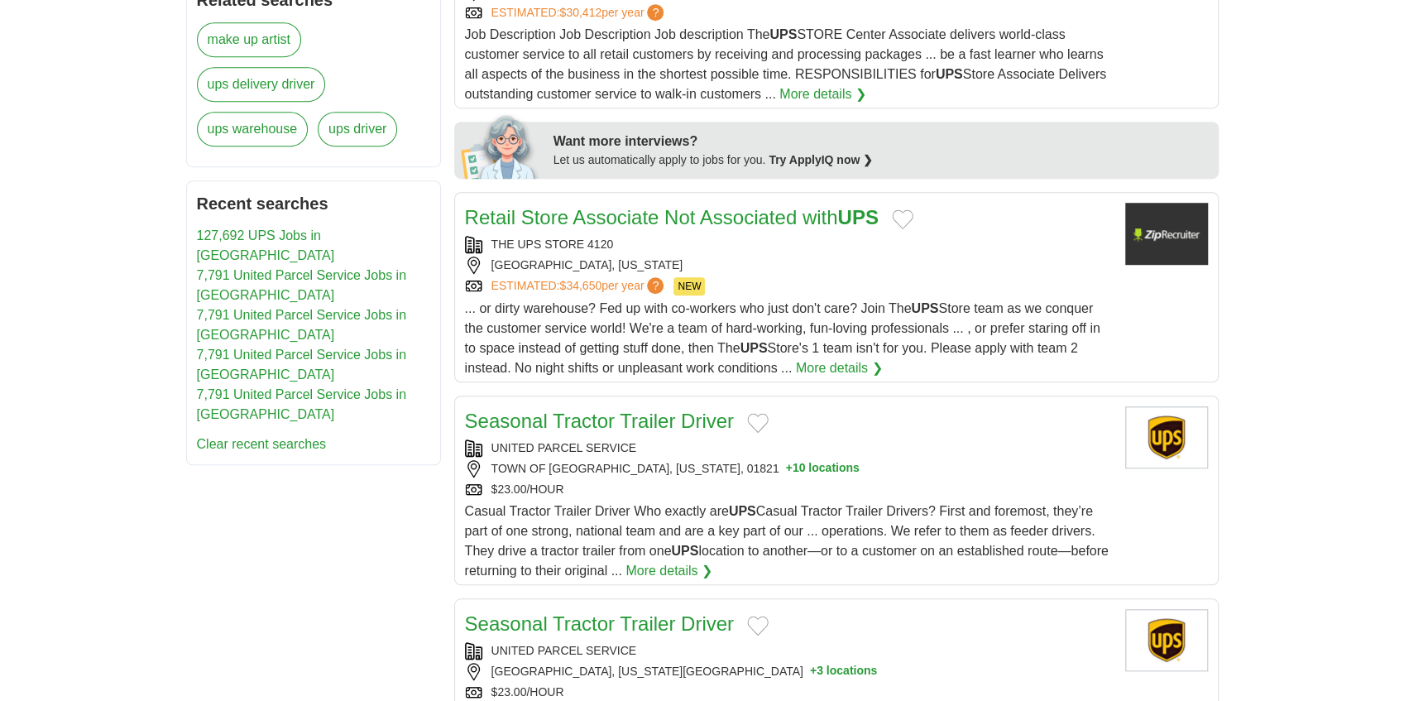
scroll to position [717, 0]
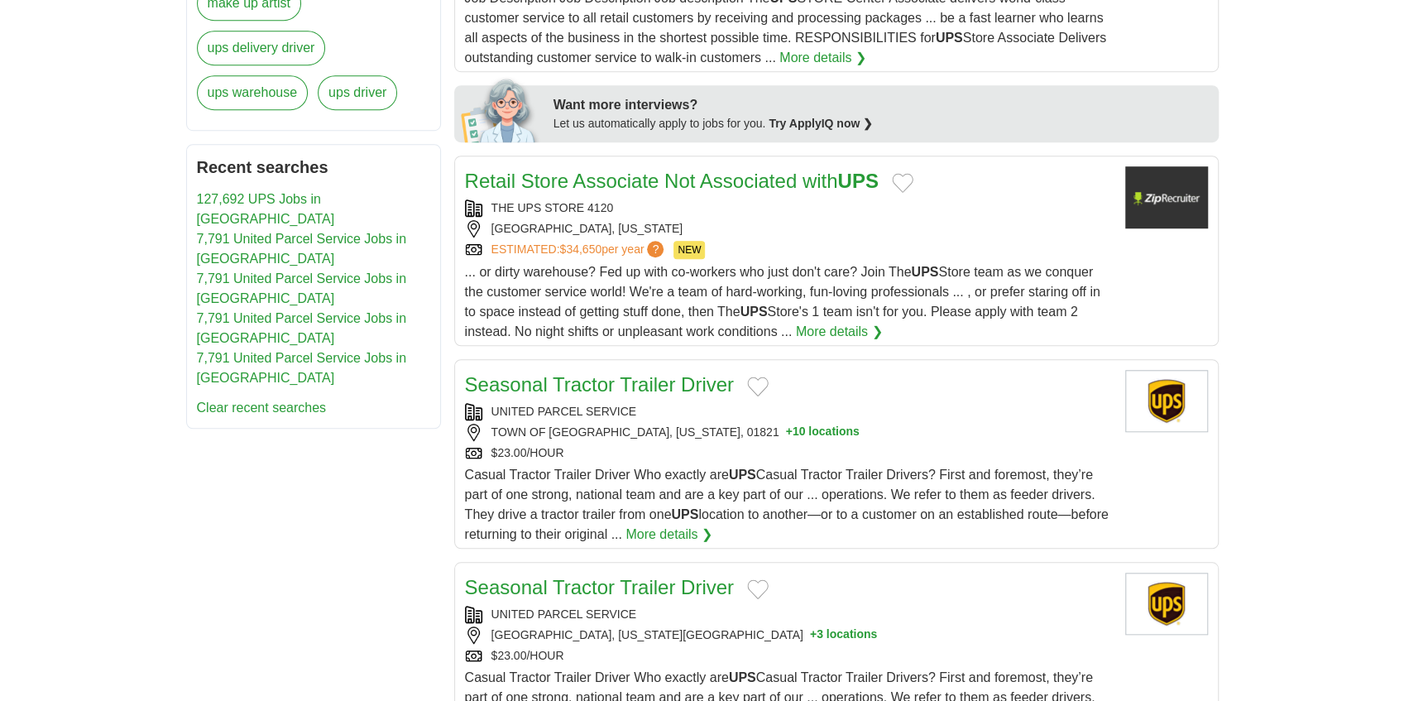
click at [614, 380] on link "Seasonal Tractor Trailer Driver" at bounding box center [599, 384] width 269 height 22
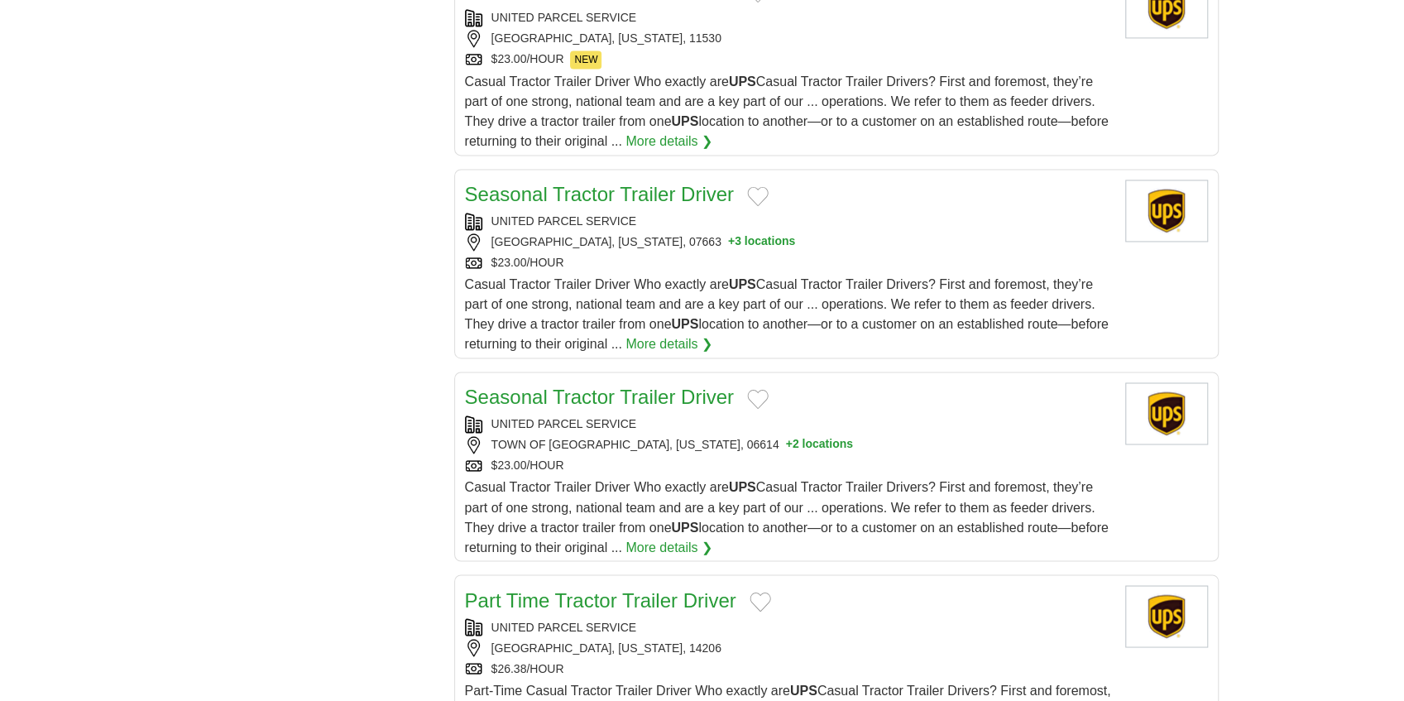
scroll to position [1710, 0]
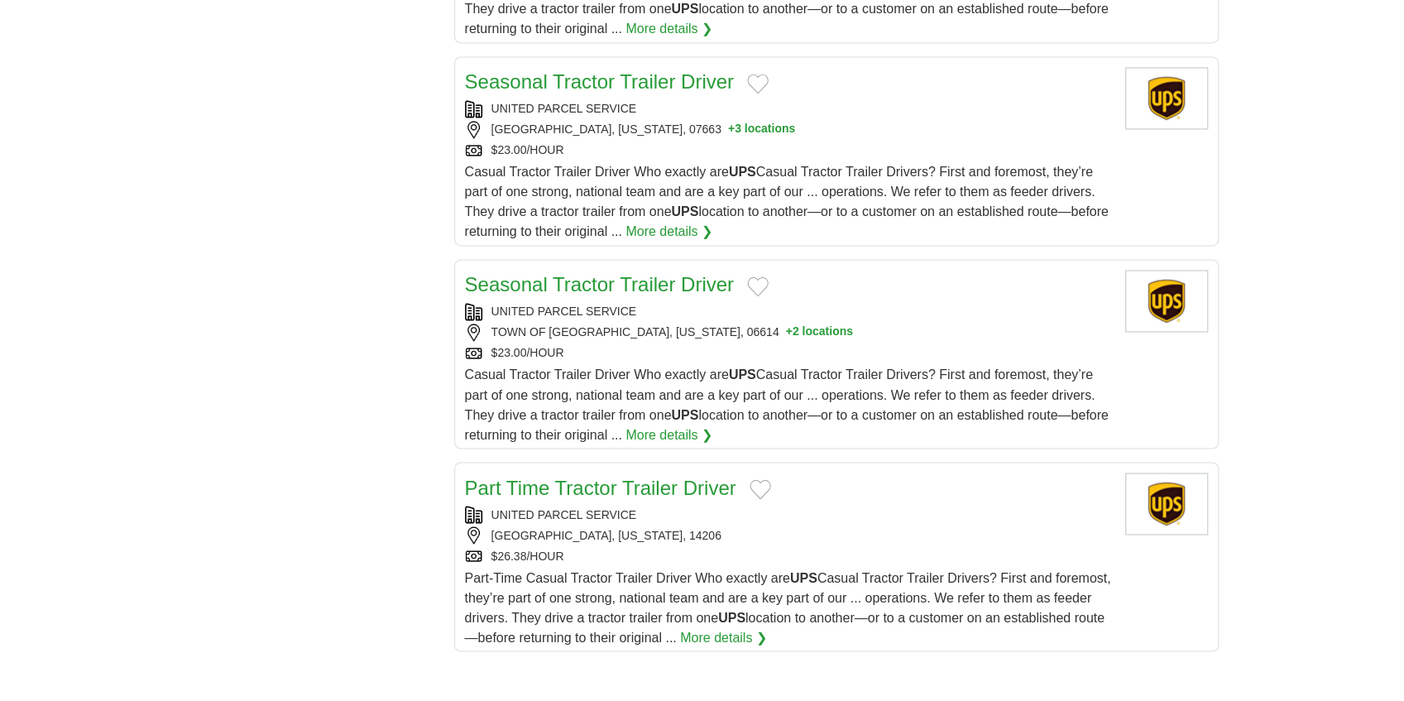
click at [669, 476] on link "Part Time Tractor Trailer Driver" at bounding box center [600, 487] width 271 height 22
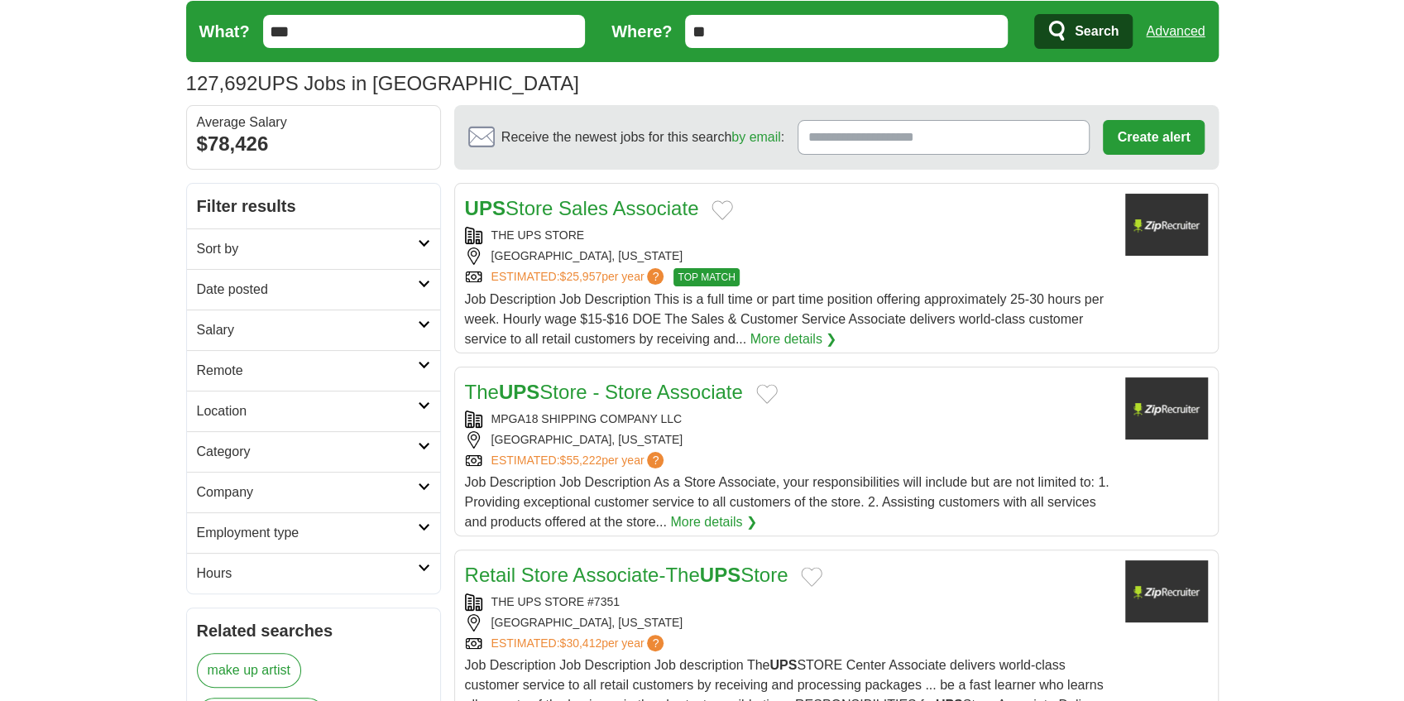
scroll to position [0, 0]
